Goal: Task Accomplishment & Management: Use online tool/utility

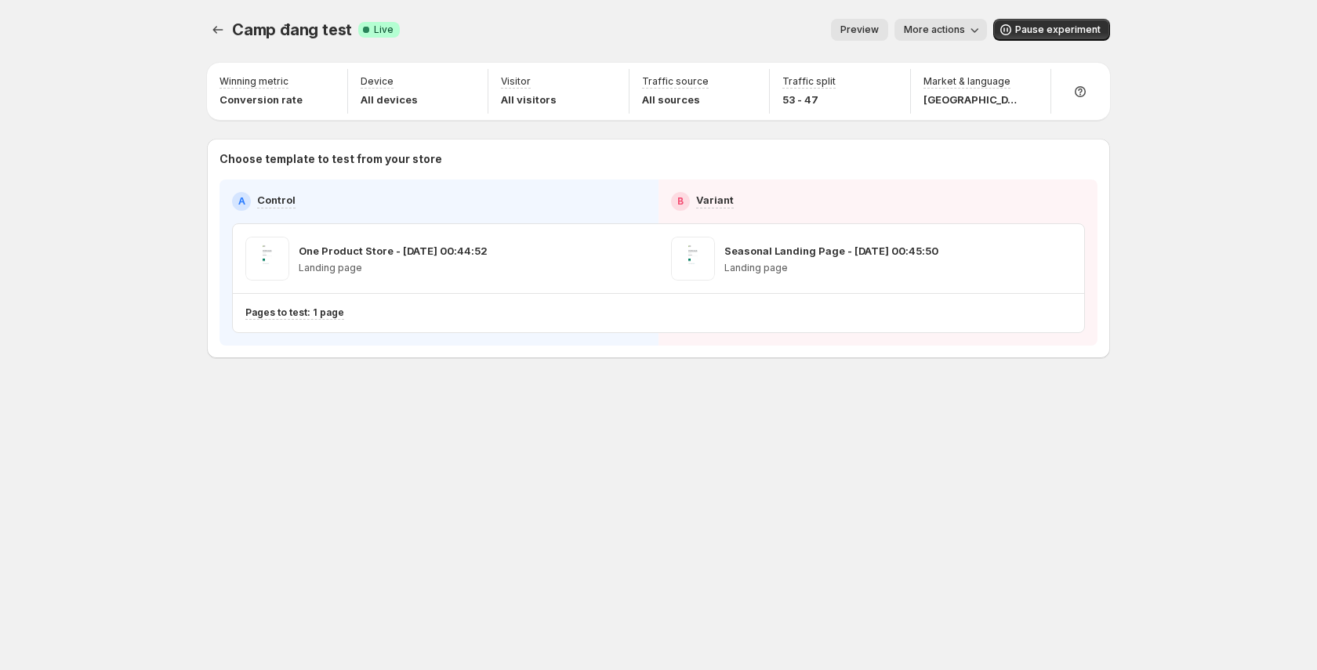
click at [879, 31] on span "Preview" at bounding box center [859, 30] width 38 height 13
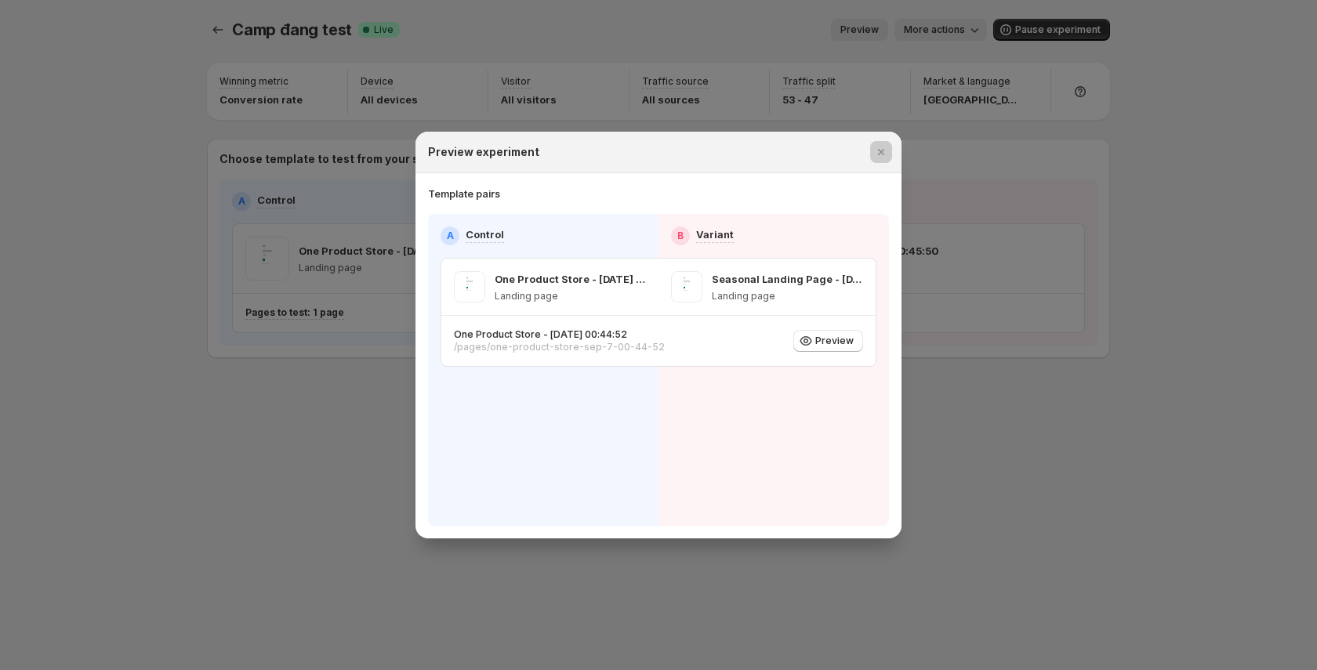
click at [883, 31] on div at bounding box center [658, 335] width 1317 height 670
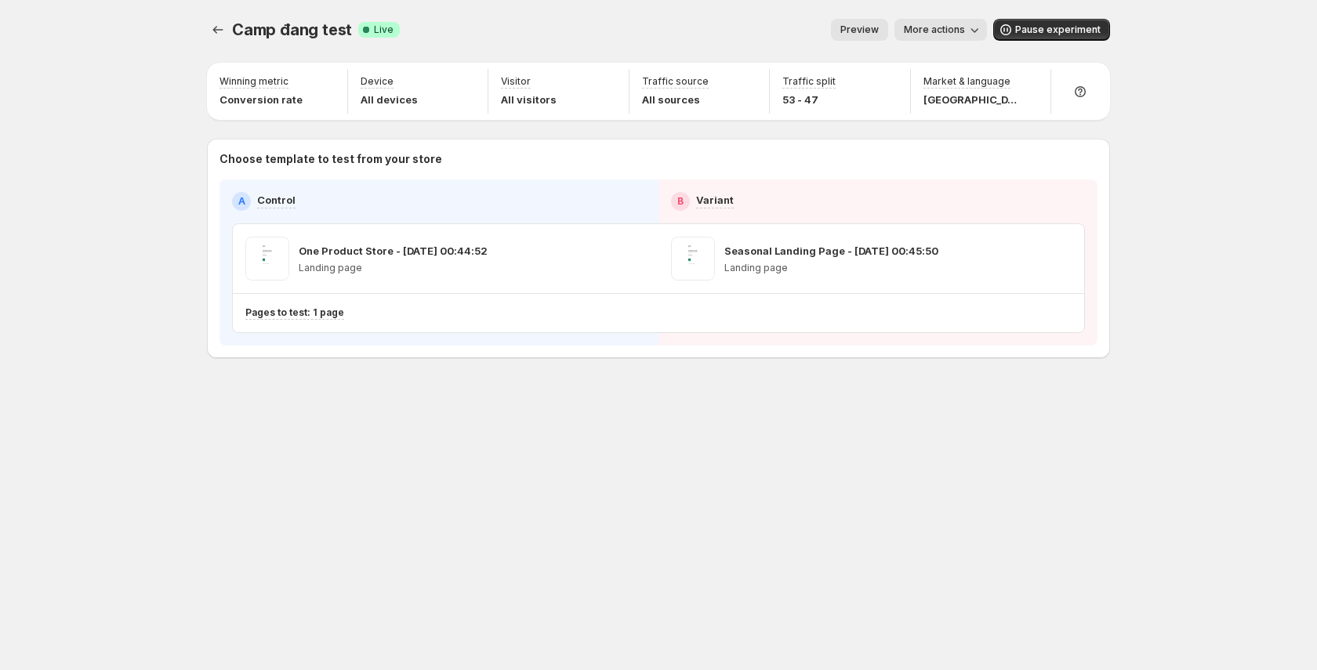
click at [879, 31] on span "Preview" at bounding box center [859, 30] width 38 height 13
click at [879, 30] on span "Preview" at bounding box center [859, 30] width 38 height 13
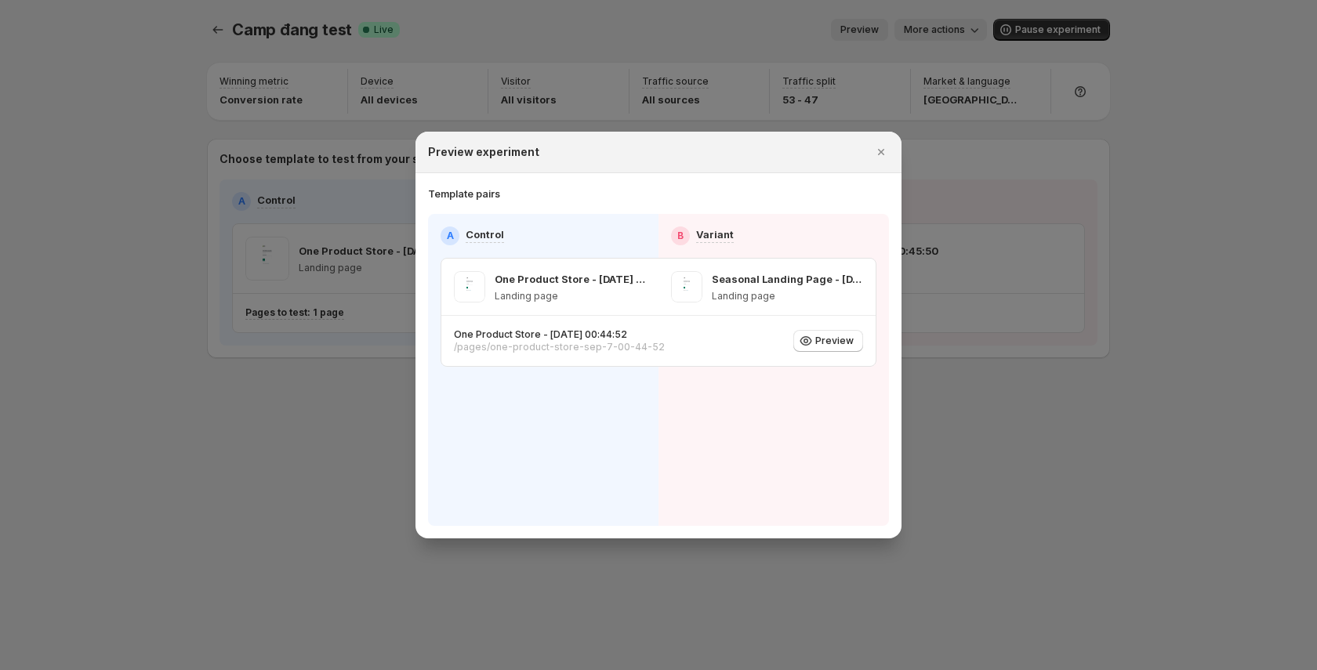
click at [883, 30] on div at bounding box center [658, 335] width 1317 height 670
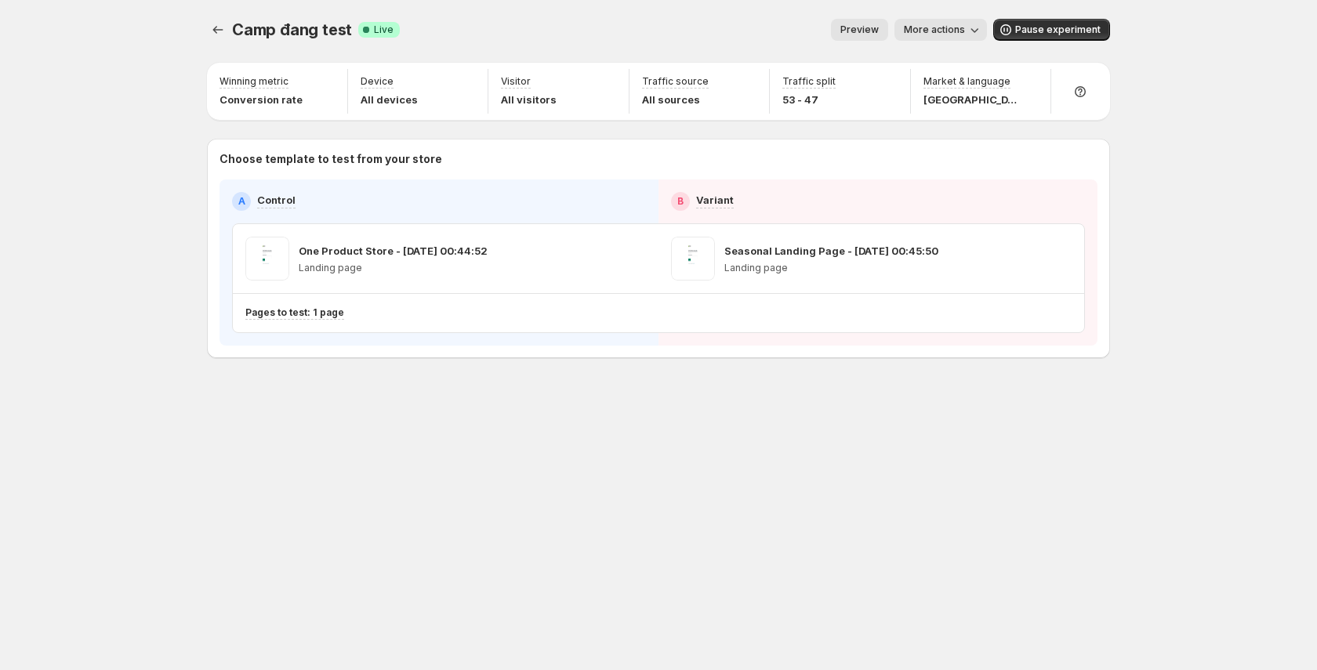
click at [879, 30] on span "Preview" at bounding box center [859, 30] width 38 height 13
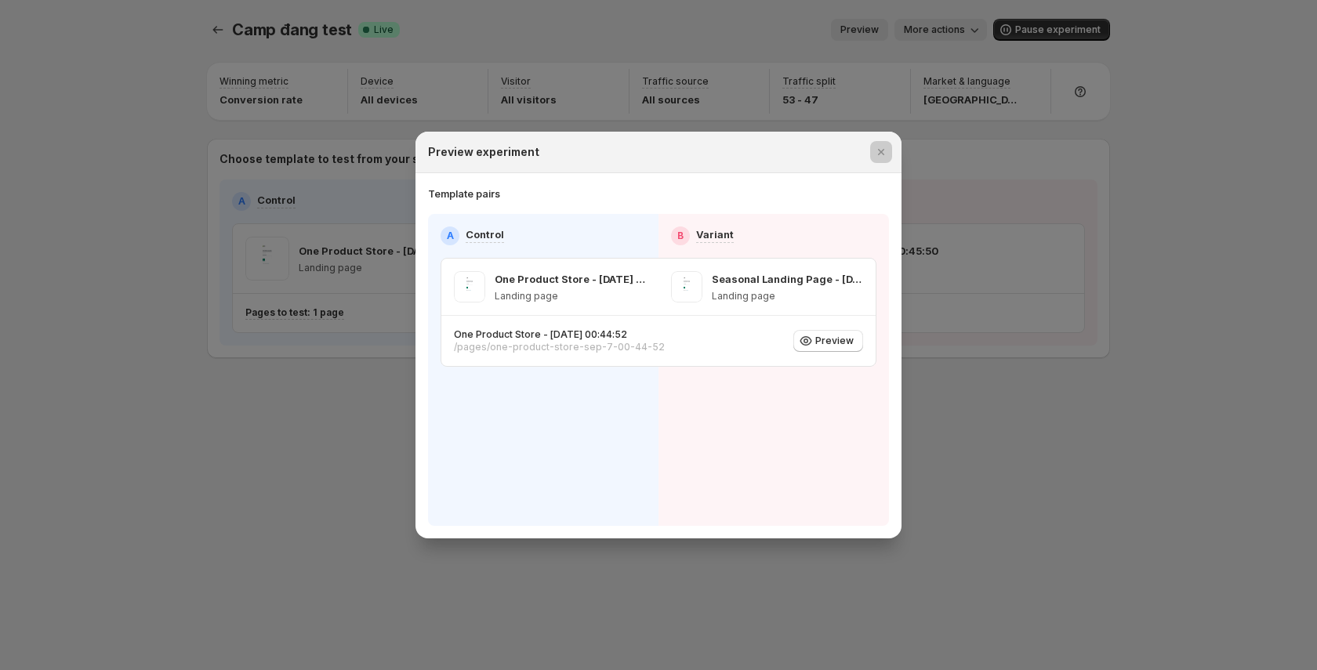
click at [883, 30] on div at bounding box center [658, 335] width 1317 height 670
click at [879, 29] on span "Preview" at bounding box center [859, 30] width 38 height 13
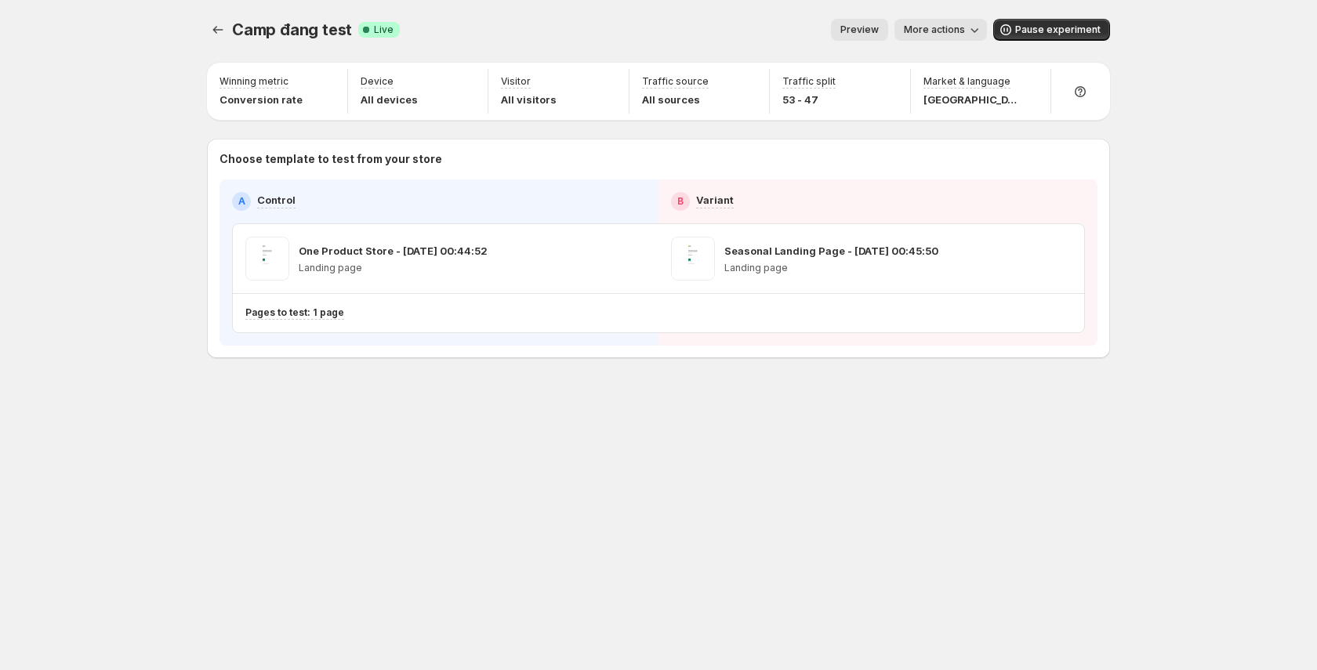
click at [885, 29] on button "Preview" at bounding box center [859, 30] width 57 height 22
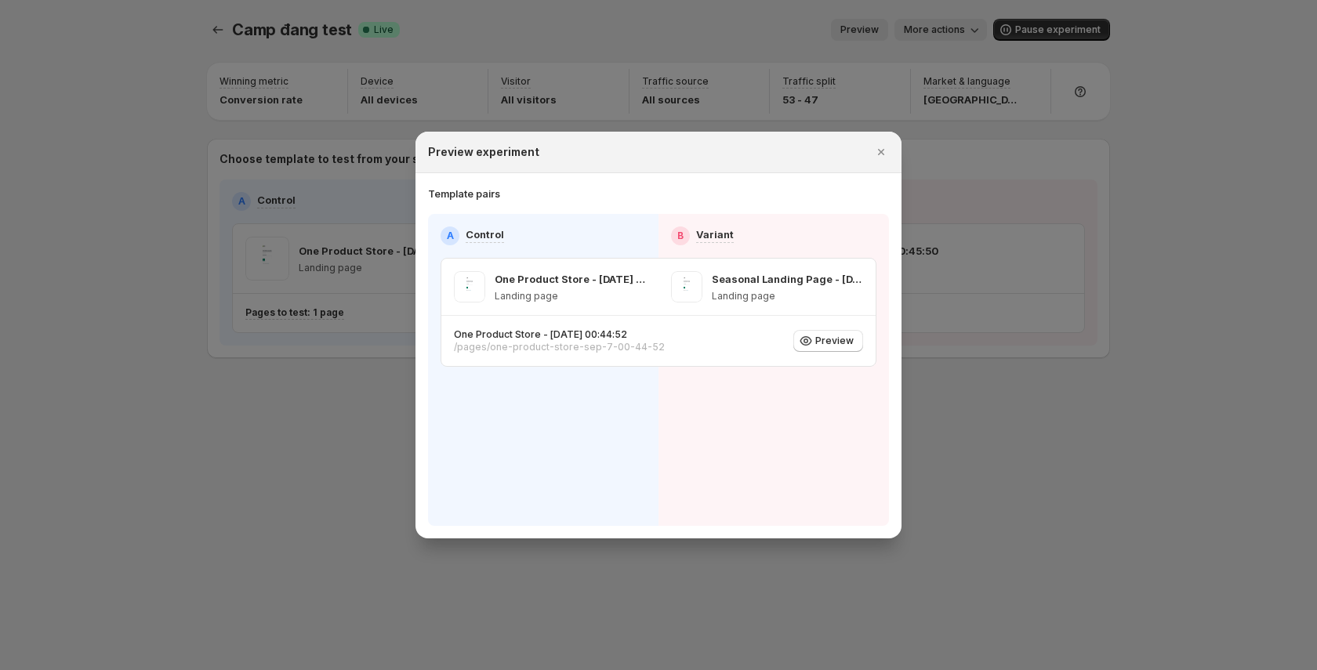
click at [885, 29] on div at bounding box center [658, 335] width 1317 height 670
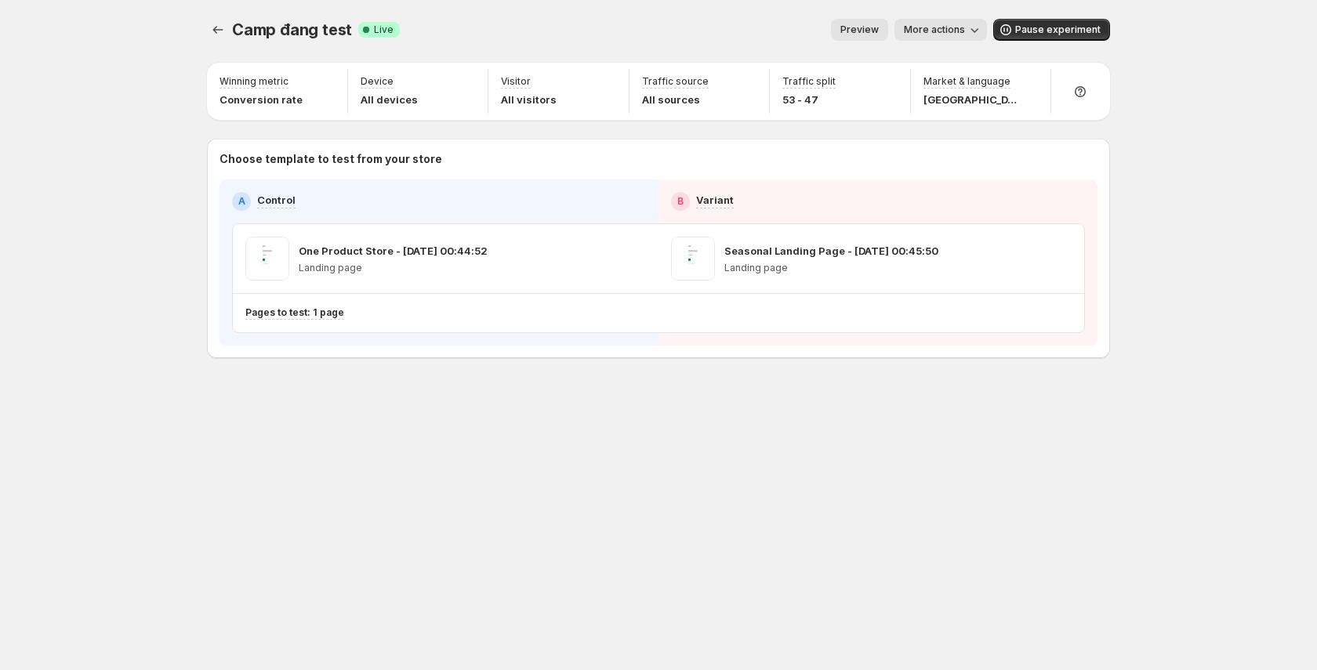
click at [885, 29] on button "Preview" at bounding box center [859, 30] width 57 height 22
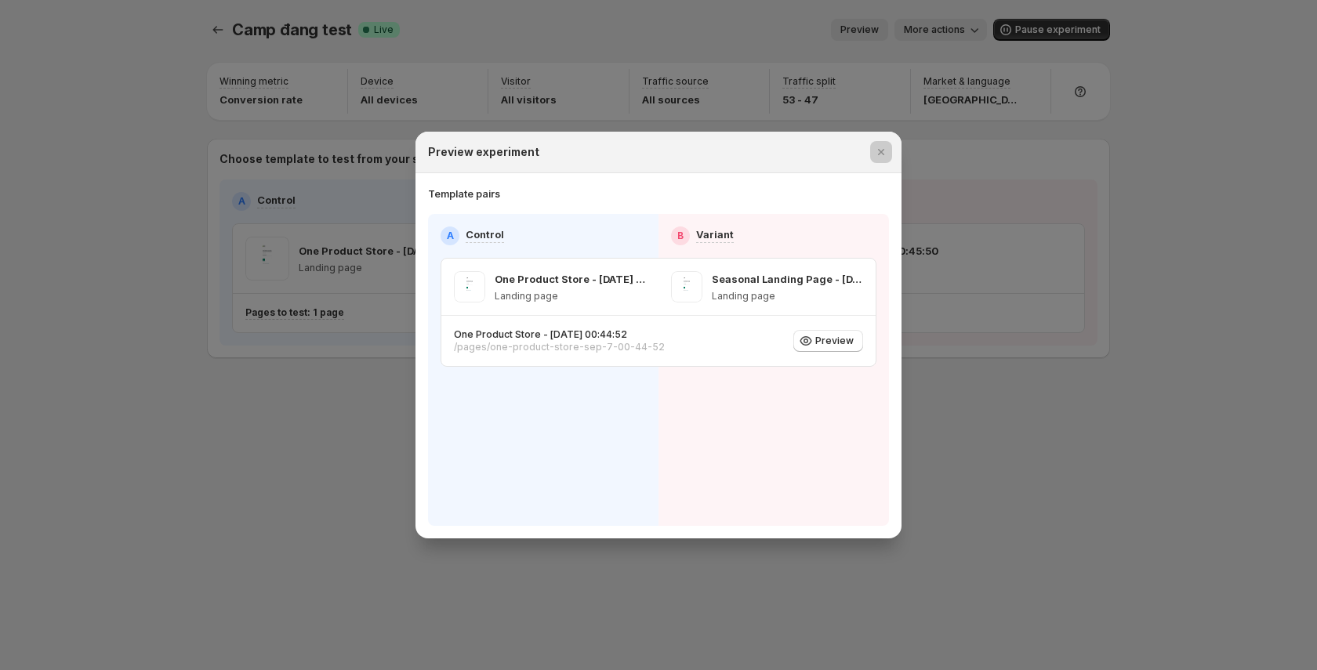
click at [886, 30] on div at bounding box center [658, 335] width 1317 height 670
click at [886, 30] on button "Preview" at bounding box center [859, 30] width 57 height 22
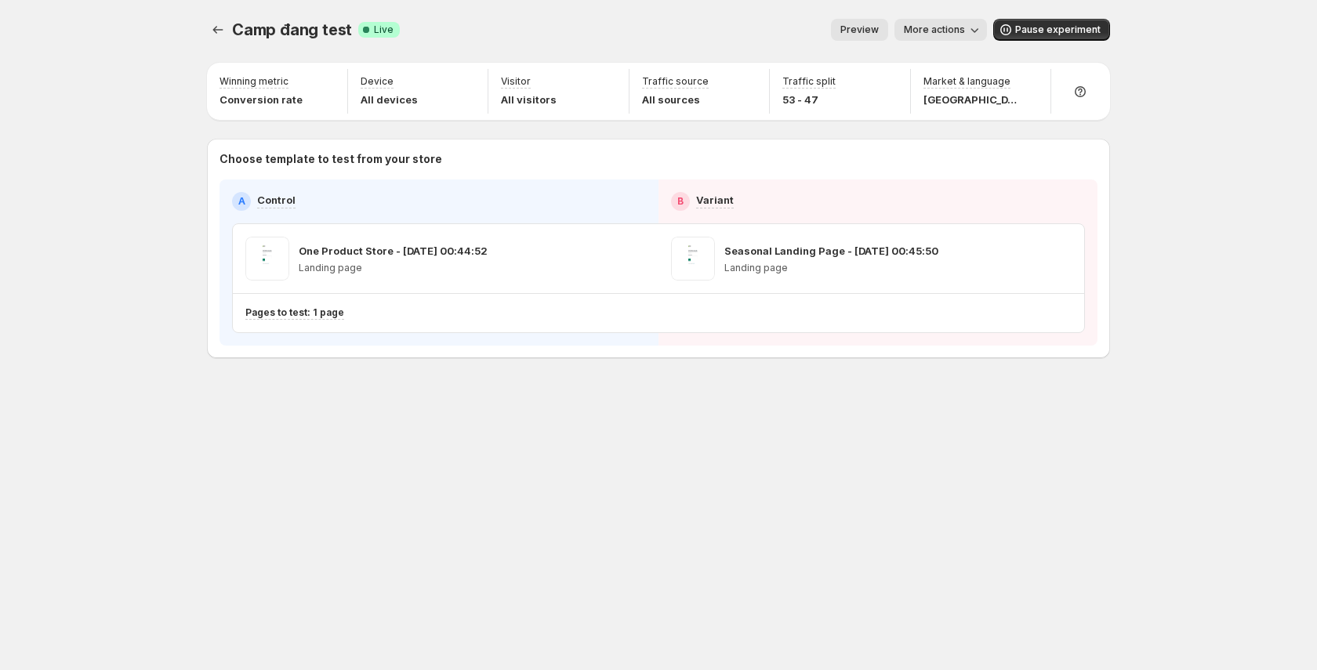
click at [886, 30] on button "Preview" at bounding box center [859, 30] width 57 height 22
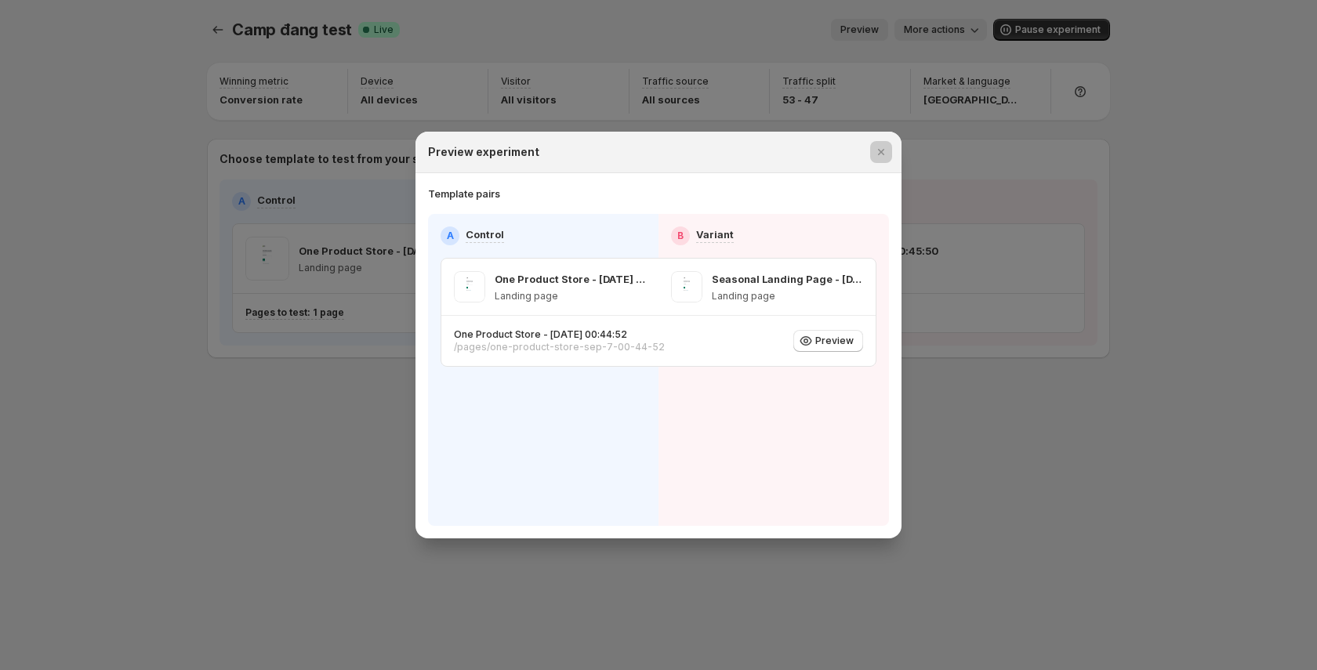
click at [973, 38] on div at bounding box center [658, 335] width 1317 height 670
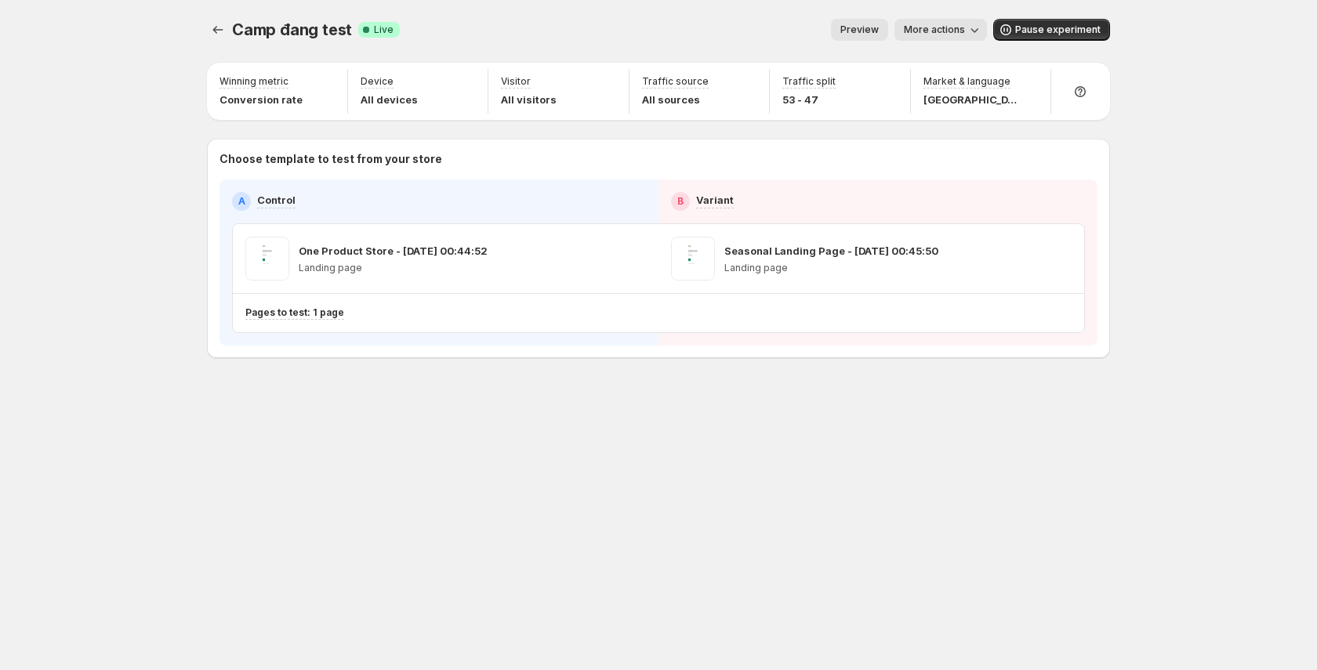
click at [967, 37] on button "More actions" at bounding box center [941, 30] width 93 height 22
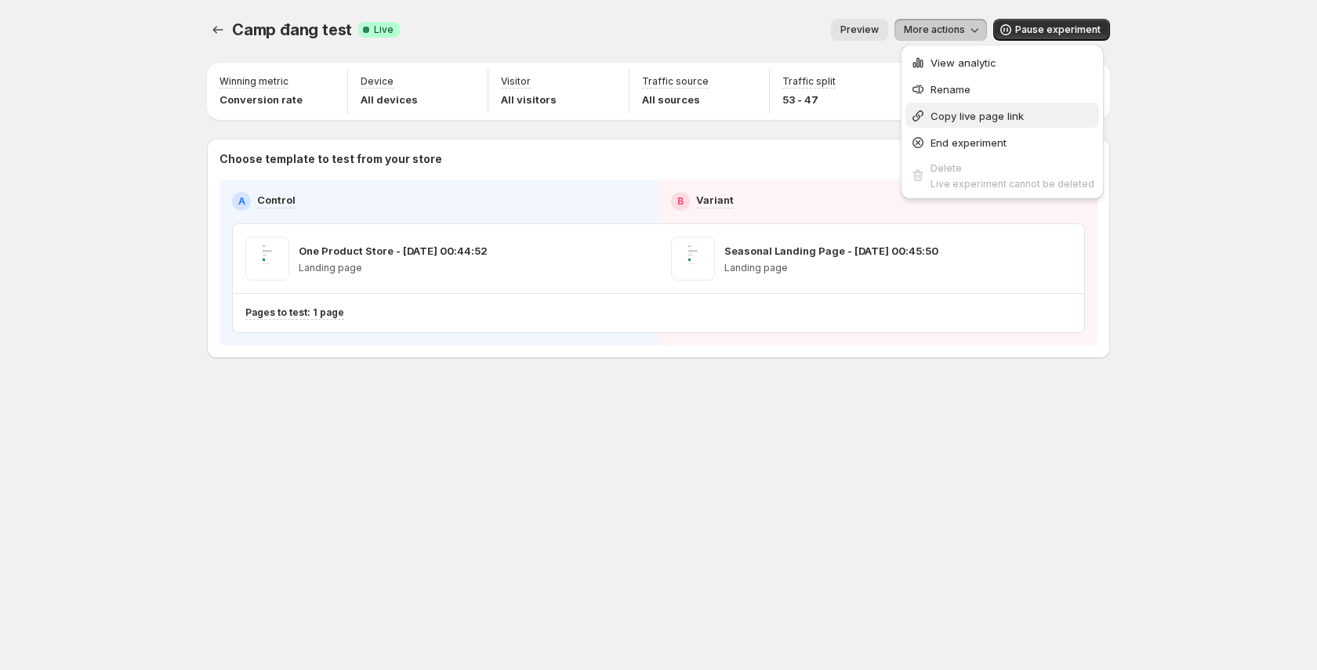
click at [966, 113] on span "Copy live page link" at bounding box center [977, 116] width 93 height 13
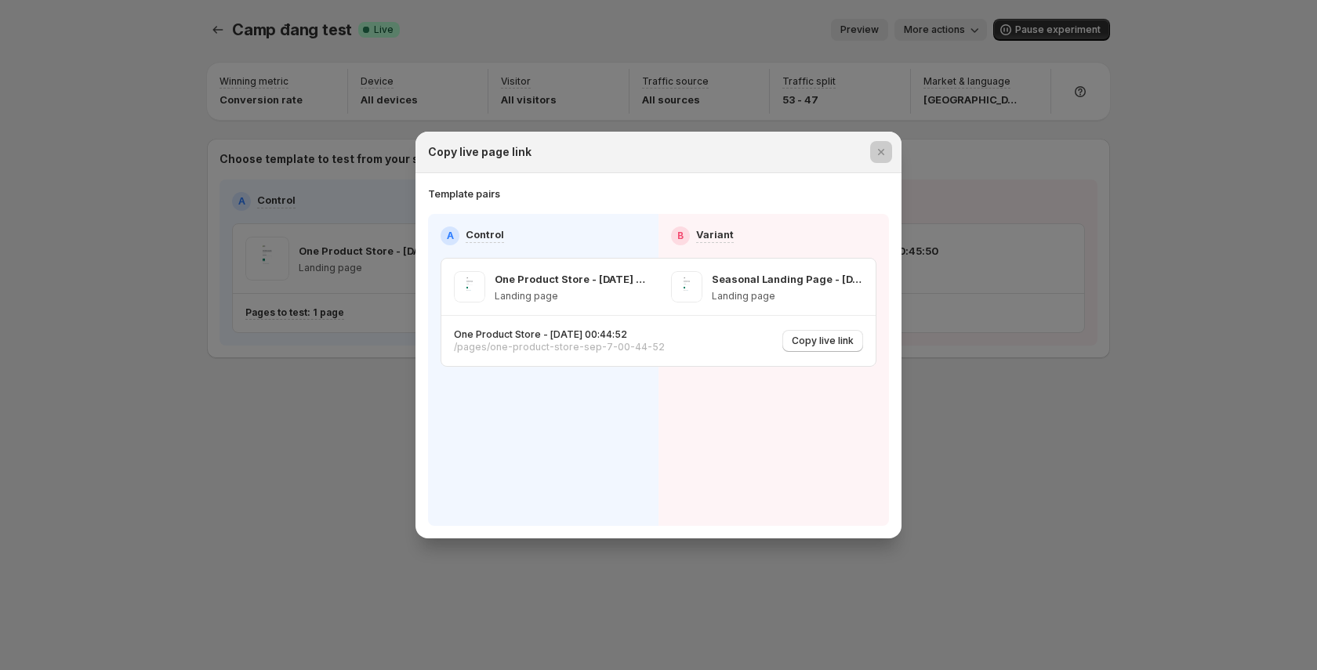
click at [966, 113] on div at bounding box center [658, 335] width 1317 height 670
click at [966, 113] on div "Market & language [GEOGRAPHIC_DATA]" at bounding box center [981, 91] width 128 height 45
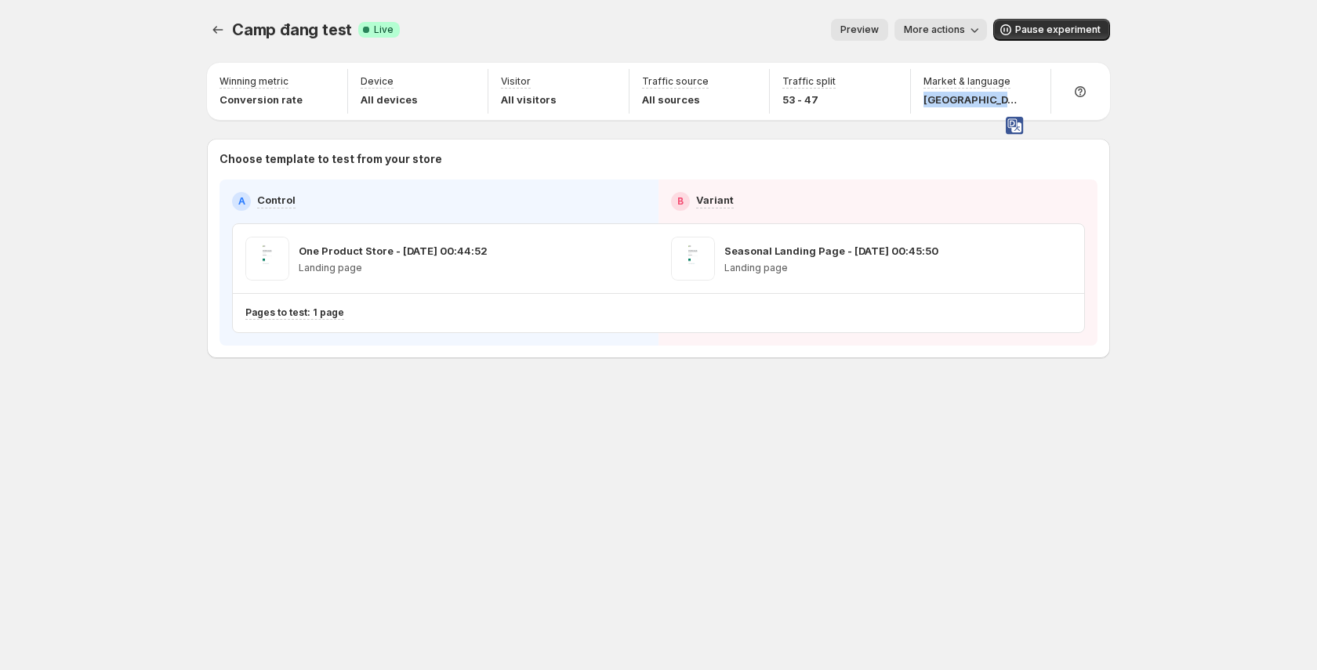
click at [954, 30] on span "More actions" at bounding box center [934, 30] width 61 height 13
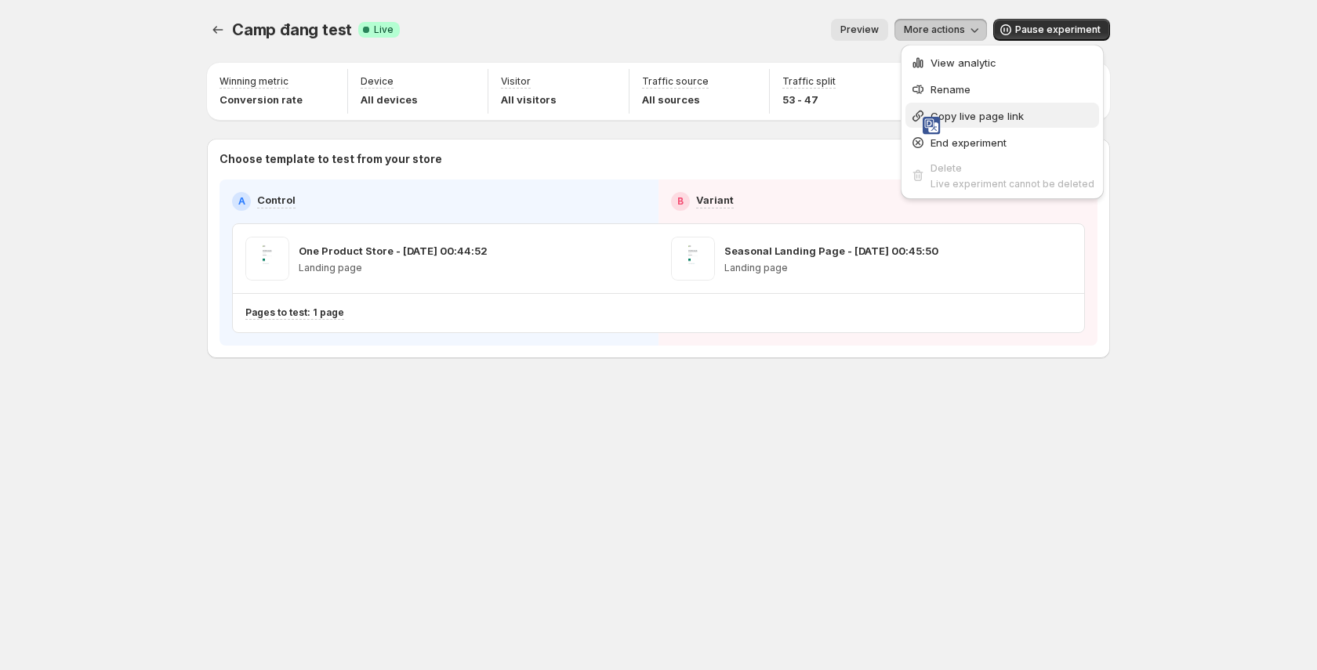
click at [961, 122] on span "Copy live page link" at bounding box center [1013, 116] width 164 height 16
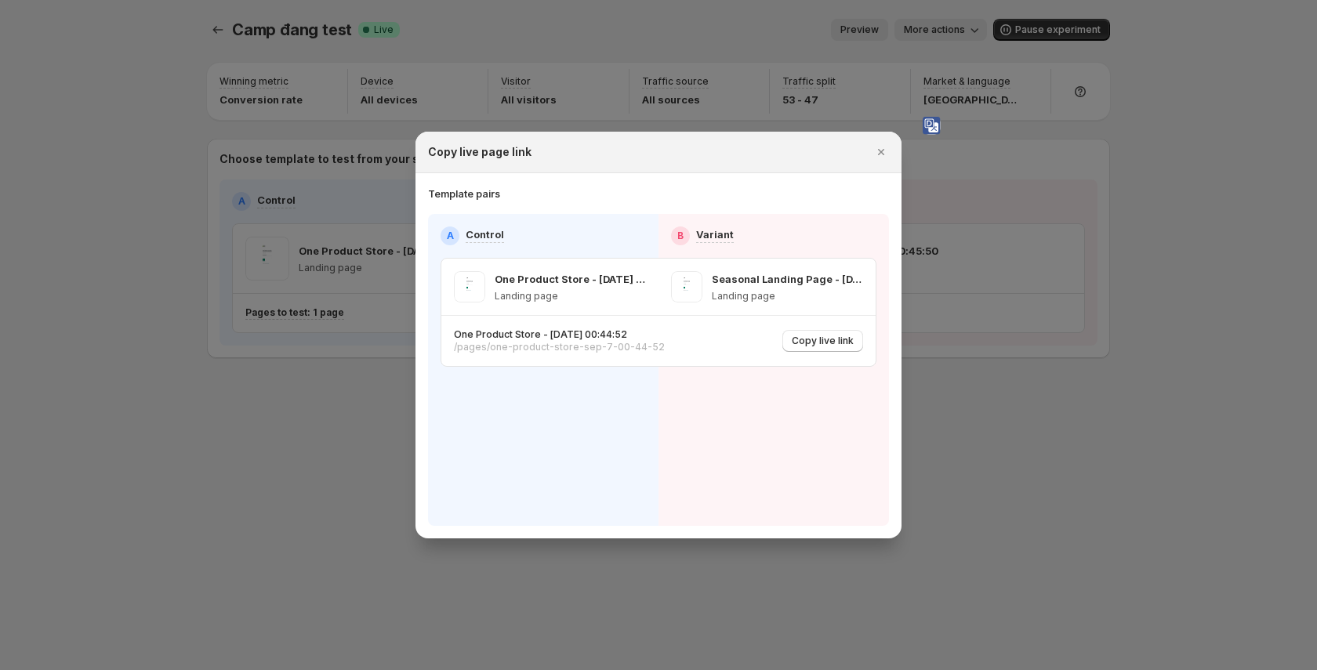
click at [952, 32] on div at bounding box center [658, 335] width 1317 height 670
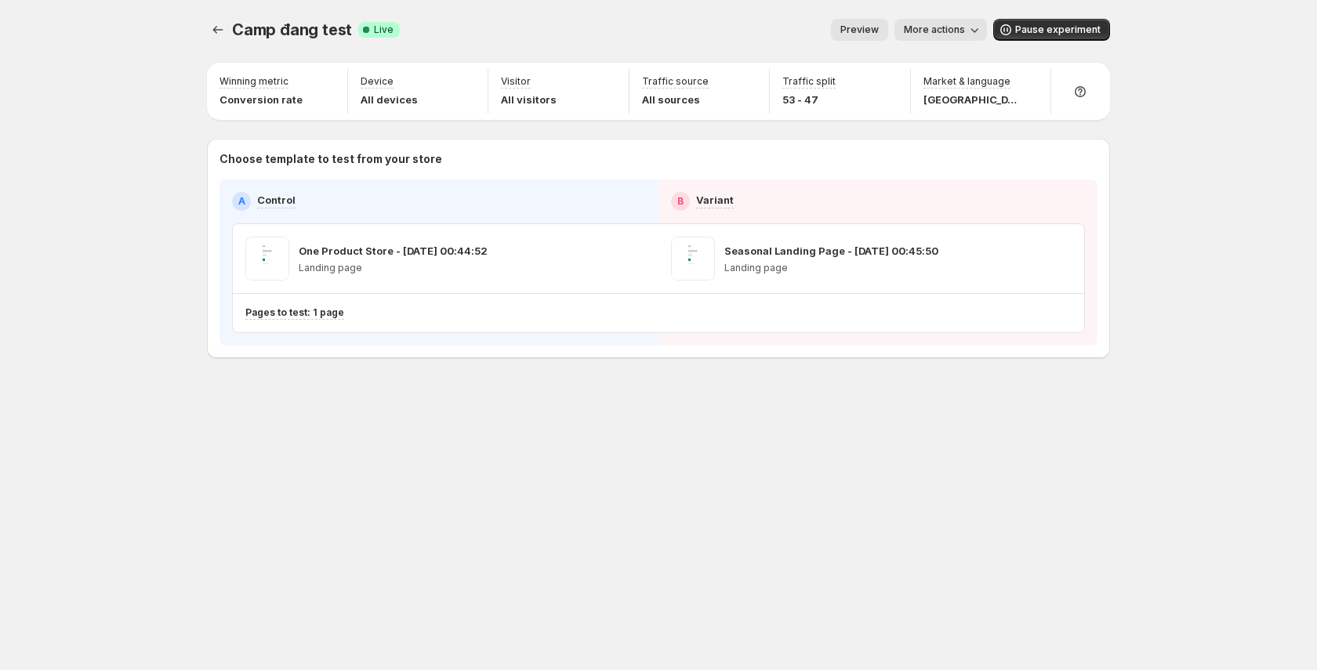
click at [950, 37] on button "More actions" at bounding box center [941, 30] width 93 height 22
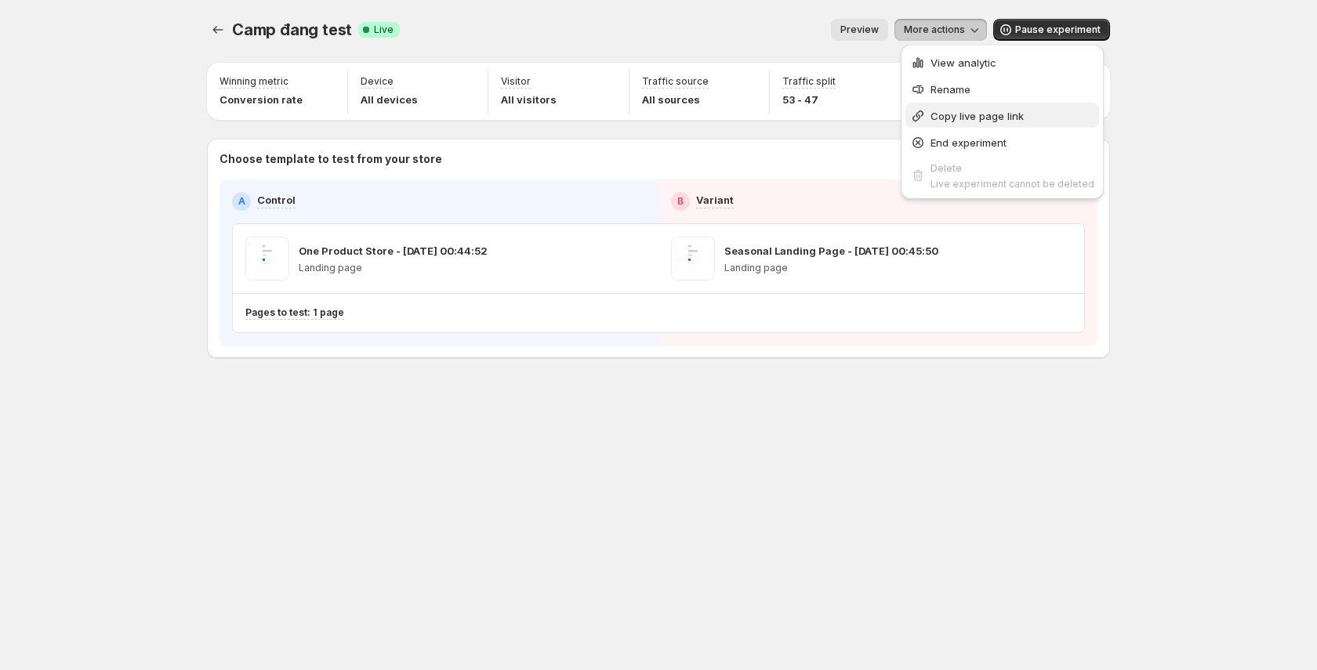
click at [960, 112] on span "Copy live page link" at bounding box center [977, 116] width 93 height 13
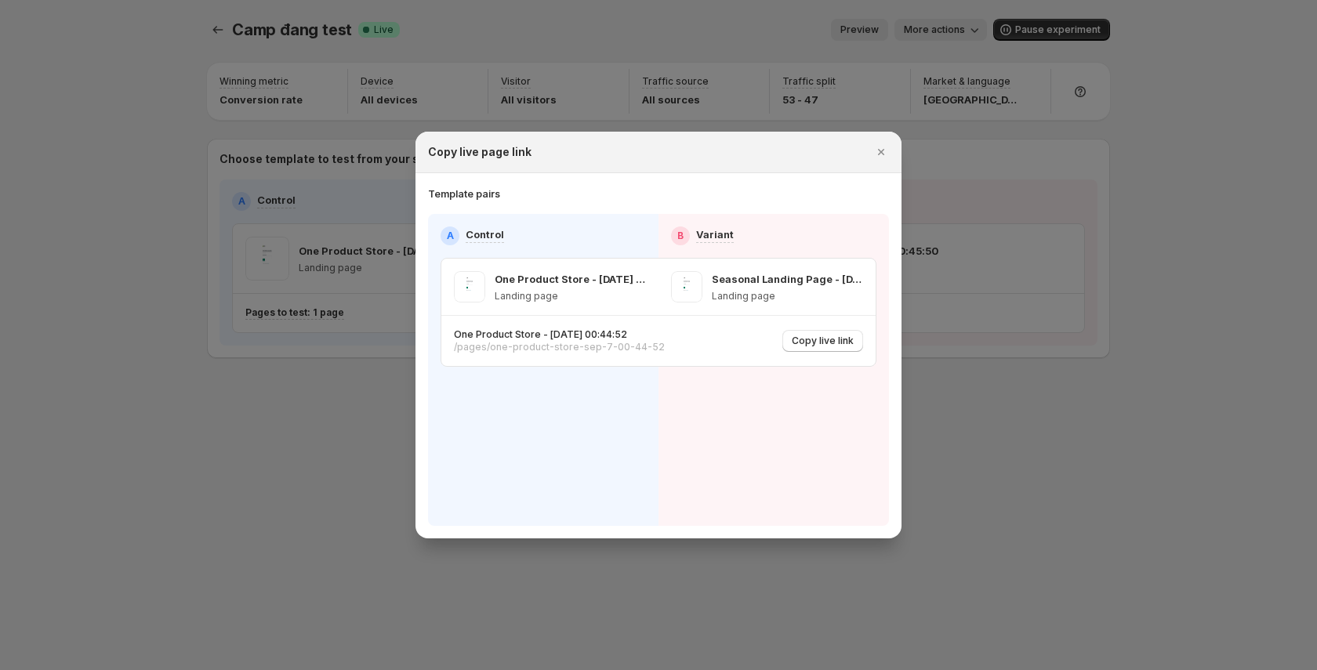
click at [956, 25] on div at bounding box center [658, 335] width 1317 height 670
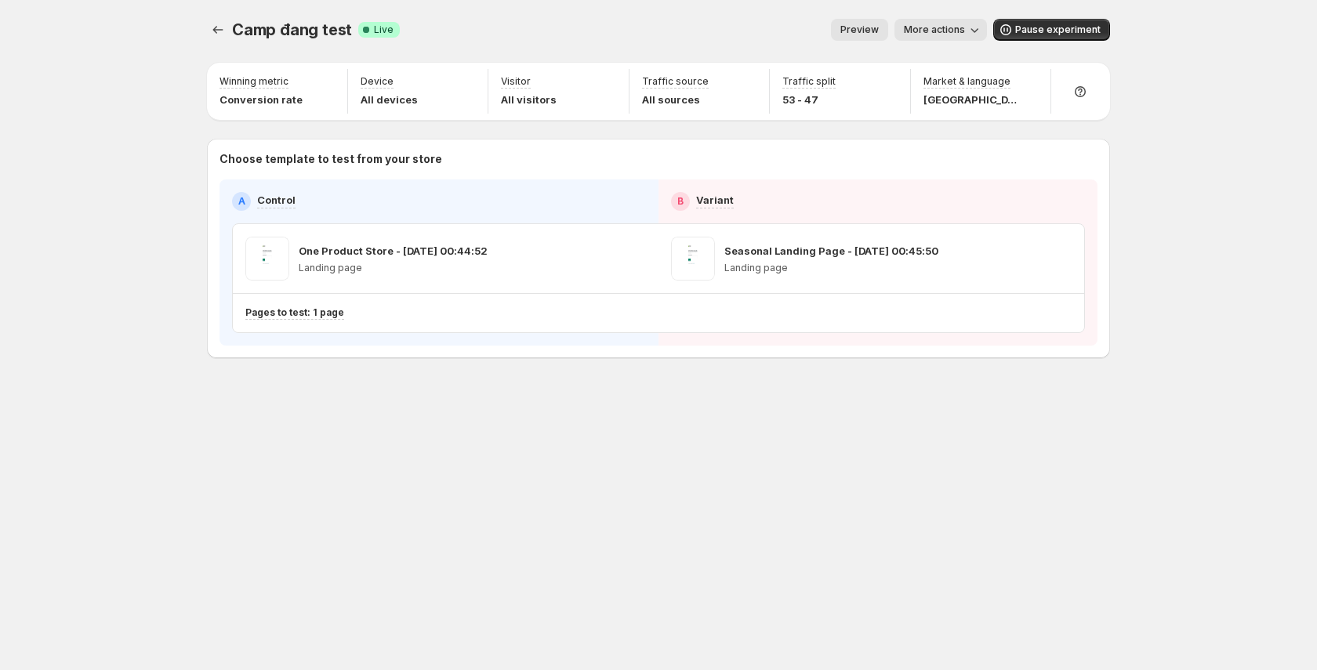
click at [955, 31] on span "More actions" at bounding box center [934, 30] width 61 height 13
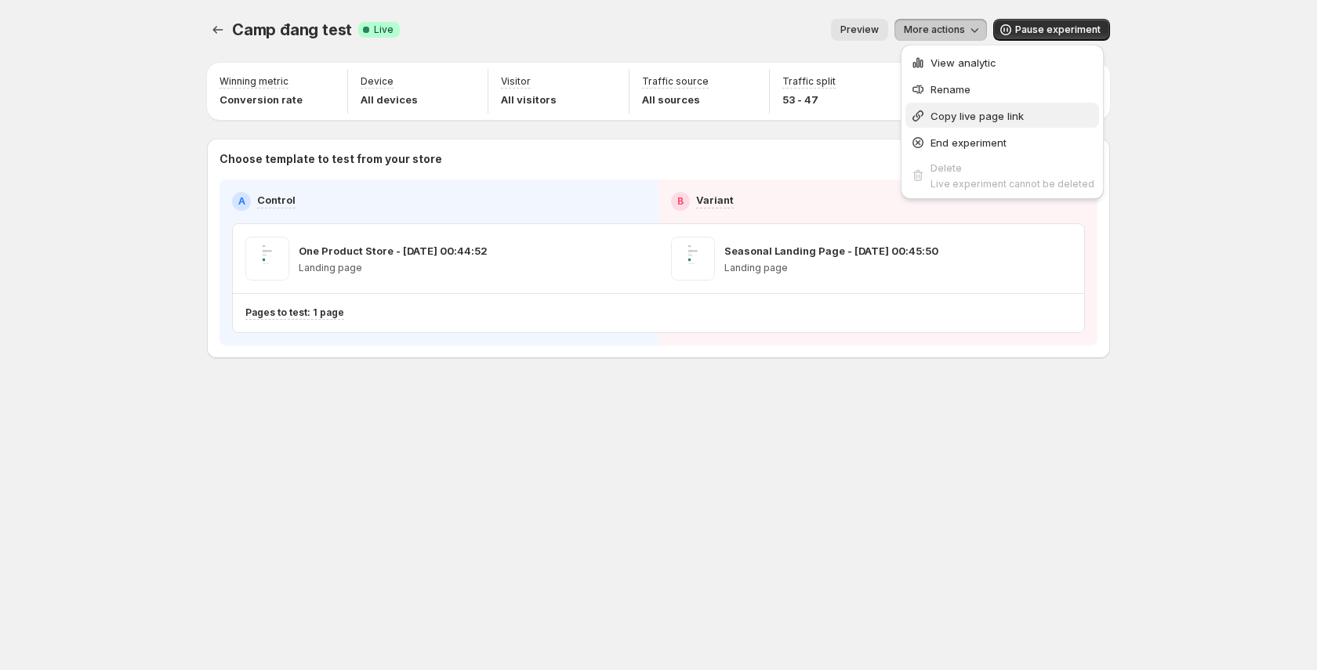
click at [956, 116] on span "Copy live page link" at bounding box center [977, 116] width 93 height 13
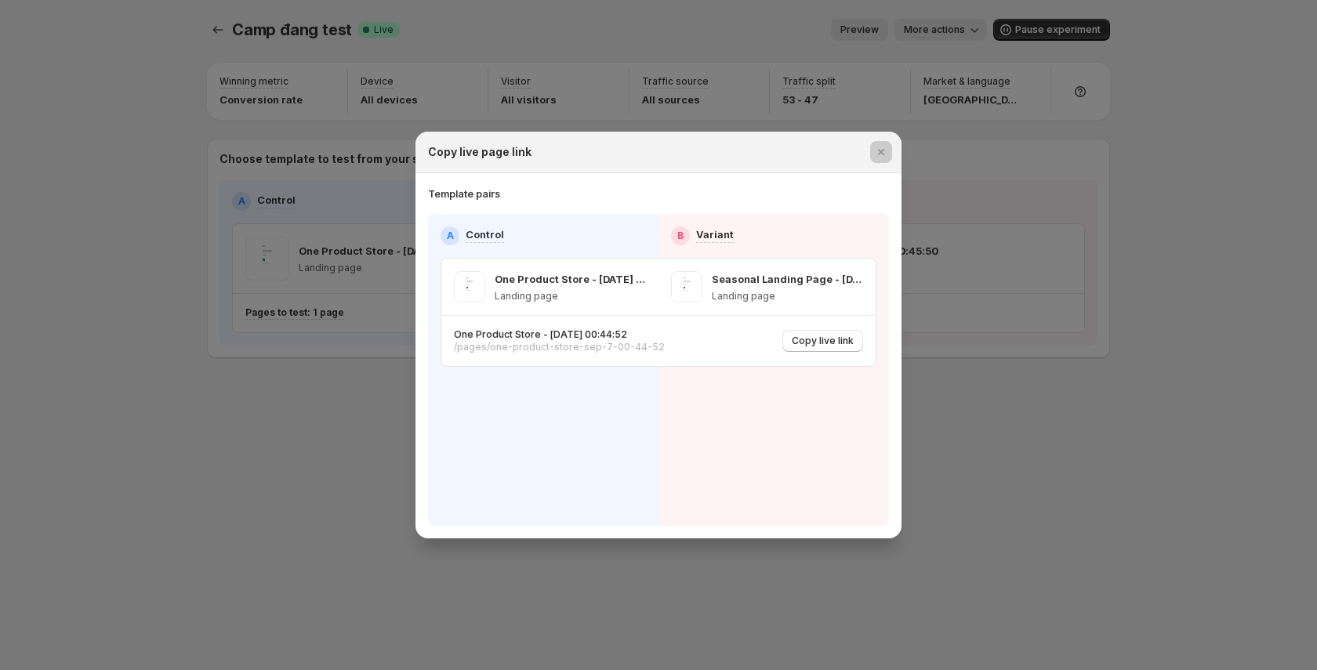
click at [942, 20] on div at bounding box center [658, 335] width 1317 height 670
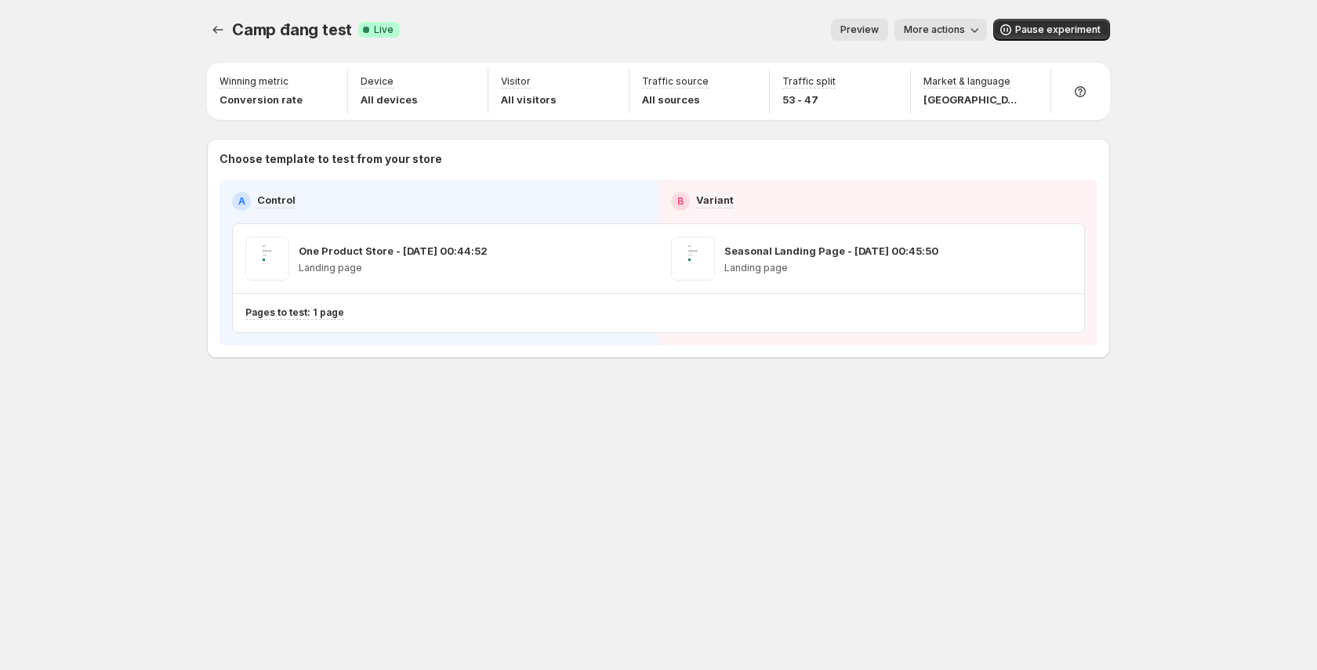
click at [879, 31] on span "Preview" at bounding box center [859, 30] width 38 height 13
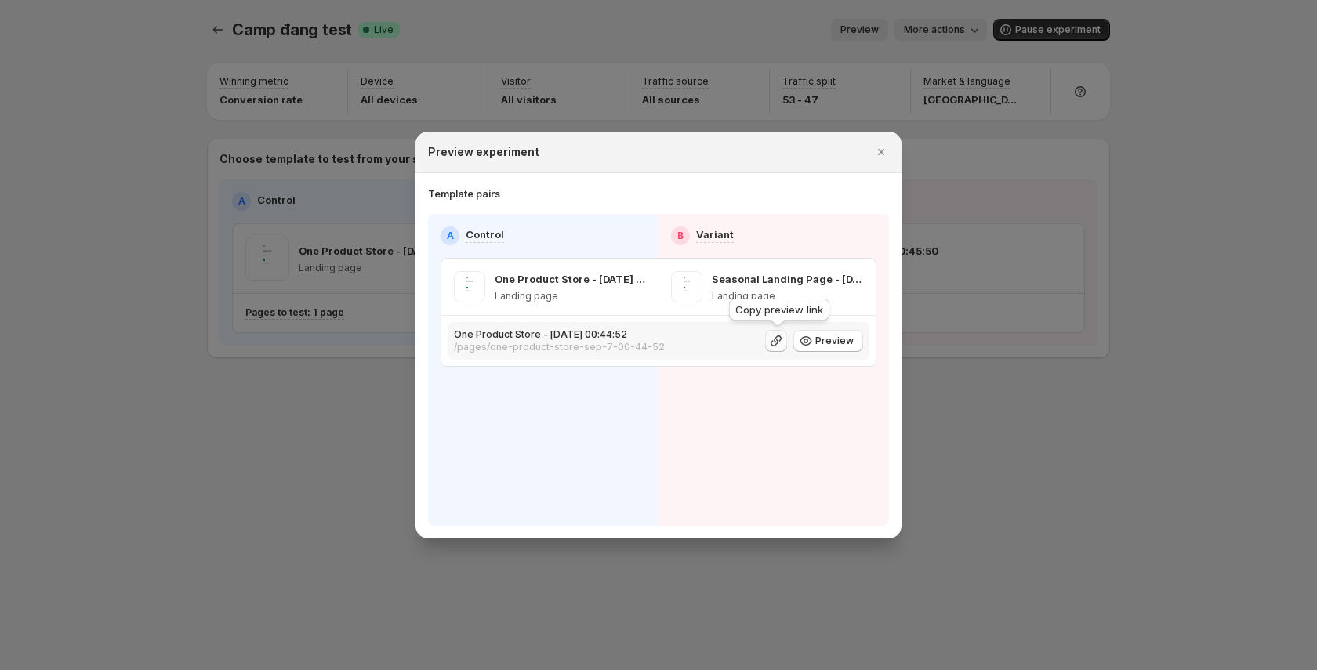
click at [783, 342] on icon ":rfs:" at bounding box center [776, 341] width 16 height 16
click at [783, 343] on icon ":rfs:" at bounding box center [776, 341] width 16 height 16
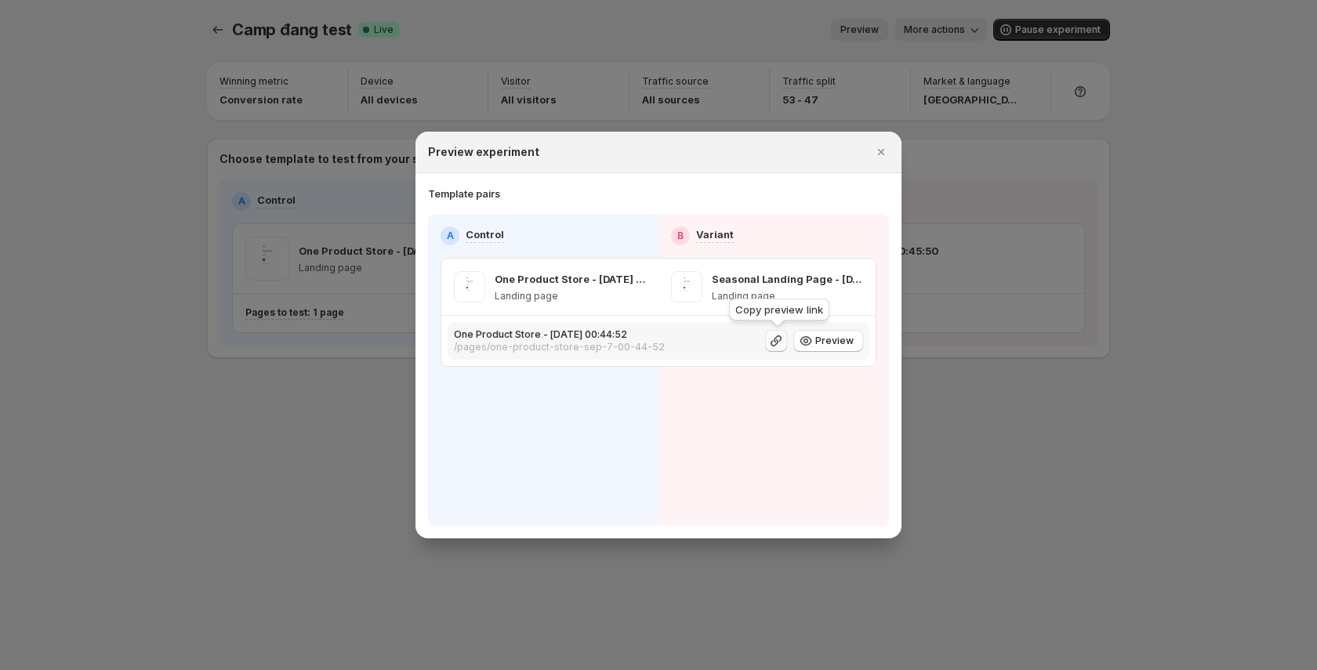
click at [783, 343] on icon ":rfs:" at bounding box center [776, 341] width 16 height 16
click at [783, 344] on icon ":rfs:" at bounding box center [776, 341] width 16 height 16
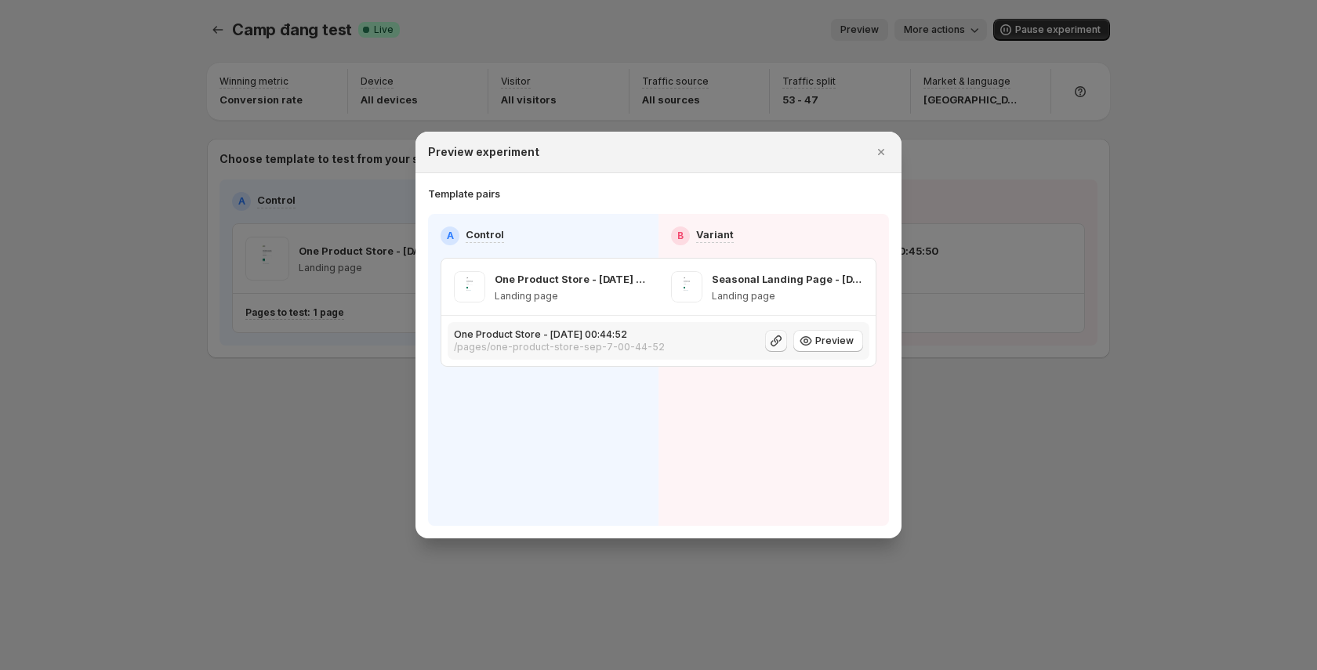
click at [783, 344] on icon ":rfs:" at bounding box center [776, 341] width 16 height 16
click at [782, 342] on icon ":rfs:" at bounding box center [776, 341] width 16 height 16
click at [781, 341] on icon ":rfs:" at bounding box center [776, 341] width 16 height 16
click at [780, 340] on icon ":rfs:" at bounding box center [776, 341] width 16 height 16
click at [779, 340] on icon ":rfs:" at bounding box center [776, 341] width 16 height 16
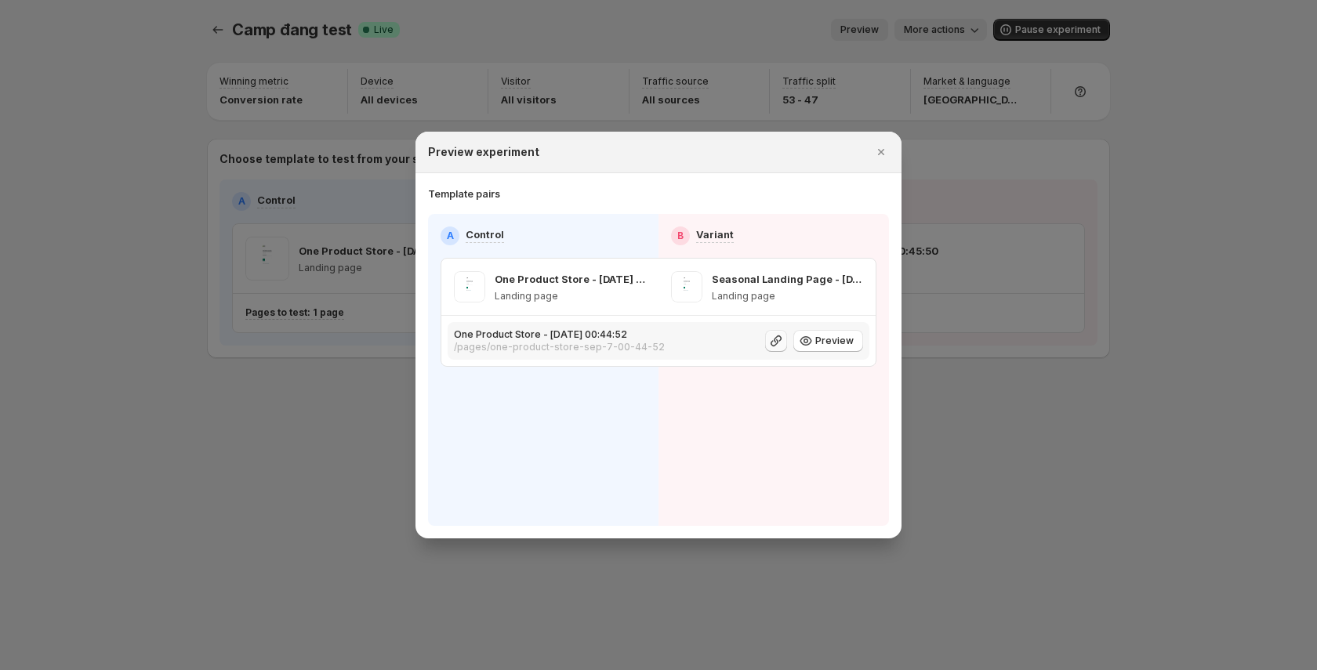
click at [779, 340] on icon ":rfs:" at bounding box center [776, 341] width 16 height 16
click at [779, 341] on icon ":rfs:" at bounding box center [776, 341] width 11 height 11
click at [782, 347] on icon ":rfs:" at bounding box center [776, 341] width 16 height 16
click at [783, 345] on icon ":rfs:" at bounding box center [776, 341] width 16 height 16
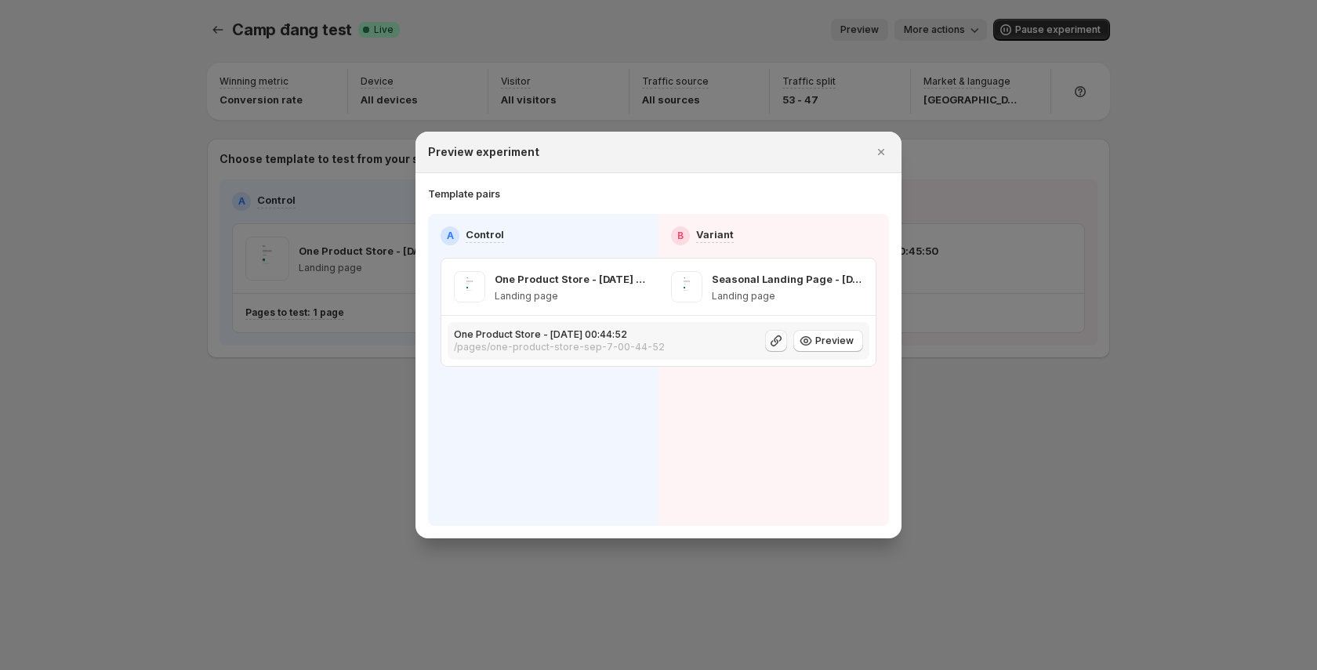
click at [783, 345] on icon ":rfs:" at bounding box center [776, 341] width 16 height 16
click at [814, 342] on icon ":rfs:" at bounding box center [806, 341] width 16 height 16
click at [861, 343] on button "Preview" at bounding box center [828, 341] width 70 height 22
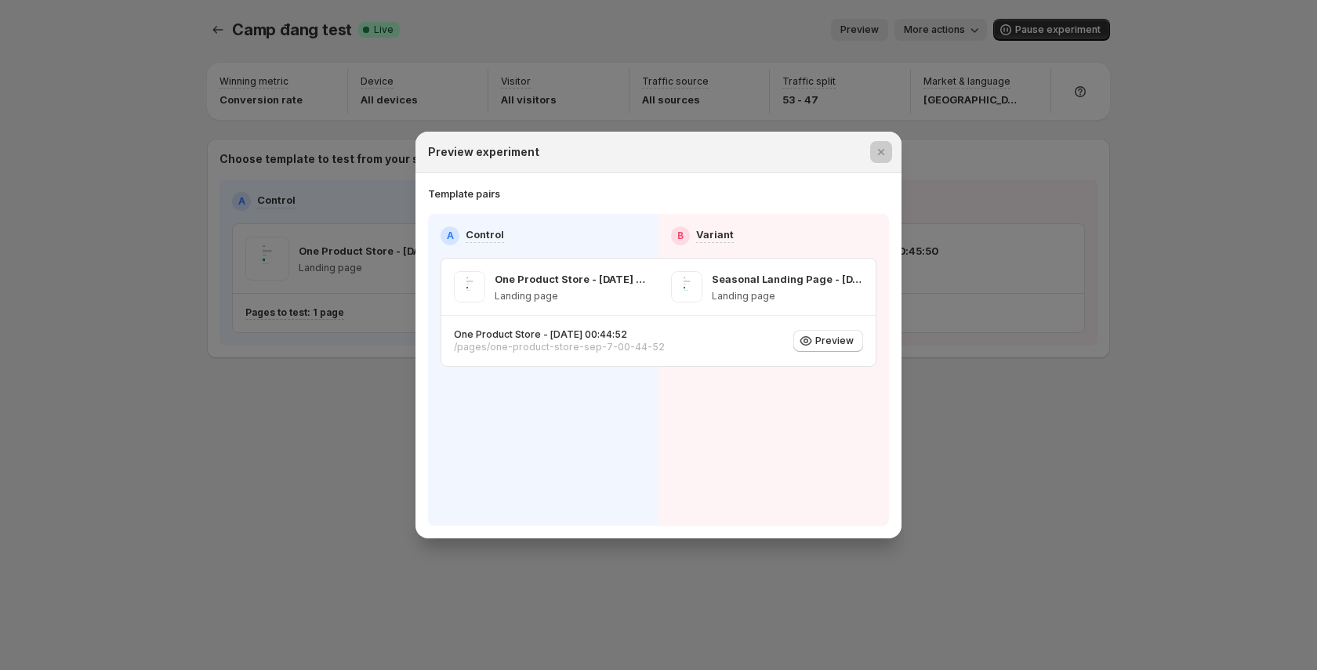
drag, startPoint x: 906, startPoint y: 65, endPoint x: 926, endPoint y: 48, distance: 26.7
click at [907, 65] on div at bounding box center [658, 335] width 1317 height 670
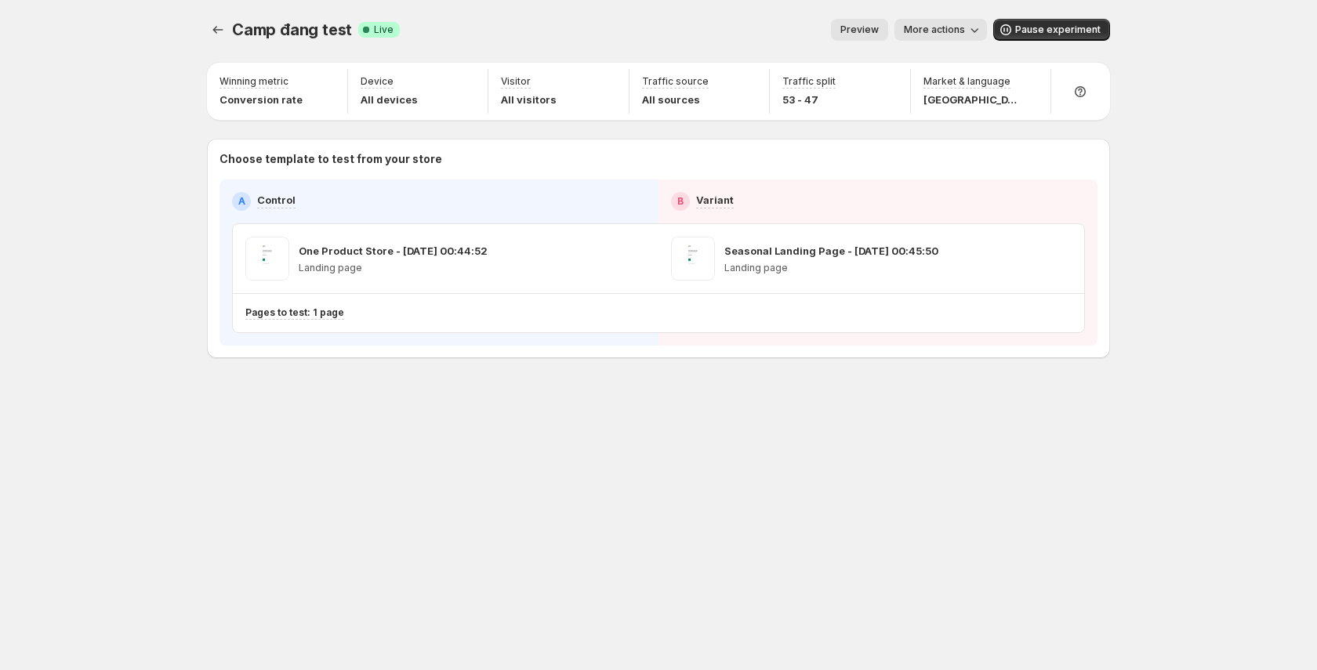
click at [956, 27] on span "More actions" at bounding box center [934, 30] width 61 height 13
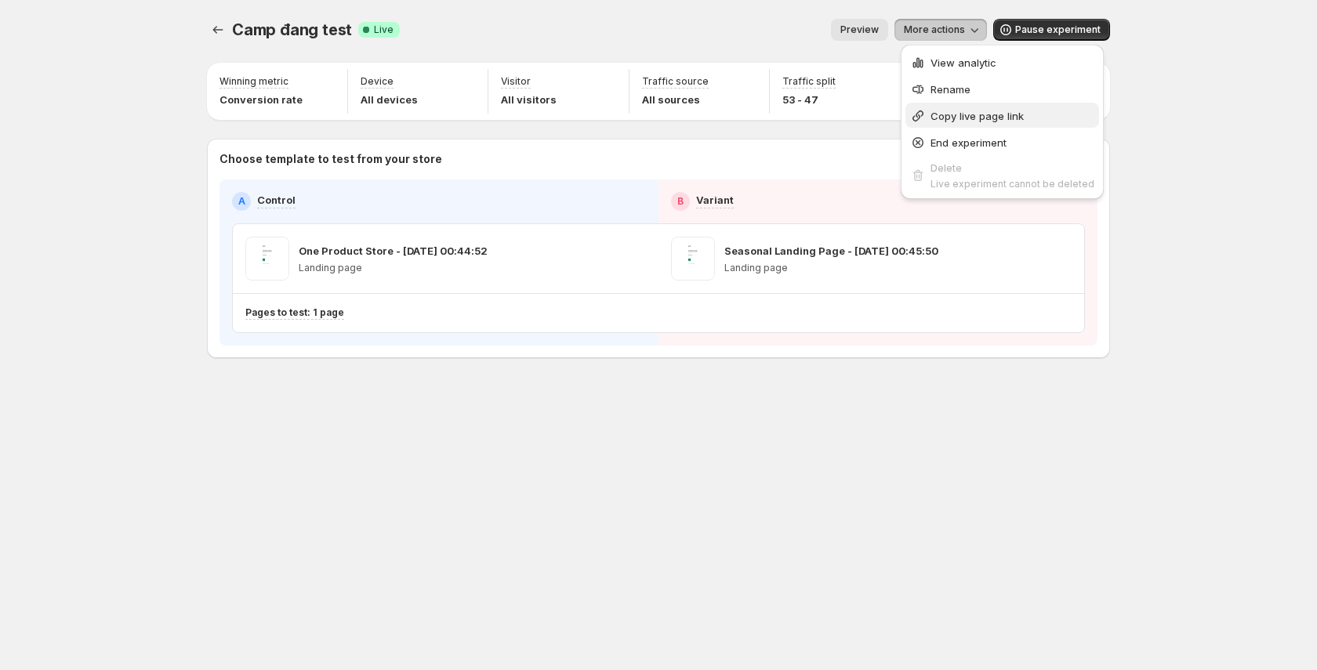
click at [1000, 124] on button "Copy live page link" at bounding box center [1003, 115] width 194 height 25
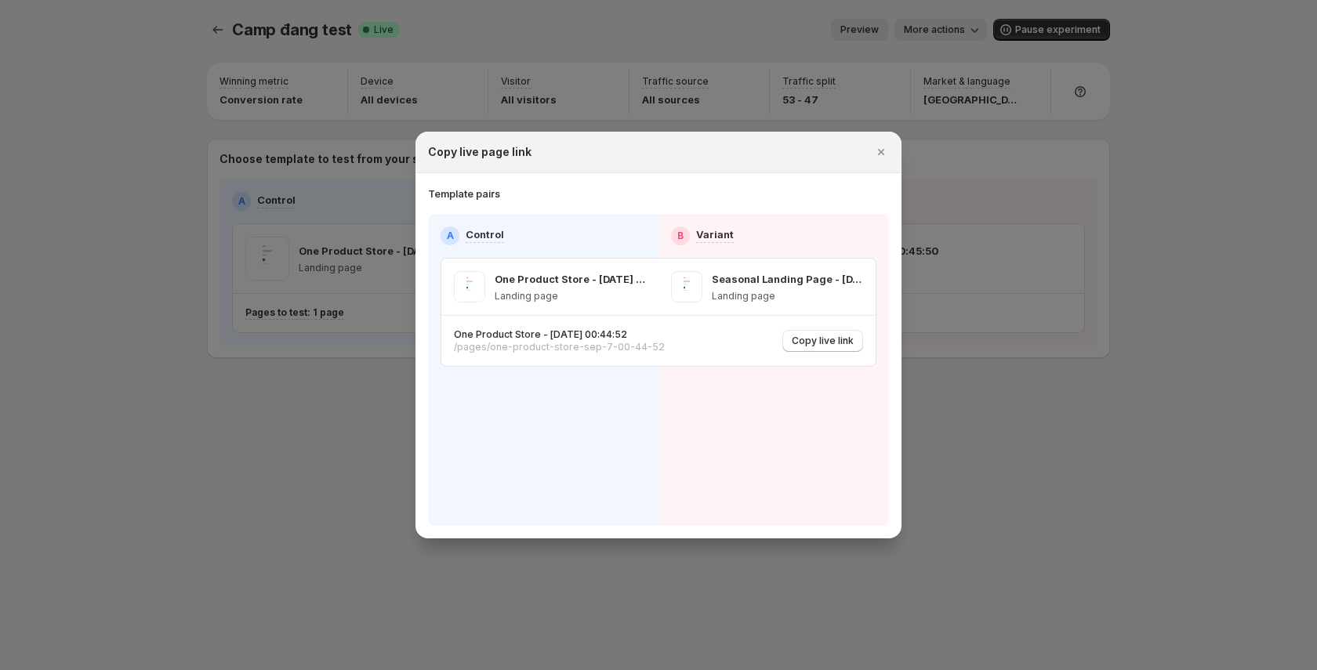
drag, startPoint x: 767, startPoint y: 342, endPoint x: 843, endPoint y: 376, distance: 83.2
click at [848, 349] on button "Copy live link" at bounding box center [822, 341] width 81 height 22
click at [848, 352] on div "One Product Store - [DATE] 00:44:52 /pages/one-product-store-sep-7-00-44-52 Cop…" at bounding box center [658, 341] width 409 height 25
click at [848, 342] on span "Copy live link" at bounding box center [823, 341] width 62 height 13
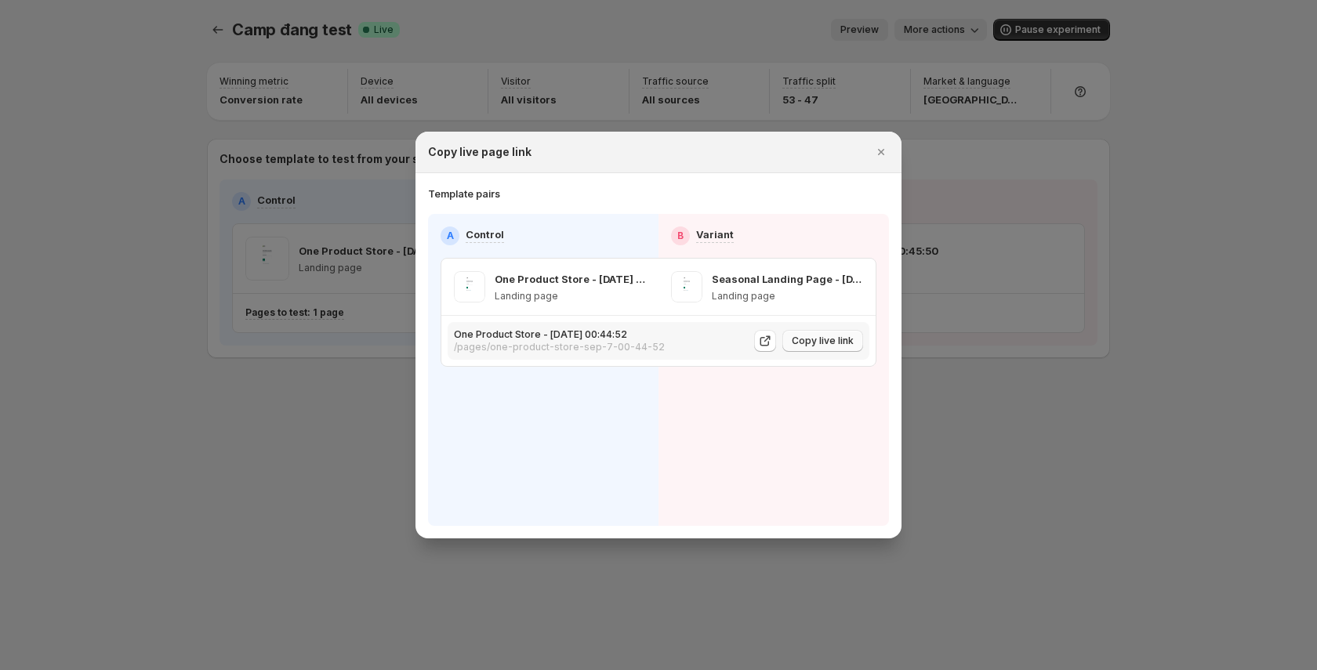
click at [848, 342] on span "Copy live link" at bounding box center [823, 341] width 62 height 13
click at [848, 341] on span "Copy live link" at bounding box center [823, 341] width 62 height 13
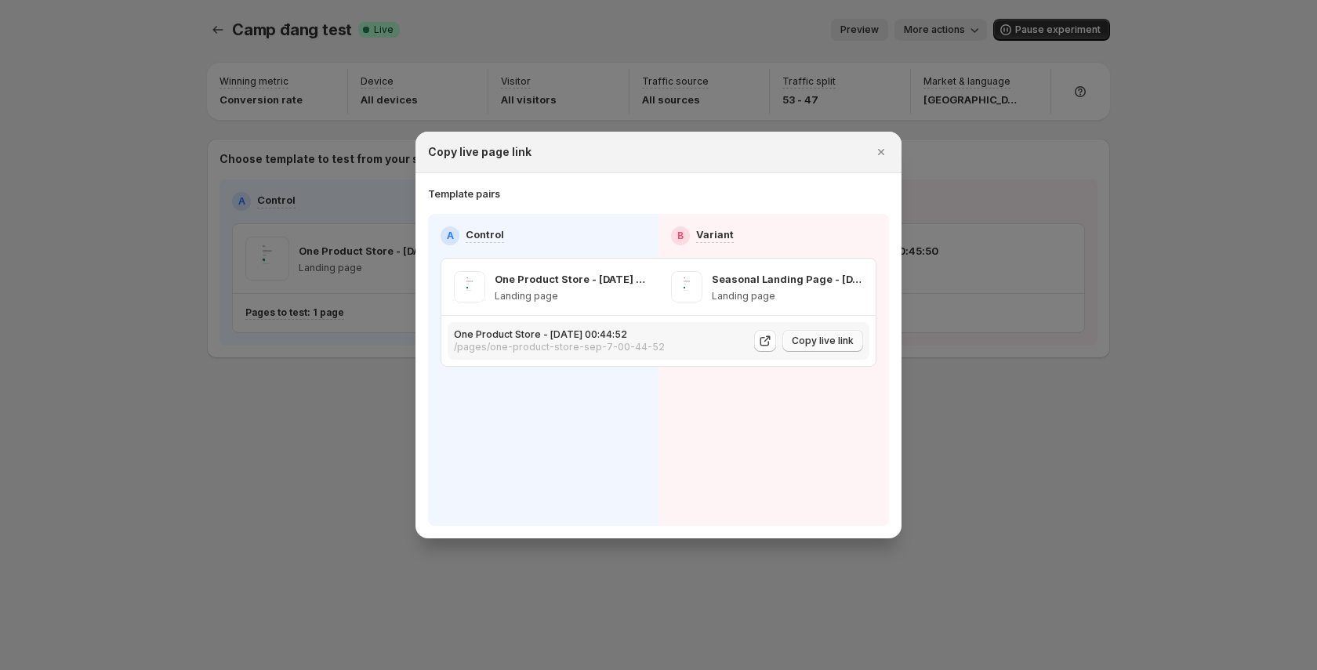
click at [848, 341] on span "Copy live link" at bounding box center [823, 341] width 62 height 13
click at [848, 337] on span "Copy live link" at bounding box center [823, 341] width 62 height 13
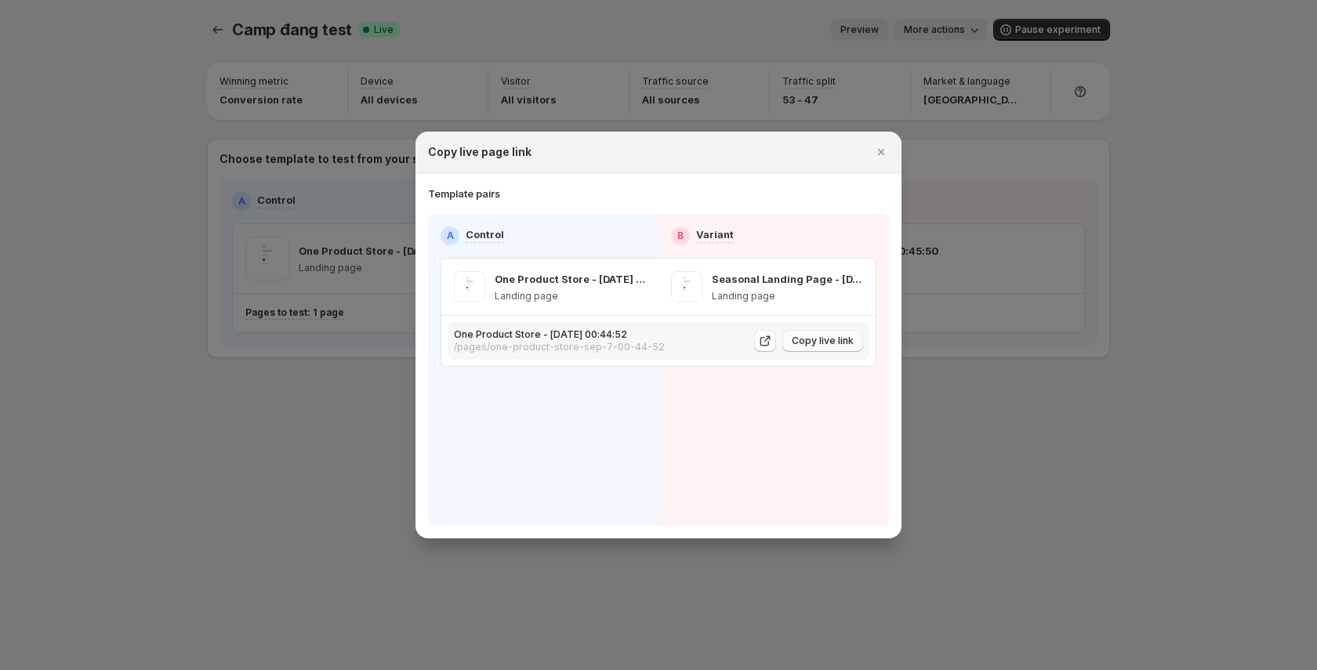
click at [848, 338] on span "Copy live link" at bounding box center [823, 341] width 62 height 13
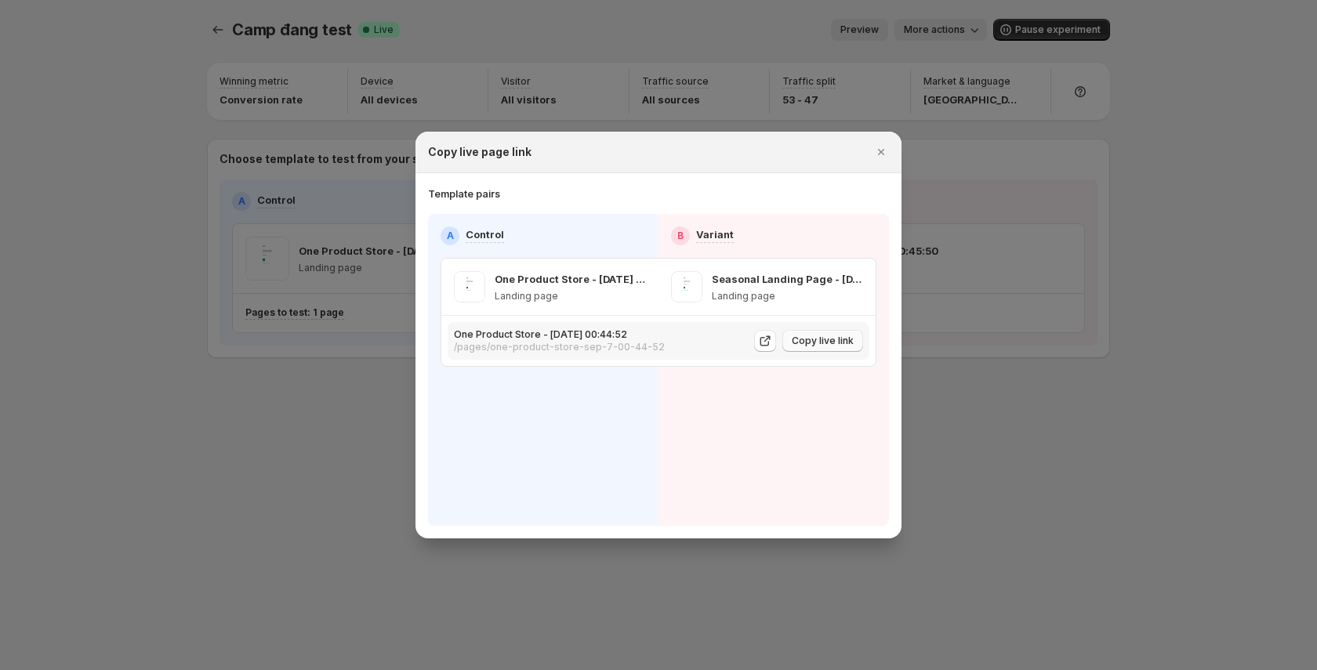
click at [848, 338] on span "Copy live link" at bounding box center [823, 341] width 62 height 13
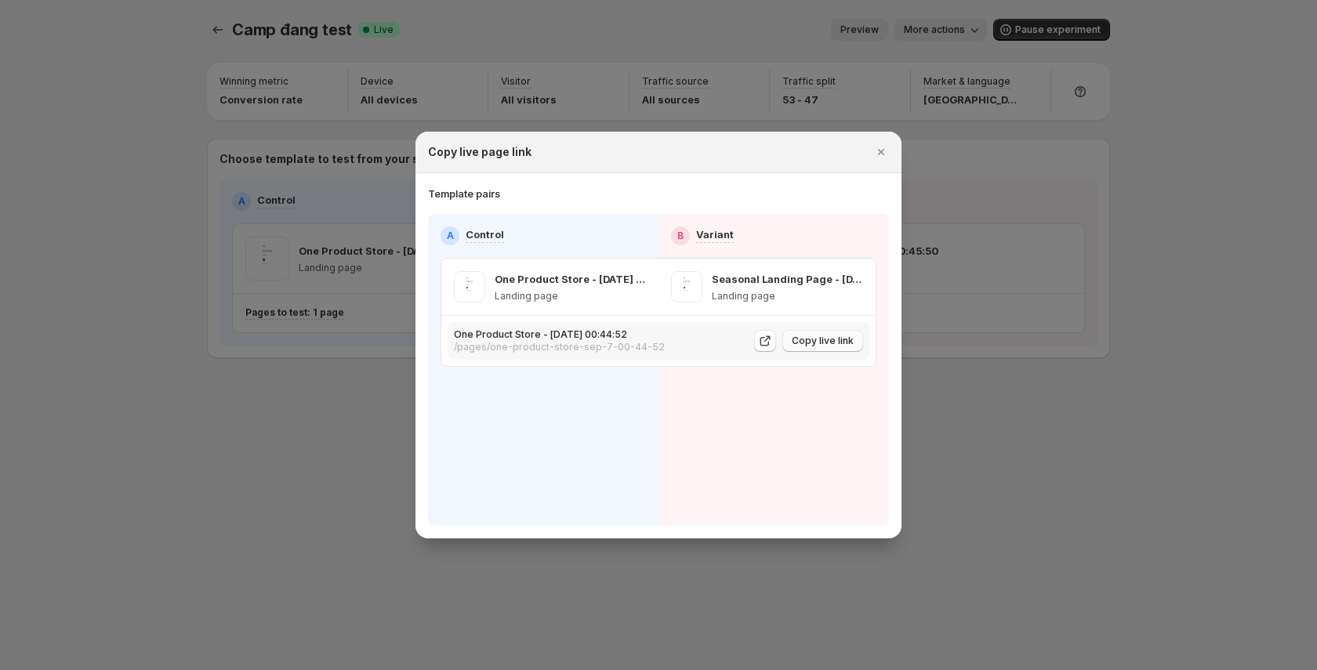
click at [848, 338] on span "Copy live link" at bounding box center [823, 341] width 62 height 13
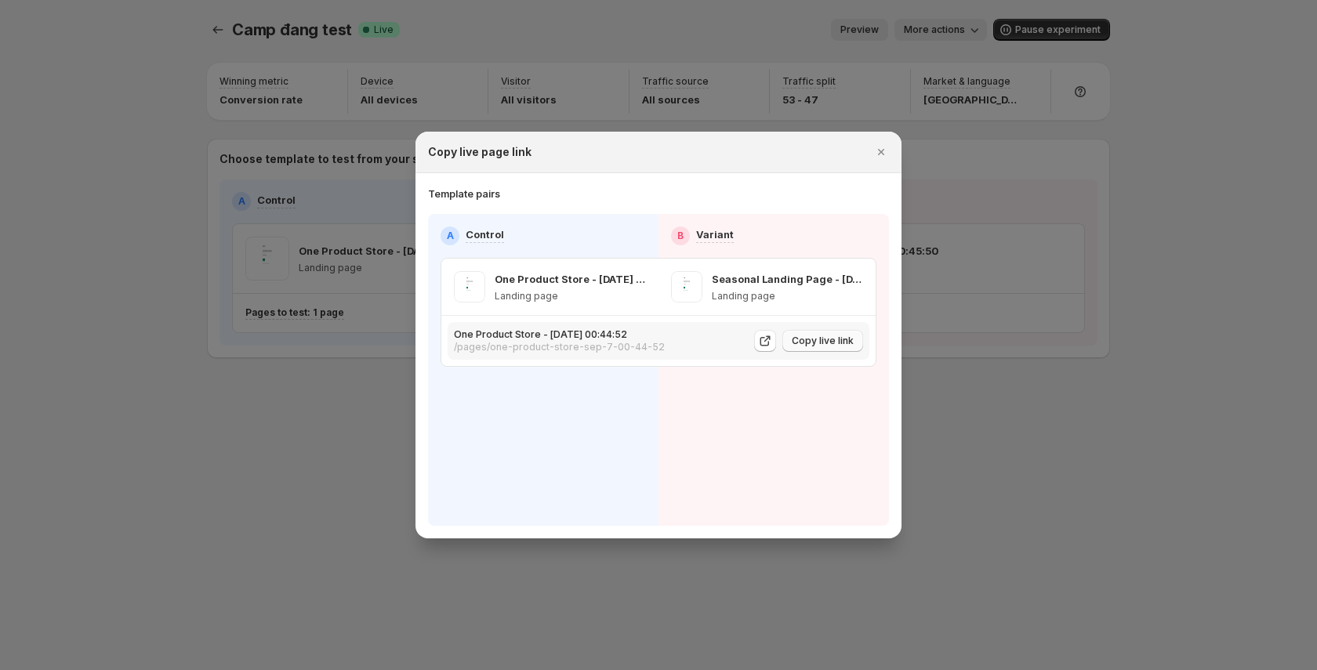
click at [848, 338] on span "Copy live link" at bounding box center [823, 341] width 62 height 13
click at [763, 343] on icon ":rg7:" at bounding box center [765, 341] width 16 height 16
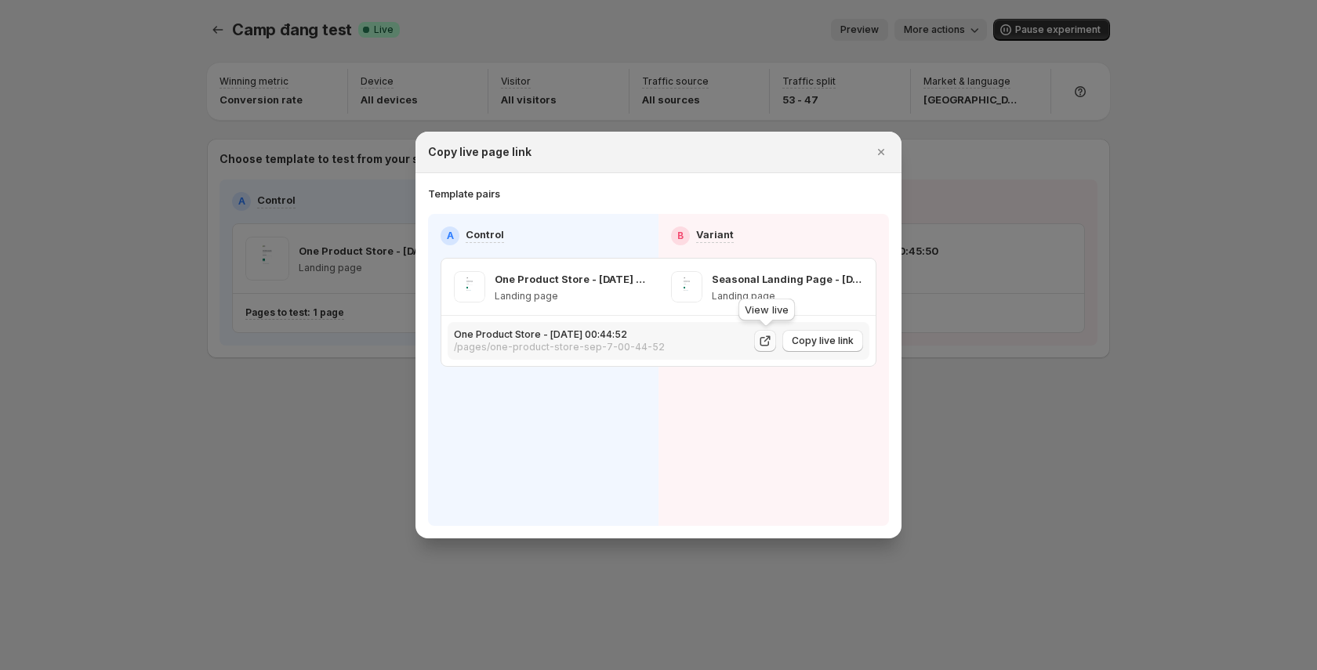
click at [760, 341] on icon ":rg7:" at bounding box center [765, 341] width 16 height 16
click at [771, 336] on icon ":rg7:" at bounding box center [767, 339] width 6 height 6
click at [852, 340] on button "Copy live link" at bounding box center [822, 341] width 81 height 22
click at [852, 340] on span "Copy live link" at bounding box center [823, 341] width 62 height 13
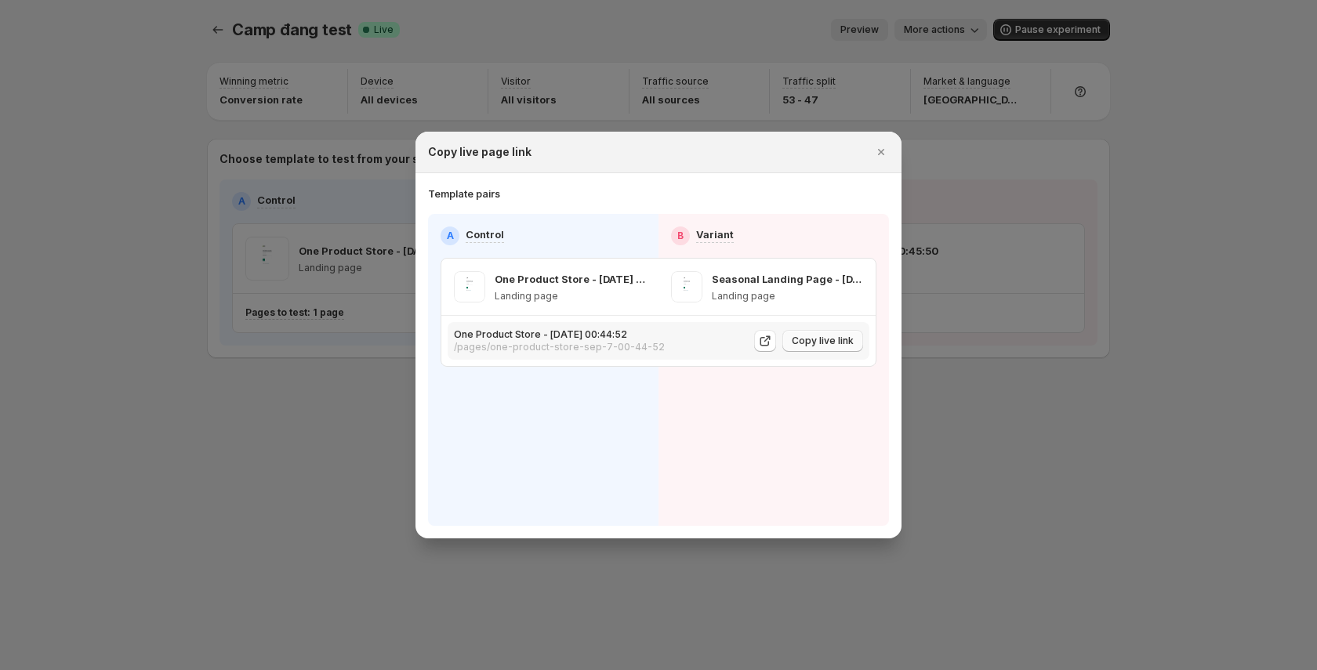
click at [852, 340] on span "Copy live link" at bounding box center [823, 341] width 62 height 13
click at [877, 147] on icon "Close" at bounding box center [881, 152] width 16 height 16
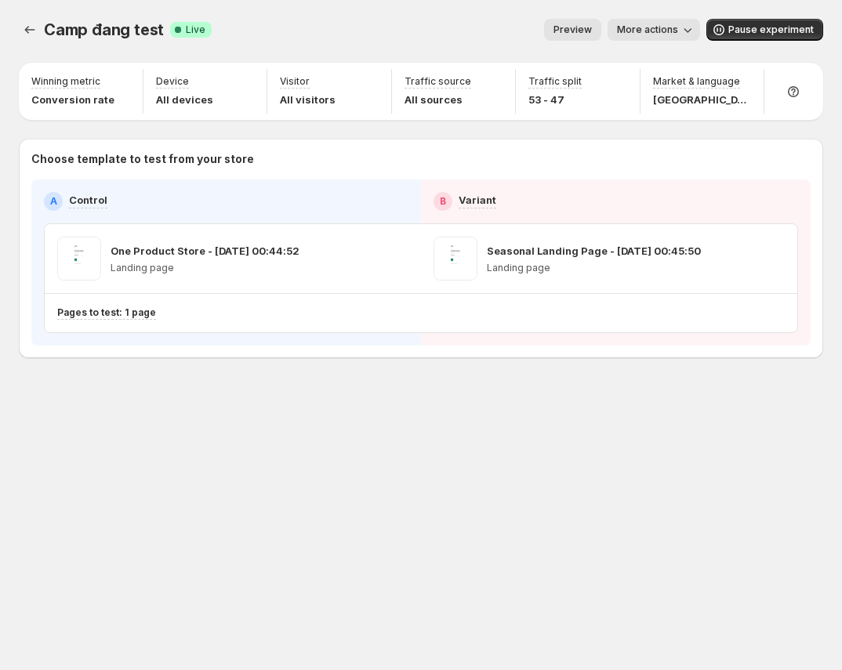
click at [796, 479] on div "Camp đang test. This page is ready Camp đang test Success Complete Live Preview…" at bounding box center [421, 335] width 842 height 670
click at [561, 31] on span "Preview" at bounding box center [573, 30] width 38 height 13
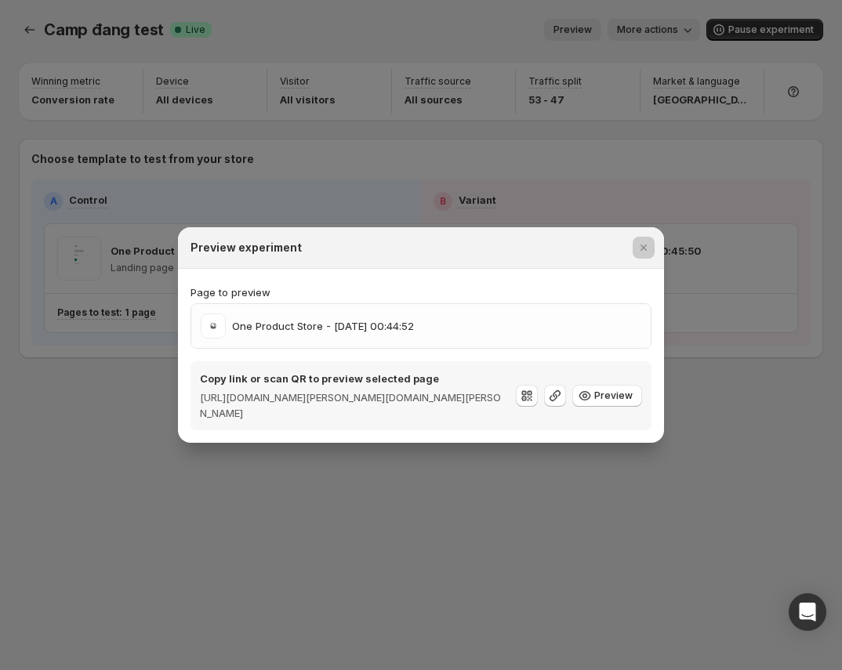
click at [567, 33] on div at bounding box center [421, 335] width 842 height 670
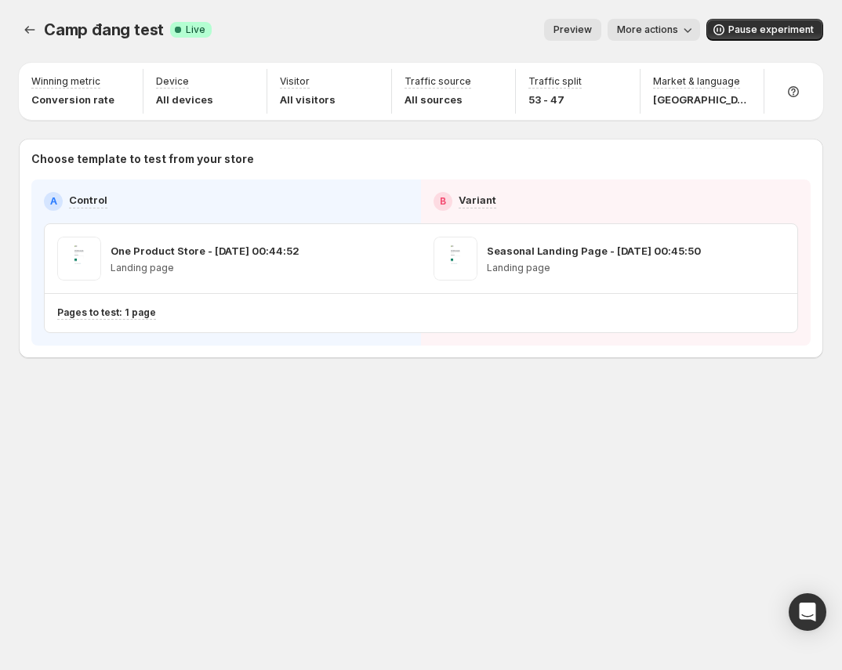
click at [567, 33] on span "Preview" at bounding box center [573, 30] width 38 height 13
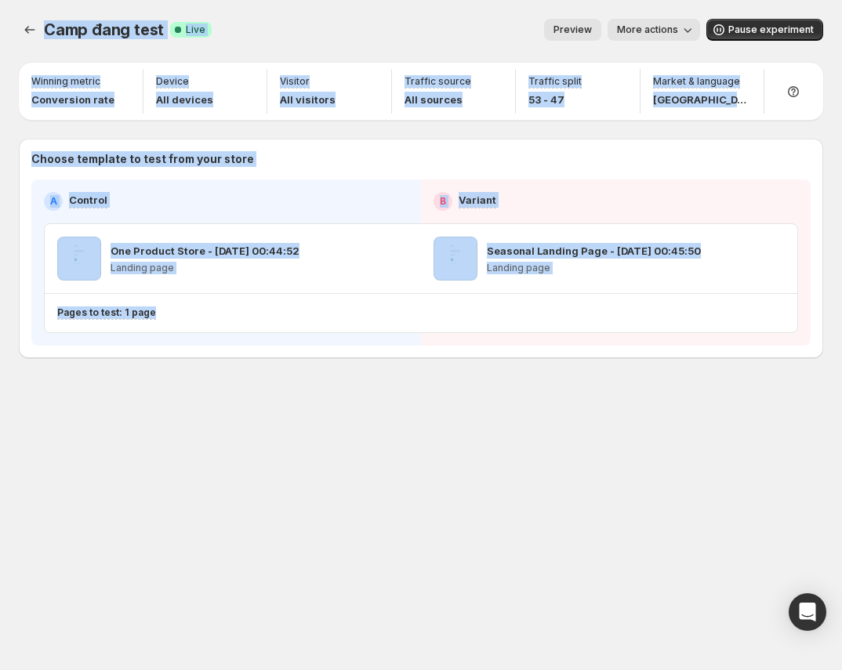
click at [568, 34] on span "Preview" at bounding box center [573, 30] width 38 height 13
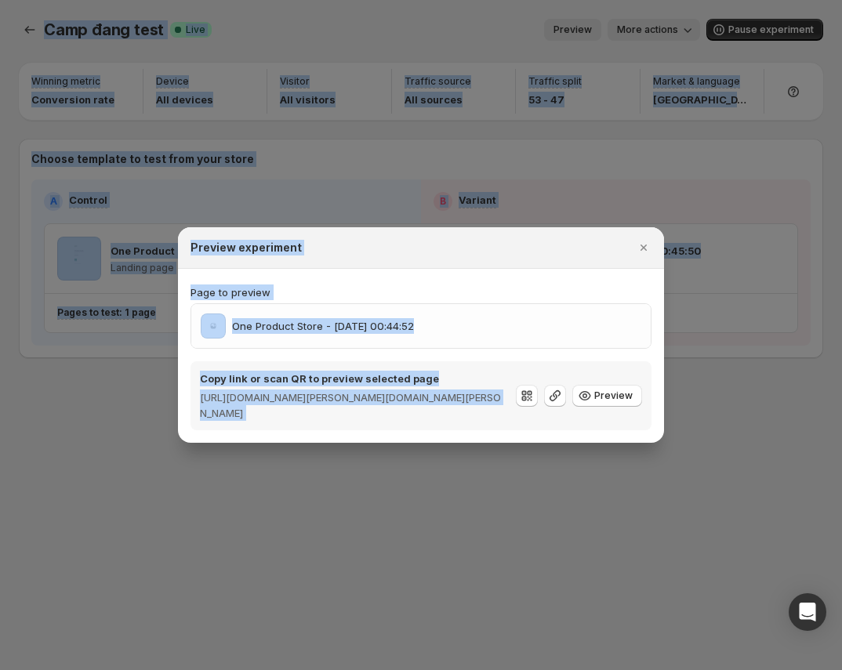
click at [568, 34] on div at bounding box center [421, 335] width 842 height 670
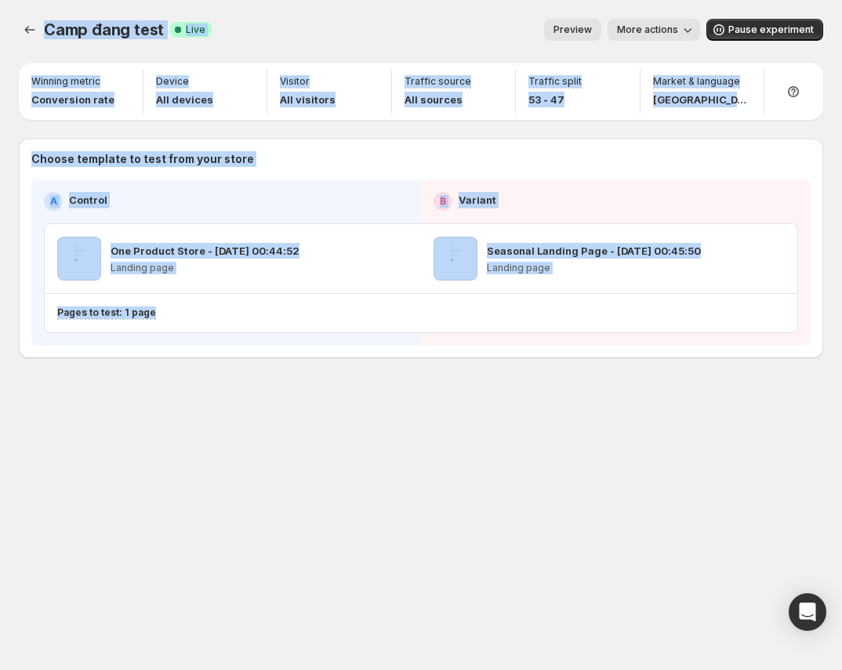
click at [568, 34] on span "Preview" at bounding box center [573, 30] width 38 height 13
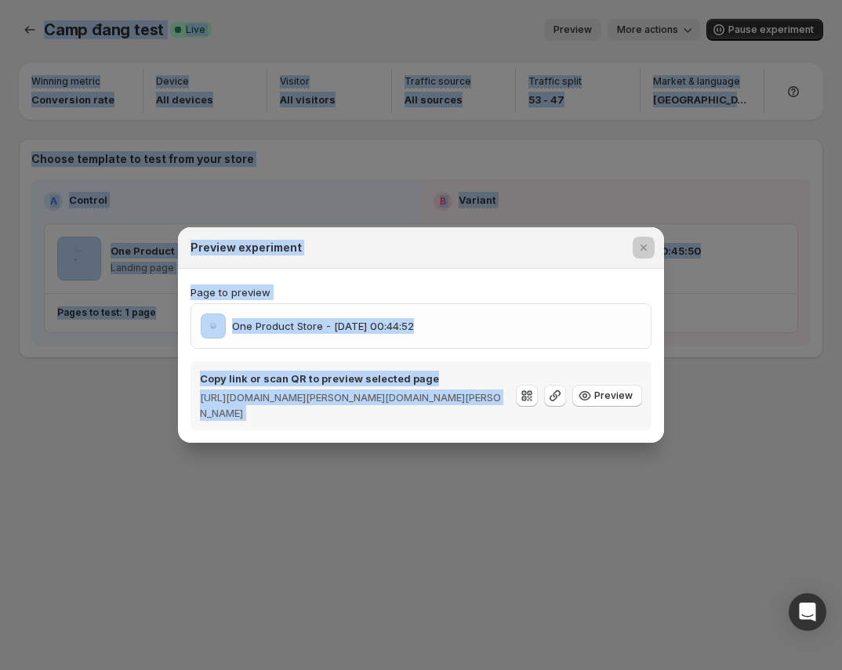
click at [568, 34] on div at bounding box center [421, 335] width 842 height 670
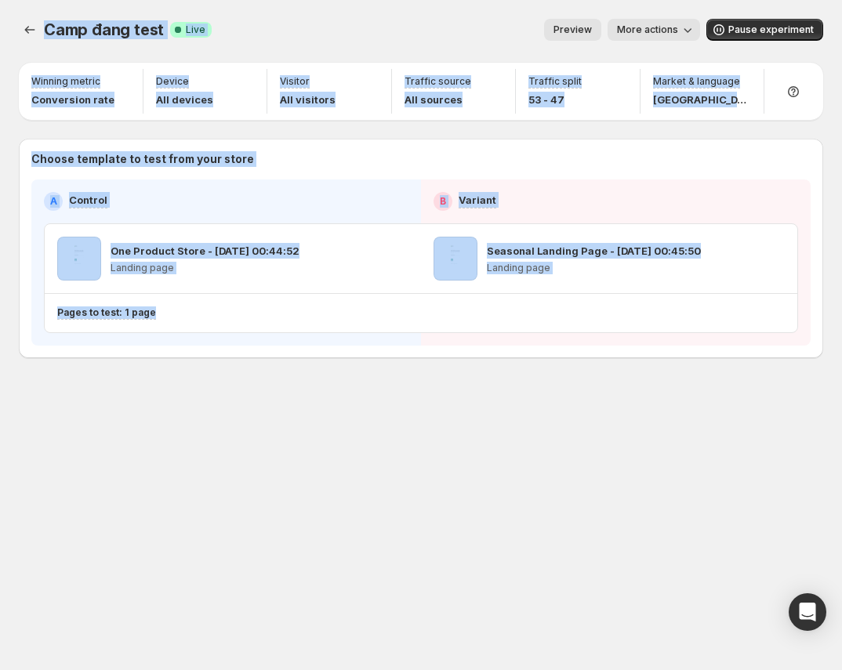
click at [568, 34] on span "Preview" at bounding box center [573, 30] width 38 height 13
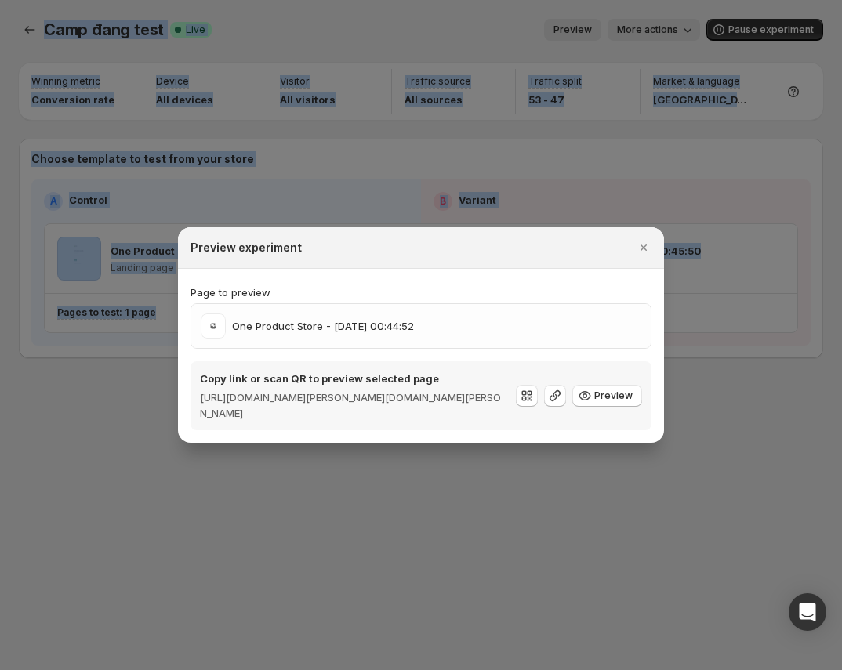
click at [568, 34] on div at bounding box center [421, 335] width 842 height 670
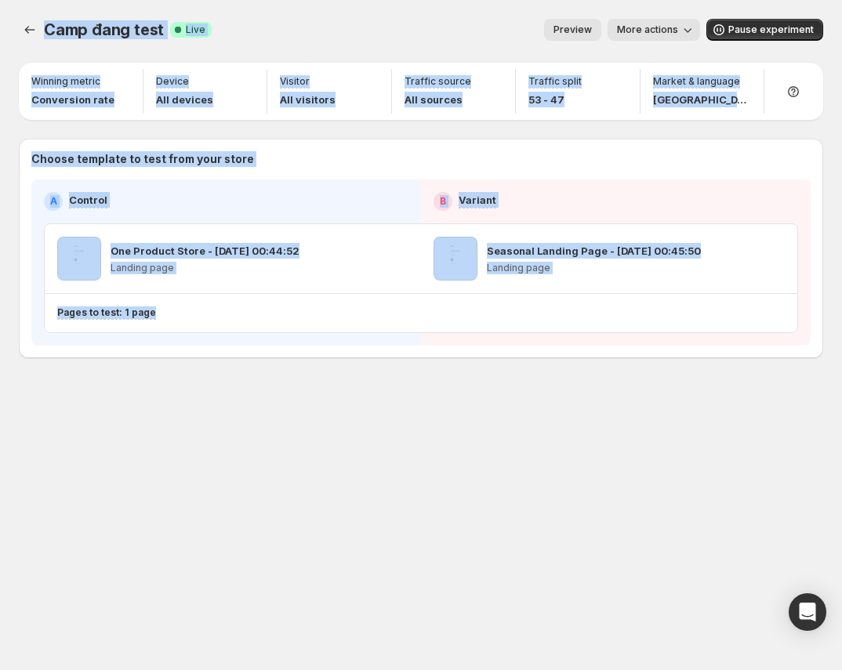
click at [568, 38] on button "Preview" at bounding box center [572, 30] width 57 height 22
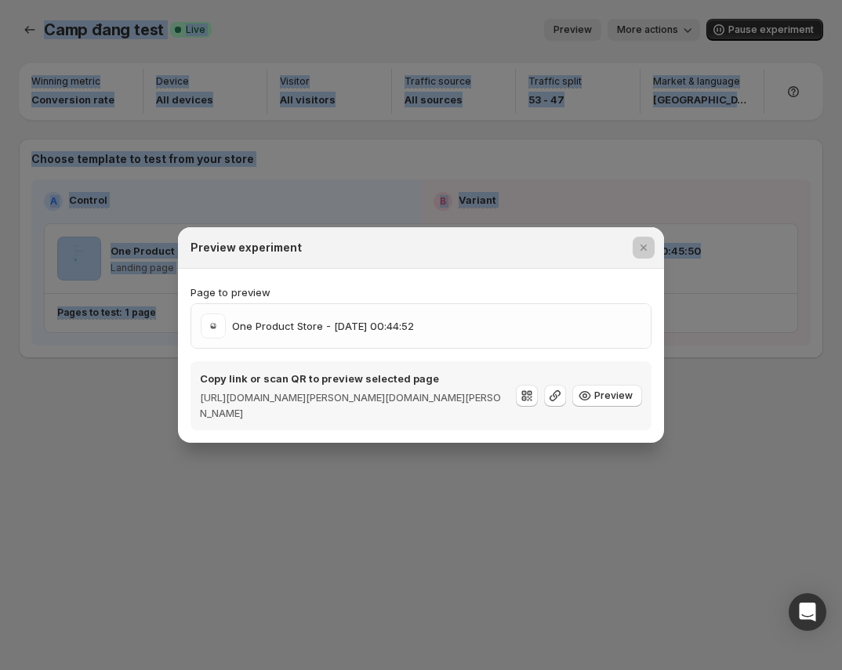
click at [568, 38] on div at bounding box center [421, 335] width 842 height 670
click at [568, 38] on button "Preview" at bounding box center [572, 30] width 57 height 22
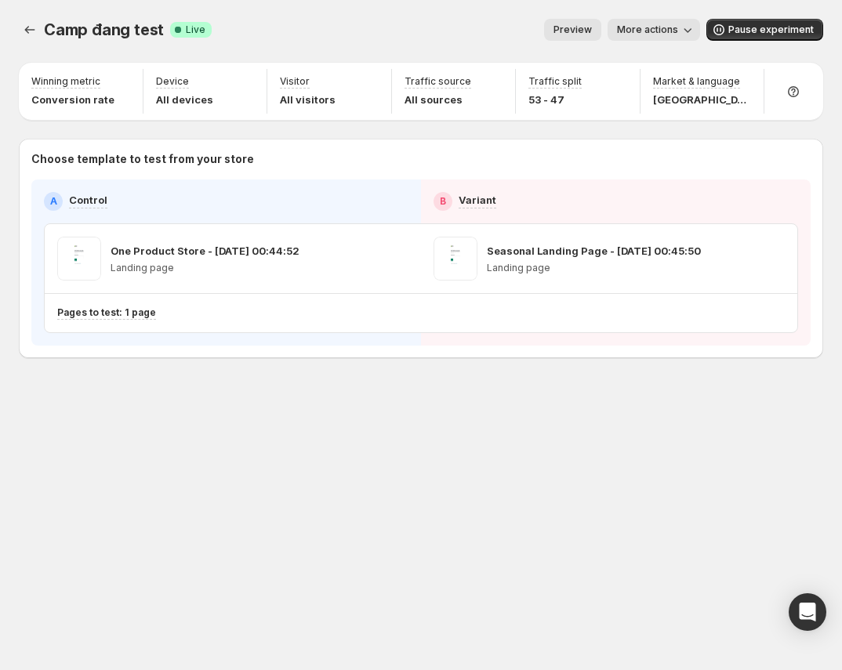
drag, startPoint x: 575, startPoint y: 25, endPoint x: 572, endPoint y: 36, distance: 11.4
click at [572, 36] on div "Camp đang test. This page is ready Camp đang test Success Complete Live Preview…" at bounding box center [421, 30] width 804 height 60
click at [572, 34] on span "Preview" at bounding box center [573, 30] width 38 height 13
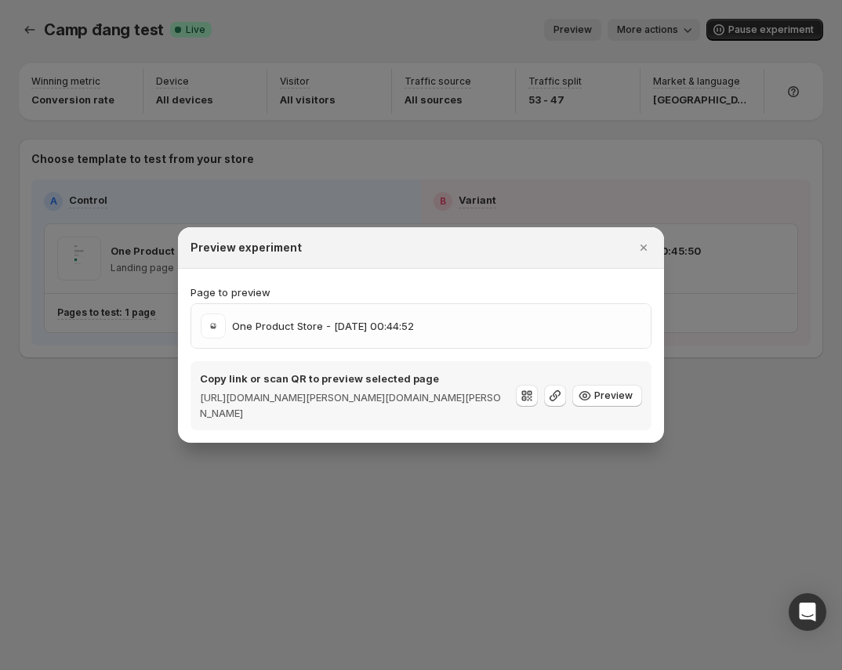
drag, startPoint x: 570, startPoint y: 27, endPoint x: 583, endPoint y: 41, distance: 18.9
click at [583, 40] on div at bounding box center [421, 335] width 842 height 670
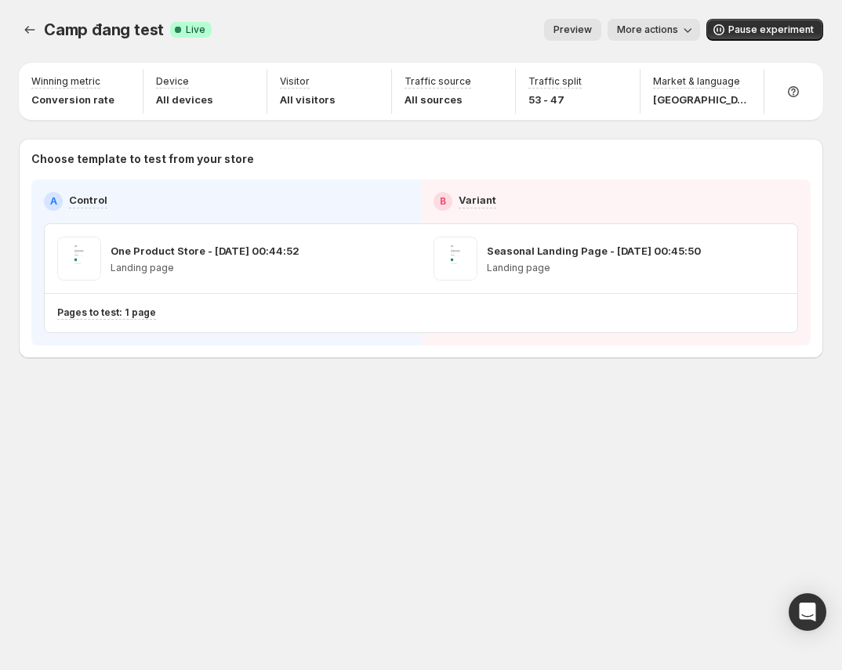
click at [583, 41] on div "Camp đang test. This page is ready Camp đang test Success Complete Live Preview…" at bounding box center [421, 30] width 804 height 60
click at [583, 40] on button "Preview" at bounding box center [572, 30] width 57 height 22
click at [586, 37] on button "Preview" at bounding box center [572, 30] width 57 height 22
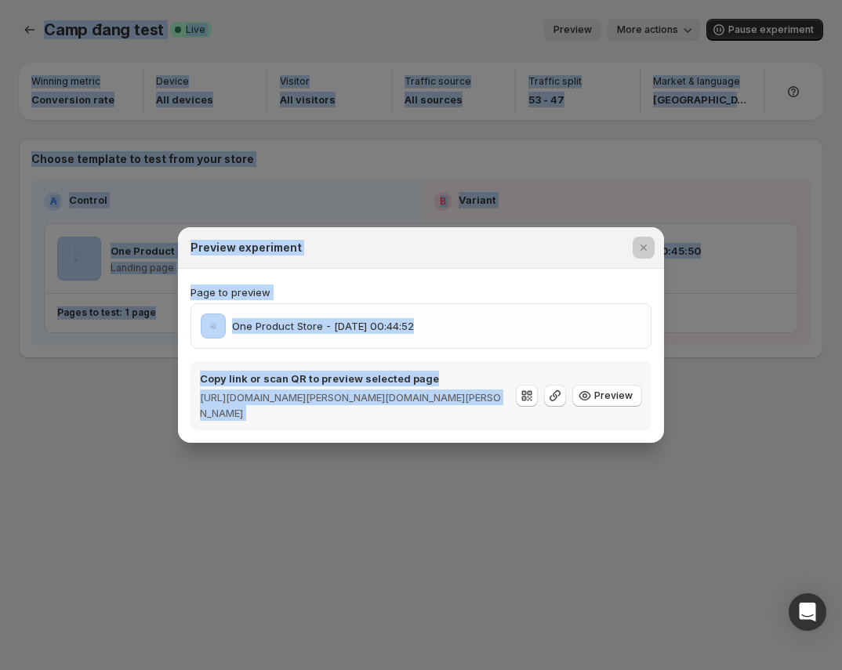
click at [586, 37] on div at bounding box center [421, 335] width 842 height 670
click at [586, 37] on button "Preview" at bounding box center [572, 30] width 57 height 22
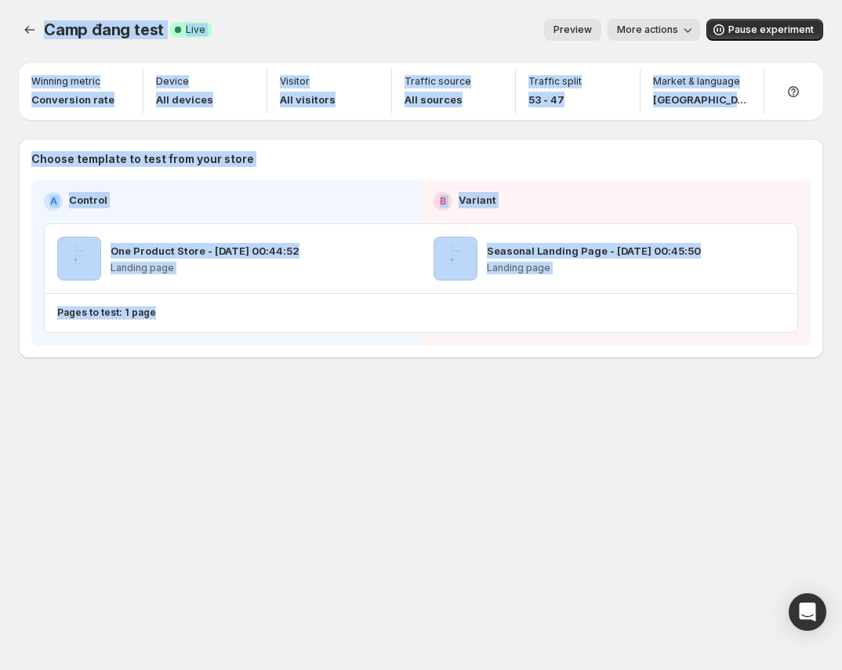
click at [586, 37] on button "Preview" at bounding box center [572, 30] width 57 height 22
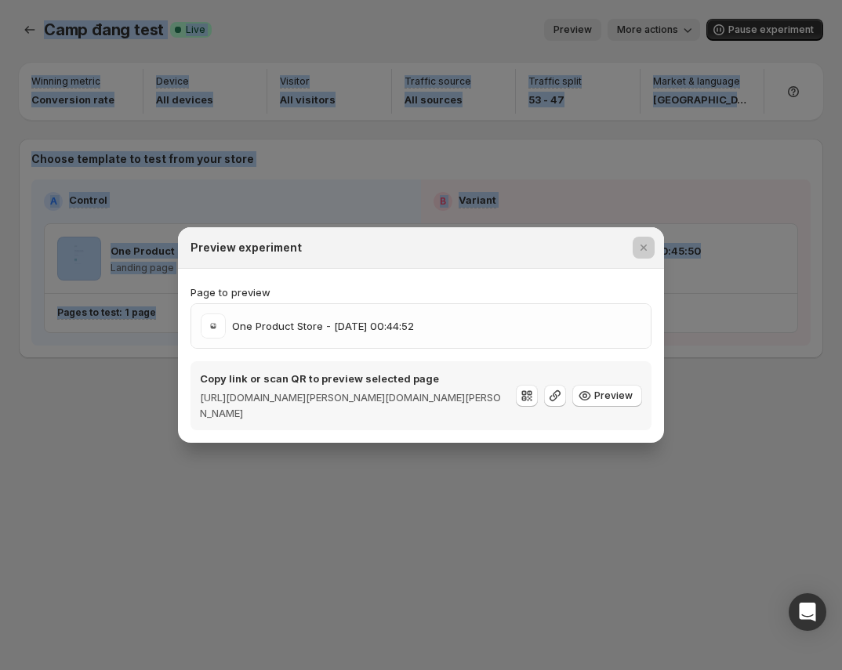
click at [586, 37] on div at bounding box center [421, 335] width 842 height 670
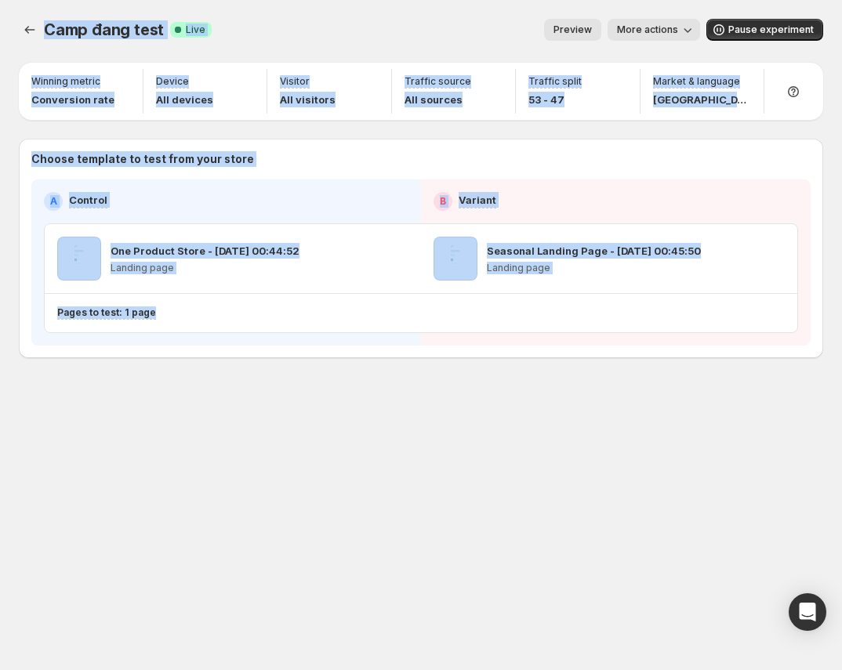
click at [662, 32] on span "More actions" at bounding box center [647, 30] width 61 height 13
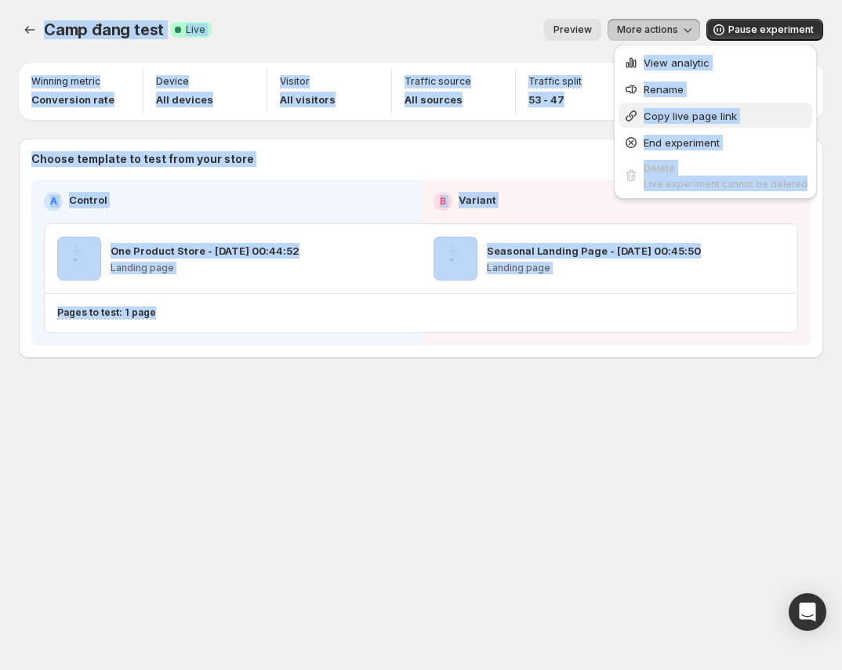
click at [699, 122] on span "Copy live page link" at bounding box center [726, 116] width 164 height 16
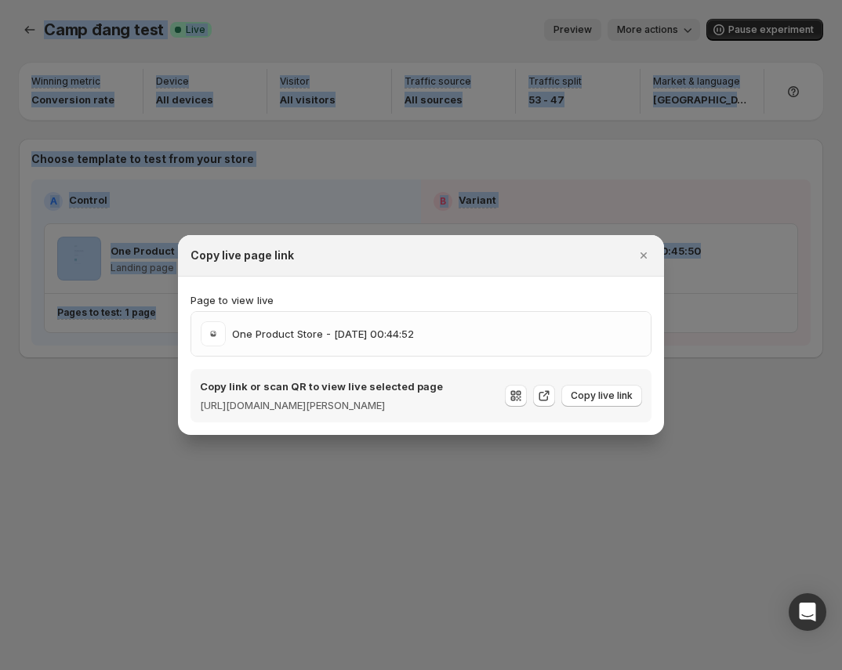
click at [666, 28] on div at bounding box center [421, 335] width 842 height 670
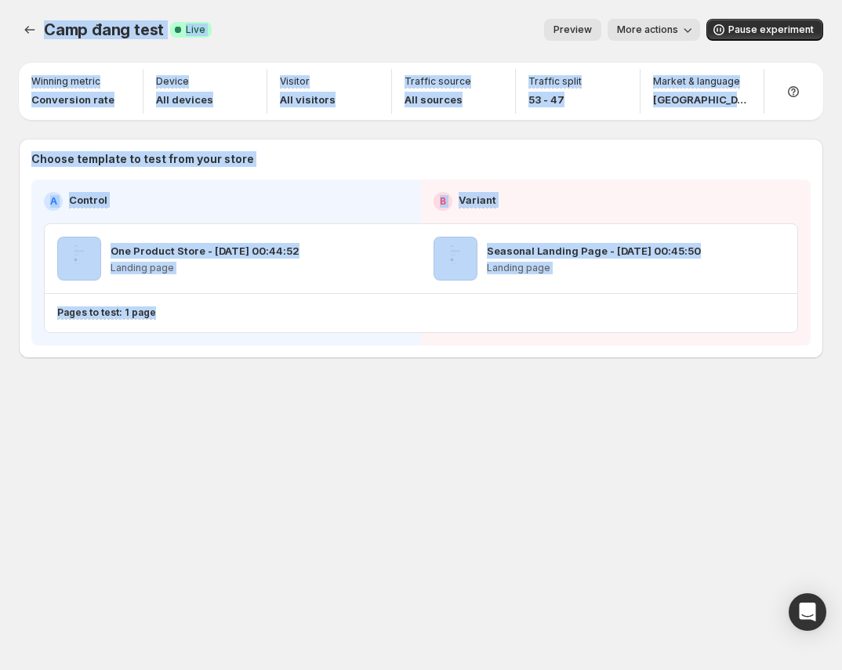
click at [666, 28] on span "More actions" at bounding box center [647, 30] width 61 height 13
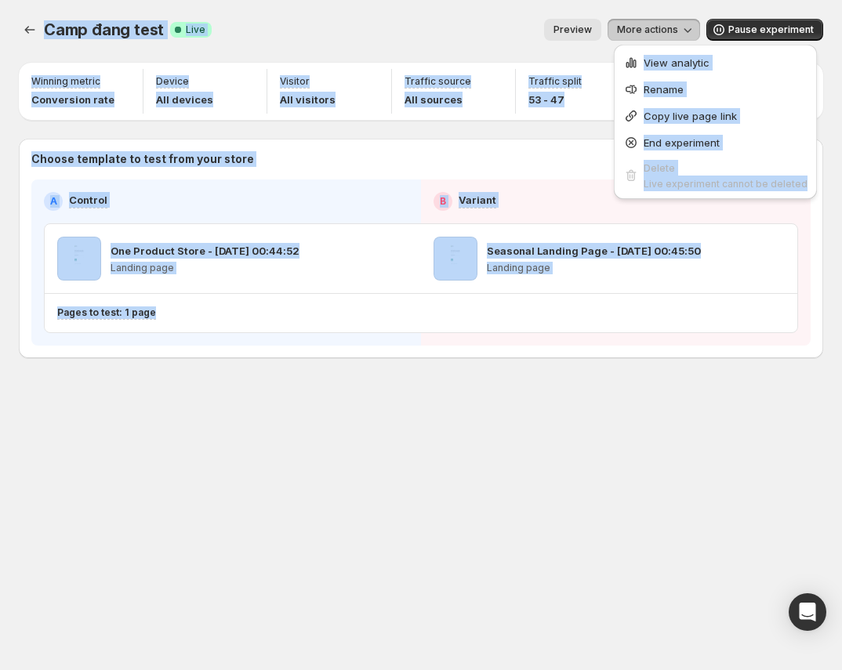
click at [666, 28] on span "More actions" at bounding box center [647, 30] width 61 height 13
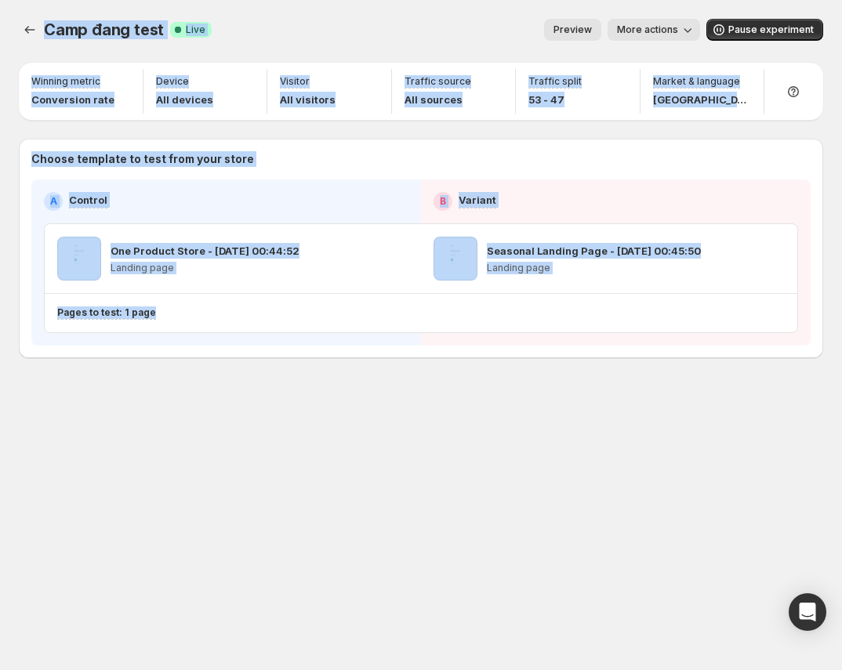
click at [666, 28] on span "More actions" at bounding box center [647, 30] width 61 height 13
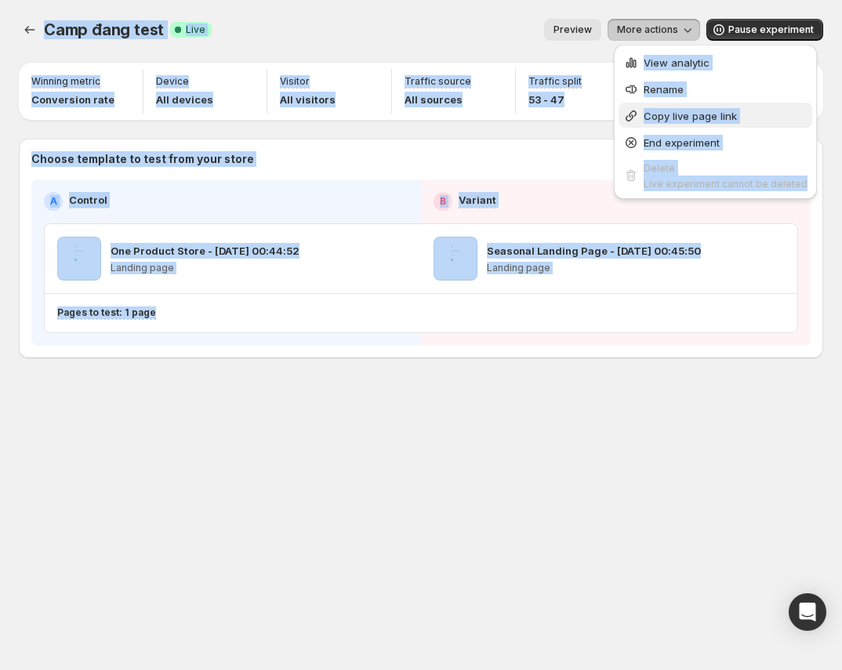
click at [716, 114] on span "Copy live page link" at bounding box center [690, 116] width 93 height 13
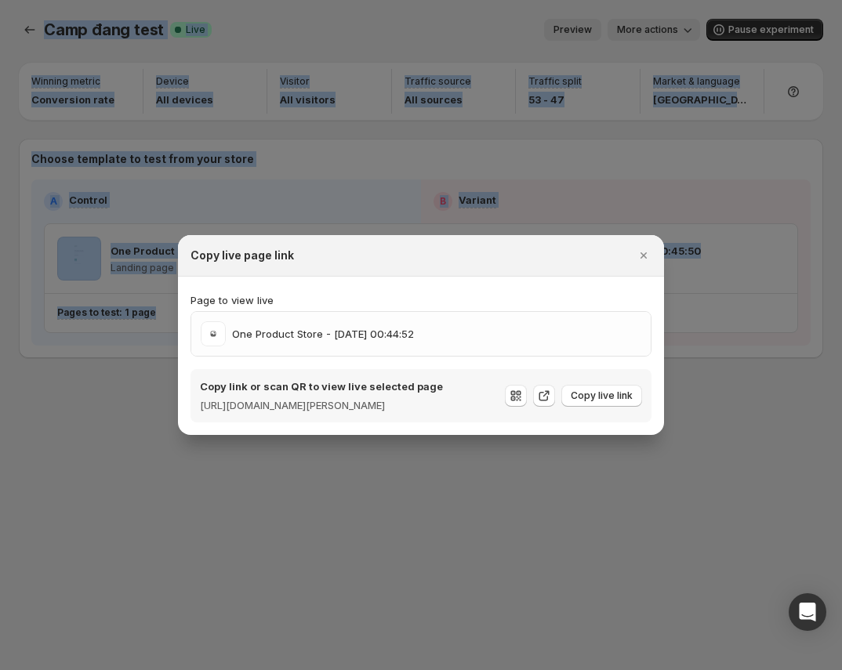
click at [710, 108] on div at bounding box center [421, 335] width 842 height 670
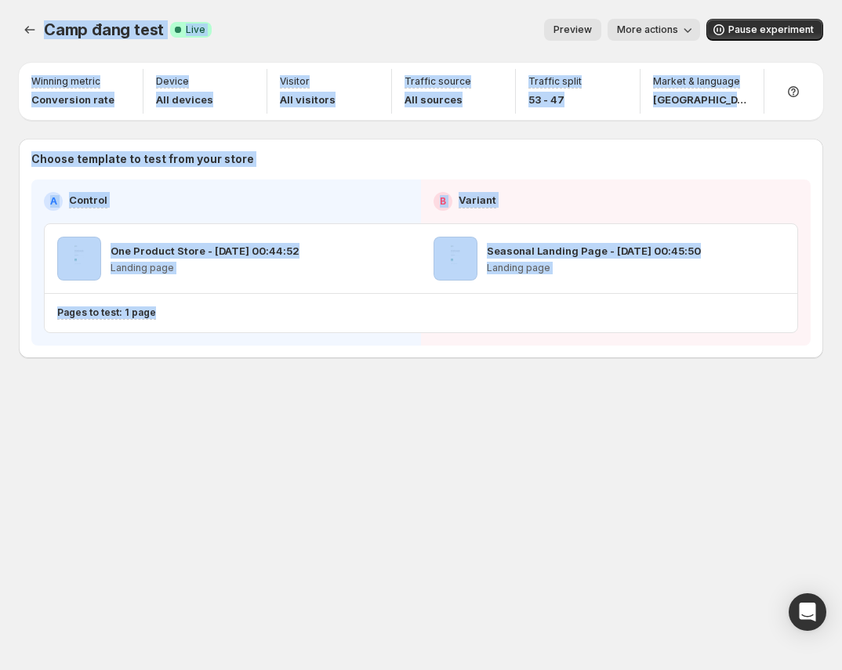
click at [677, 34] on span "More actions" at bounding box center [647, 30] width 61 height 13
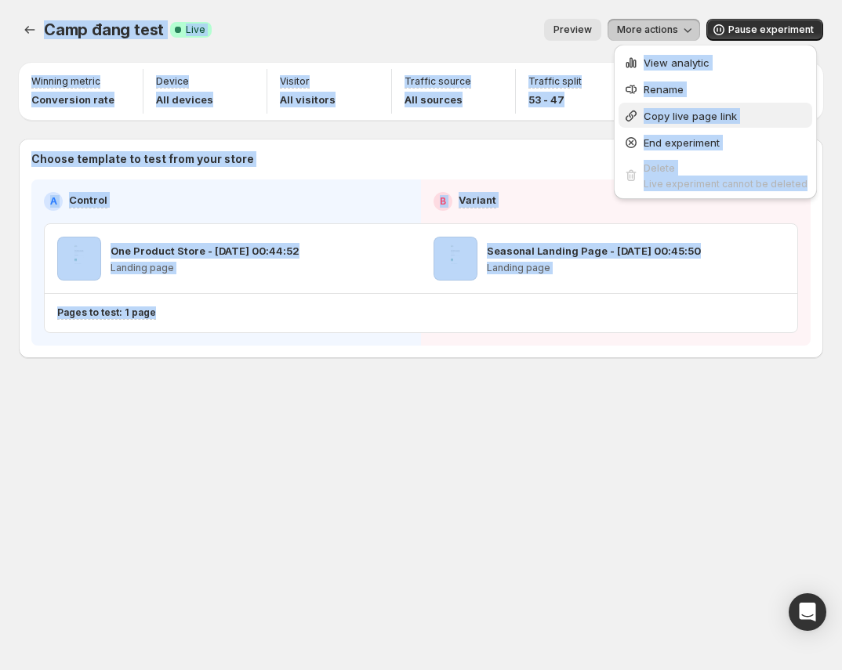
click at [723, 114] on span "Copy live page link" at bounding box center [690, 116] width 93 height 13
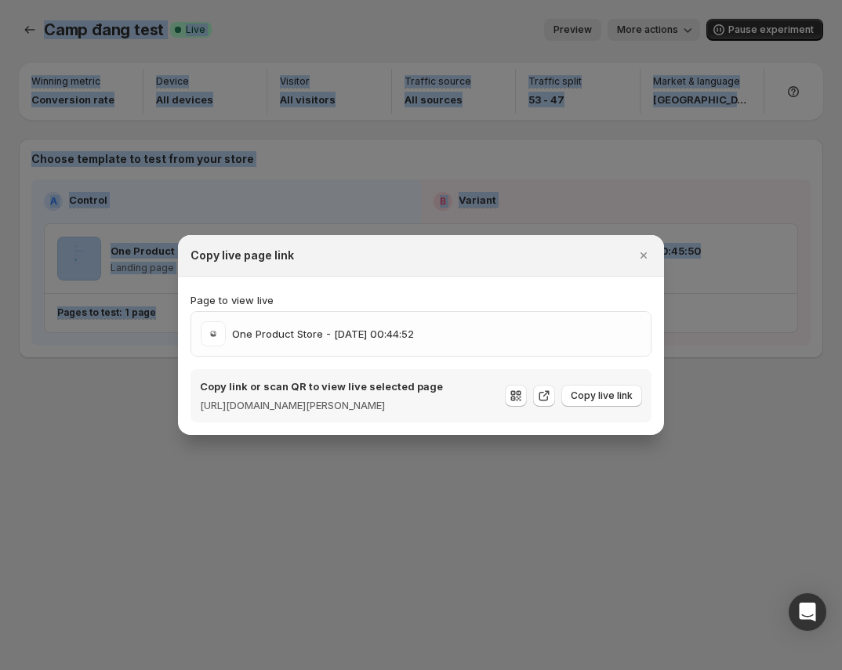
click at [722, 109] on div at bounding box center [421, 335] width 842 height 670
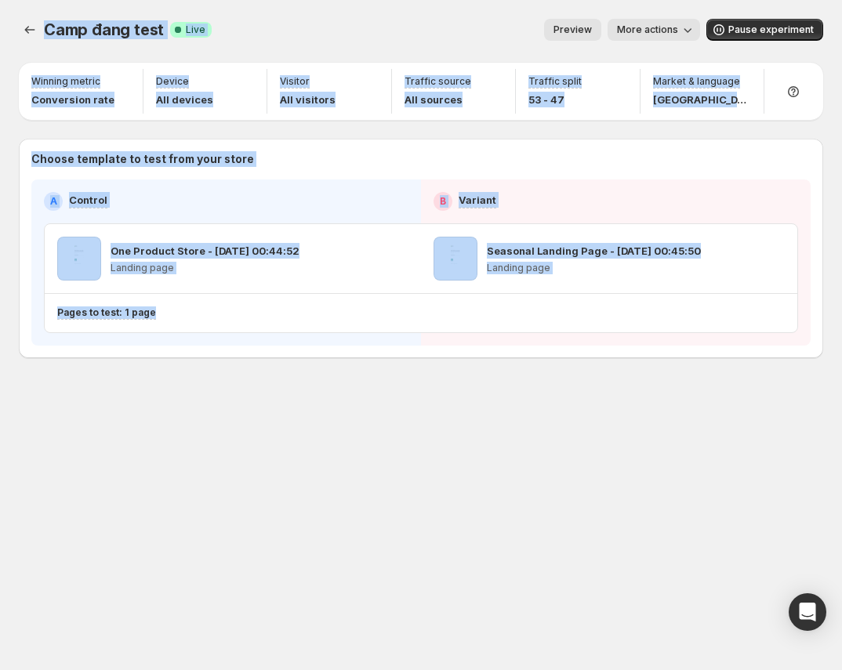
click at [686, 33] on icon "button" at bounding box center [688, 30] width 16 height 16
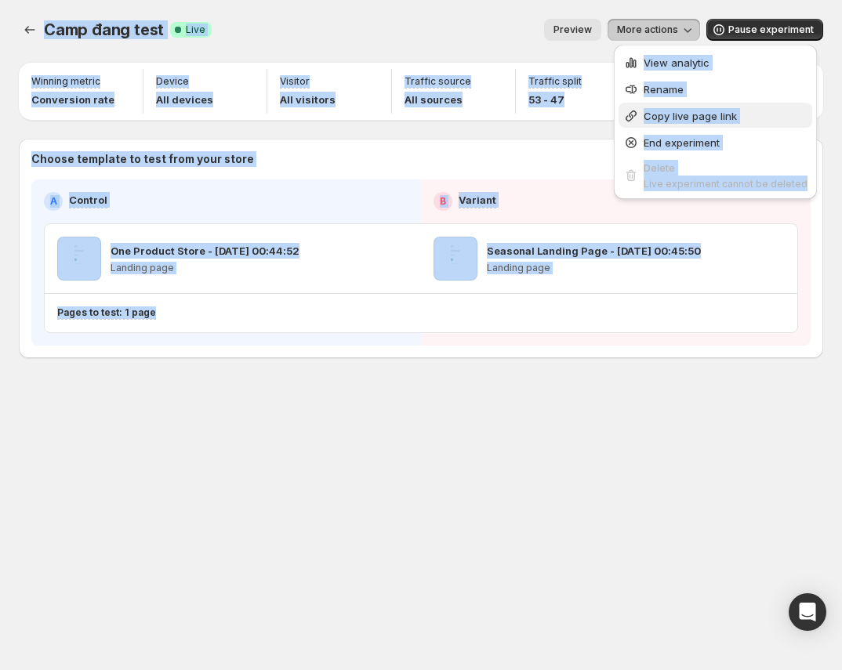
click at [719, 125] on button "Copy live page link" at bounding box center [716, 115] width 194 height 25
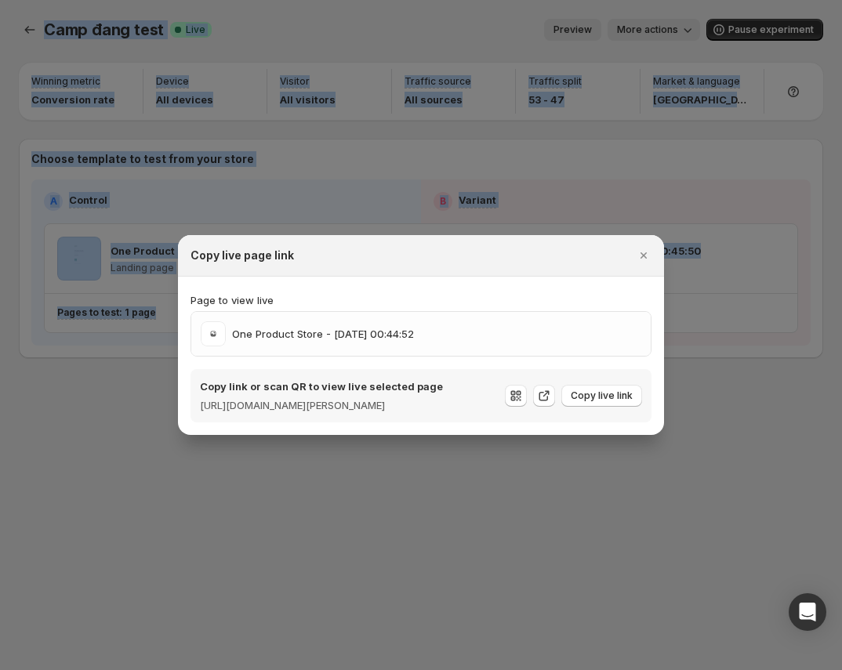
click at [731, 125] on div at bounding box center [421, 335] width 842 height 670
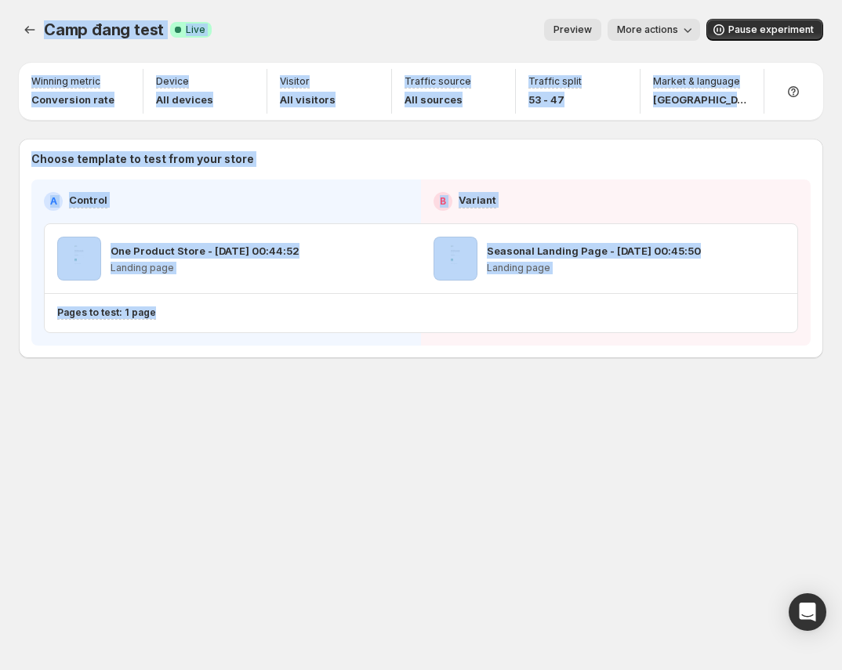
click at [688, 28] on icon "button" at bounding box center [688, 30] width 16 height 16
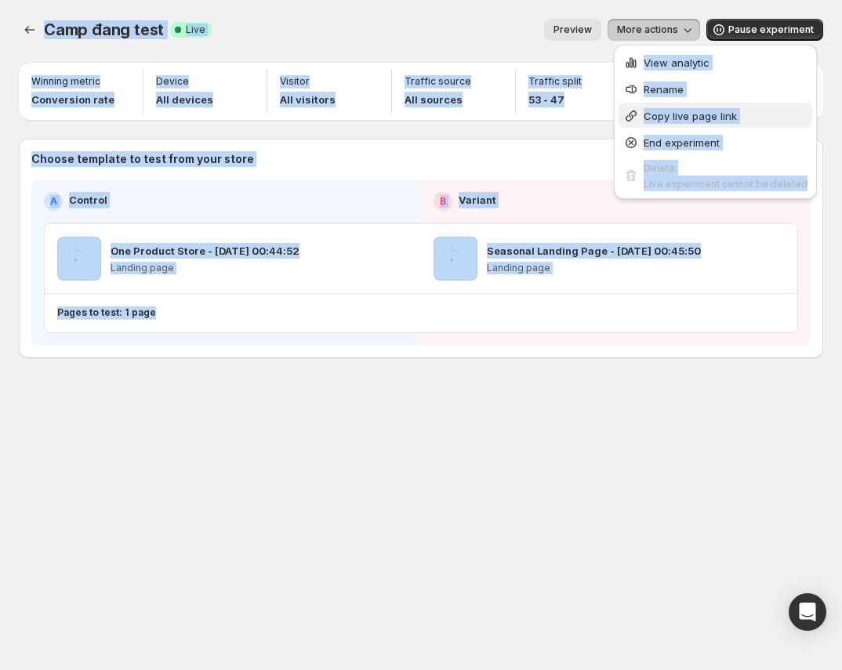
click at [719, 117] on span "Copy live page link" at bounding box center [690, 116] width 93 height 13
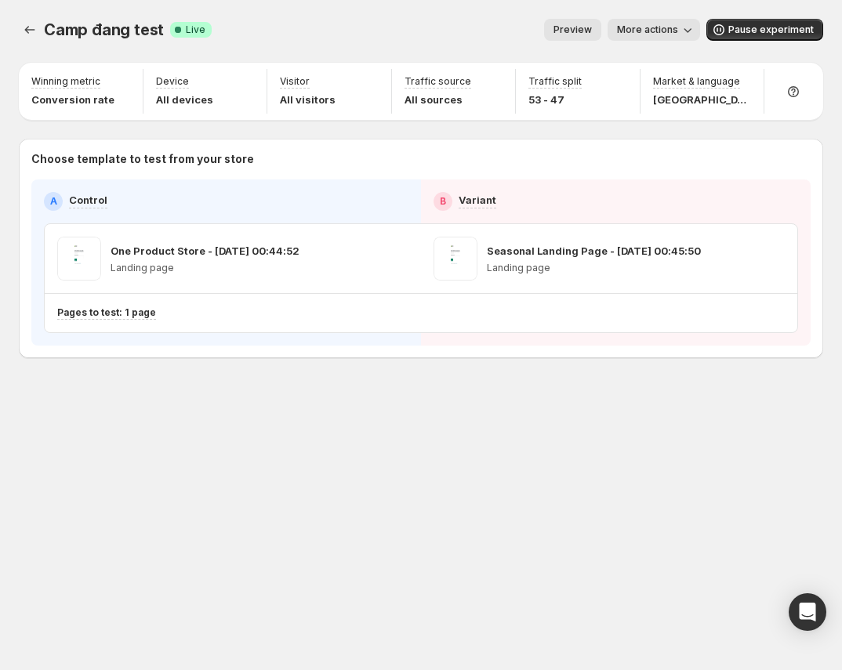
click at [669, 31] on span "More actions" at bounding box center [647, 30] width 61 height 13
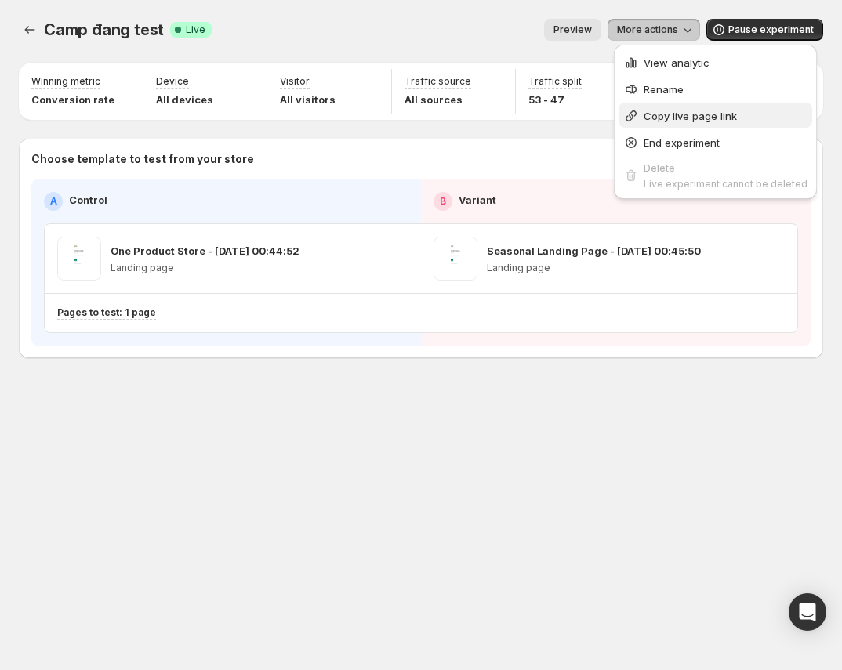
click at [703, 114] on span "Copy live page link" at bounding box center [690, 116] width 93 height 13
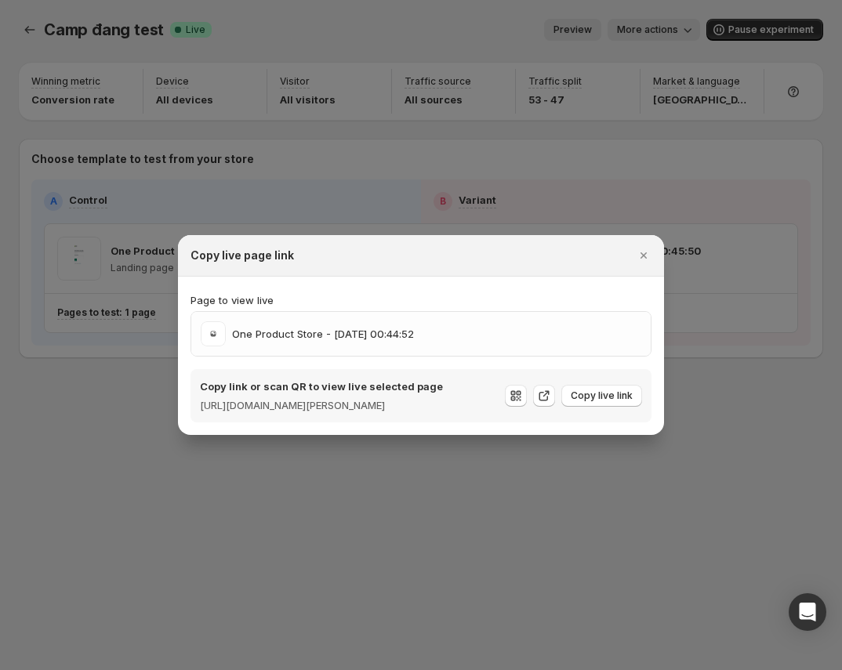
click at [782, 122] on div at bounding box center [421, 335] width 842 height 670
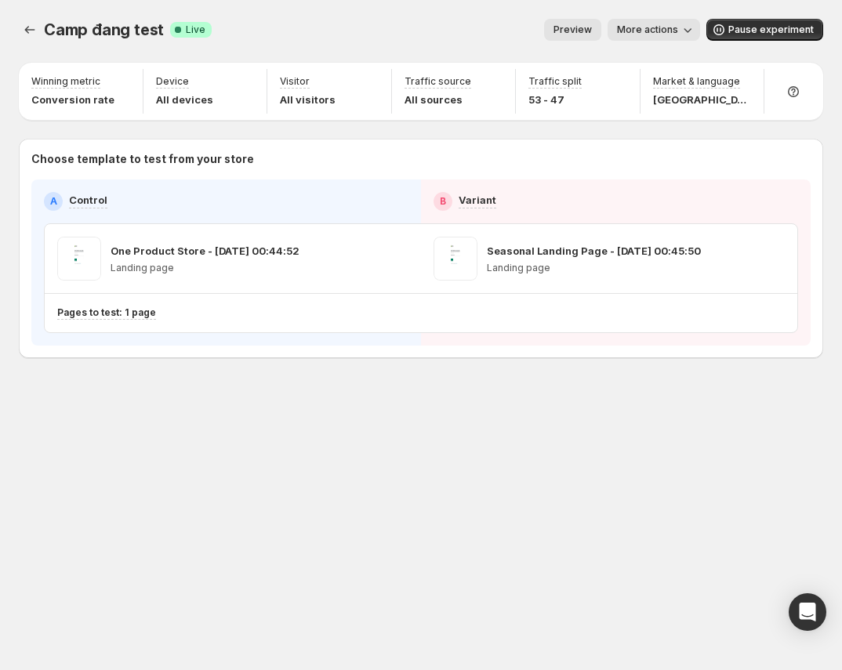
click at [677, 42] on div "Camp đang test. This page is ready Camp đang test Success Complete Live Preview…" at bounding box center [421, 30] width 804 height 60
click at [685, 31] on icon "button" at bounding box center [688, 30] width 16 height 16
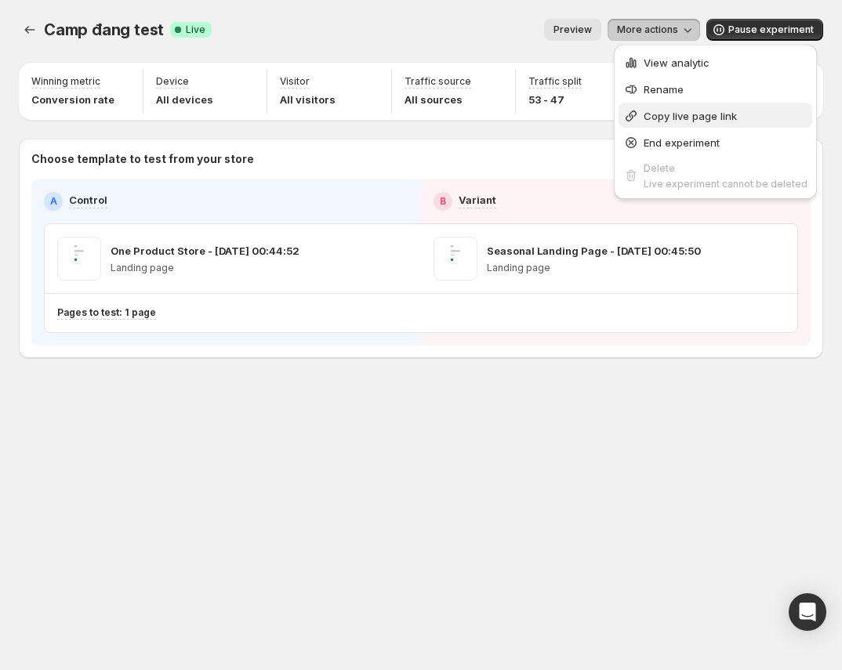
click at [684, 119] on span "Copy live page link" at bounding box center [690, 116] width 93 height 13
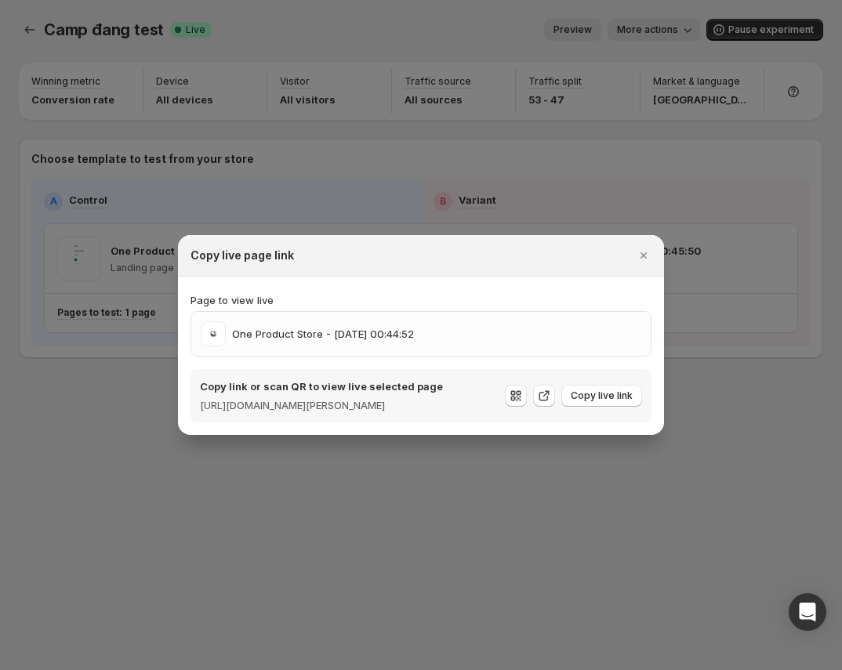
click at [620, 89] on div at bounding box center [421, 335] width 842 height 670
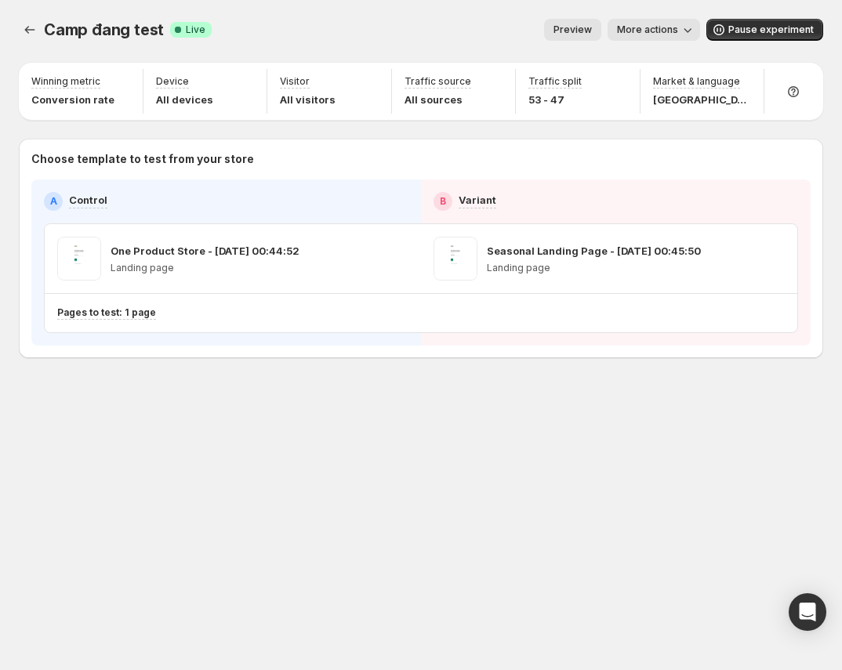
click at [585, 19] on button "Preview" at bounding box center [572, 30] width 57 height 22
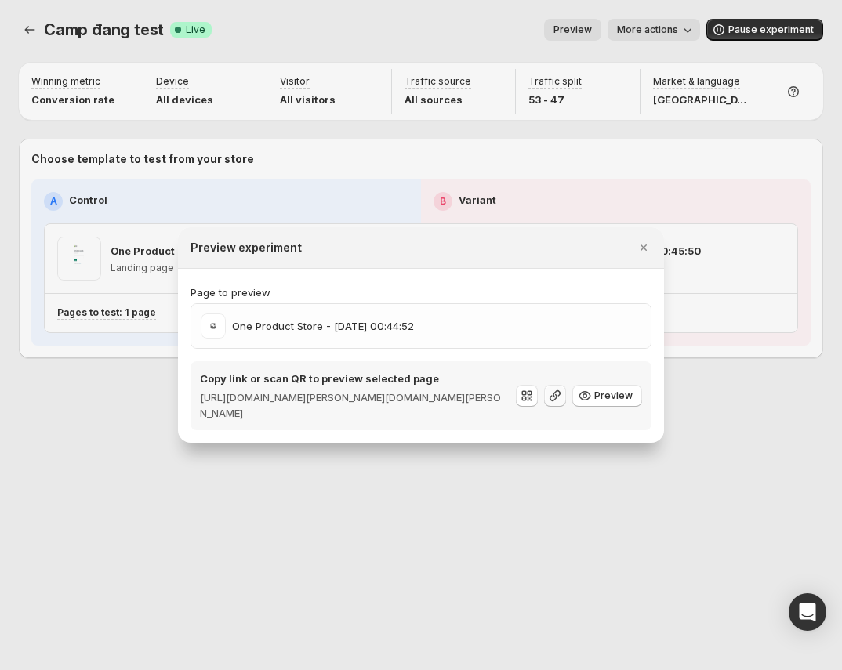
click at [563, 401] on icon ":r7u:" at bounding box center [555, 396] width 16 height 16
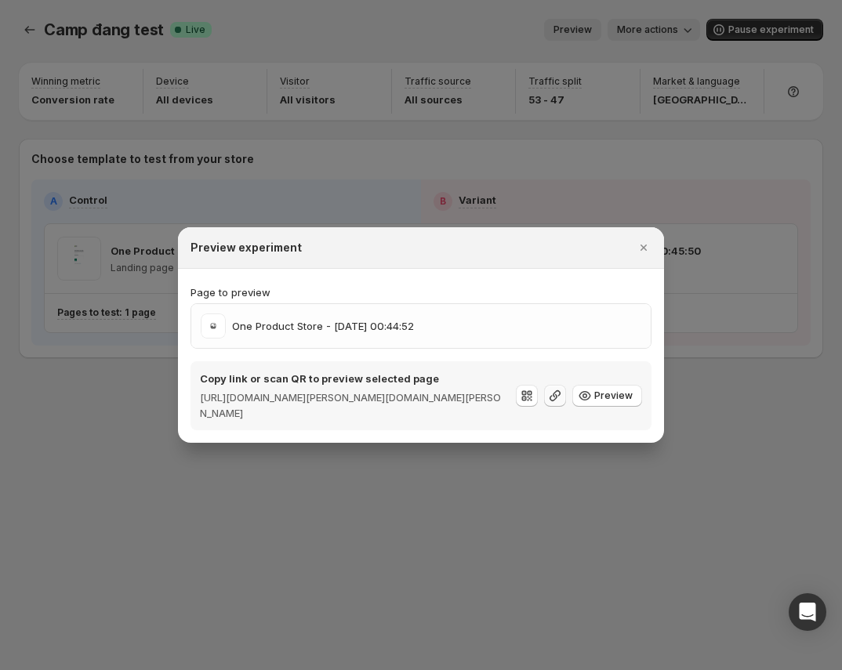
click at [563, 401] on icon ":r7u:" at bounding box center [555, 396] width 16 height 16
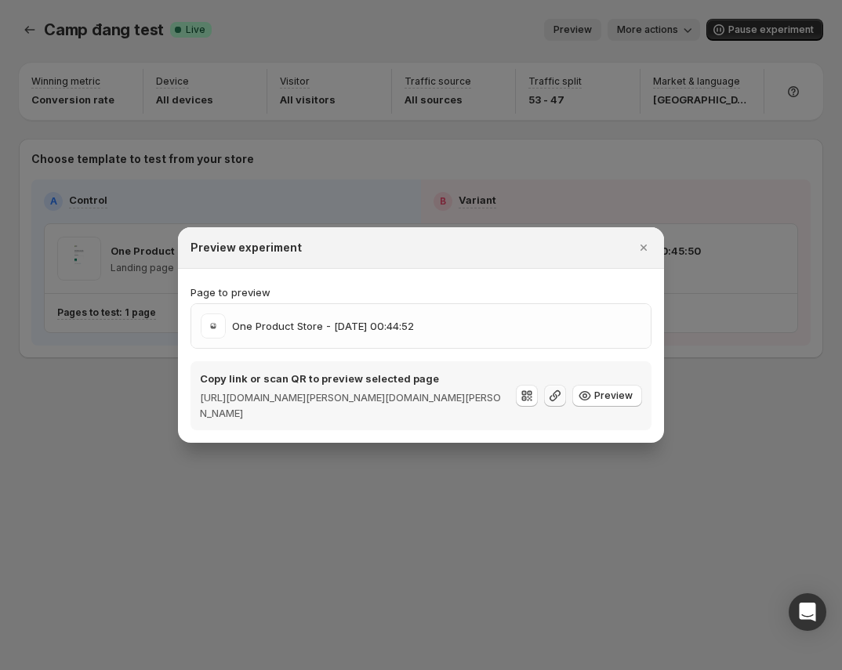
click at [563, 401] on icon ":r7u:" at bounding box center [555, 396] width 16 height 16
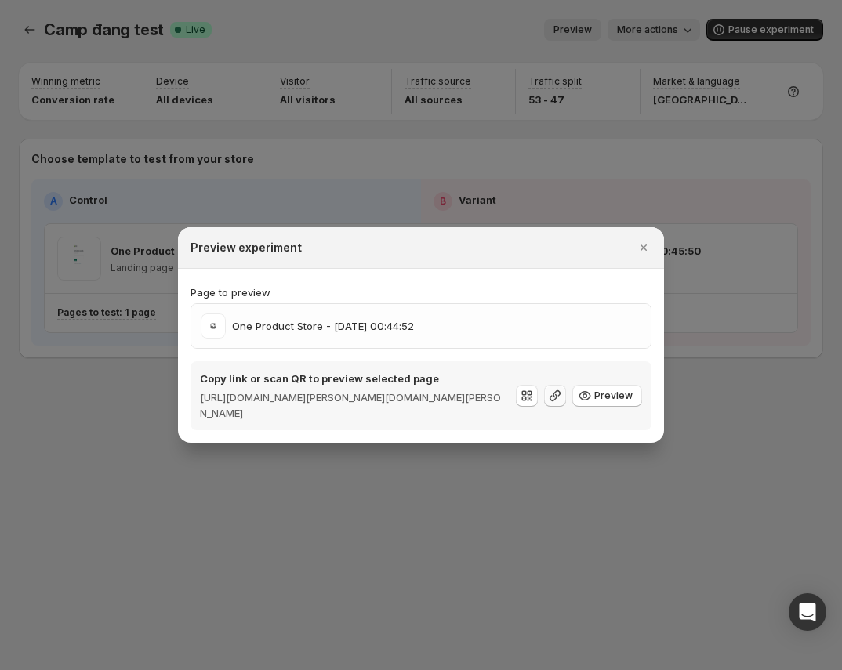
click at [563, 401] on icon ":r7u:" at bounding box center [555, 396] width 16 height 16
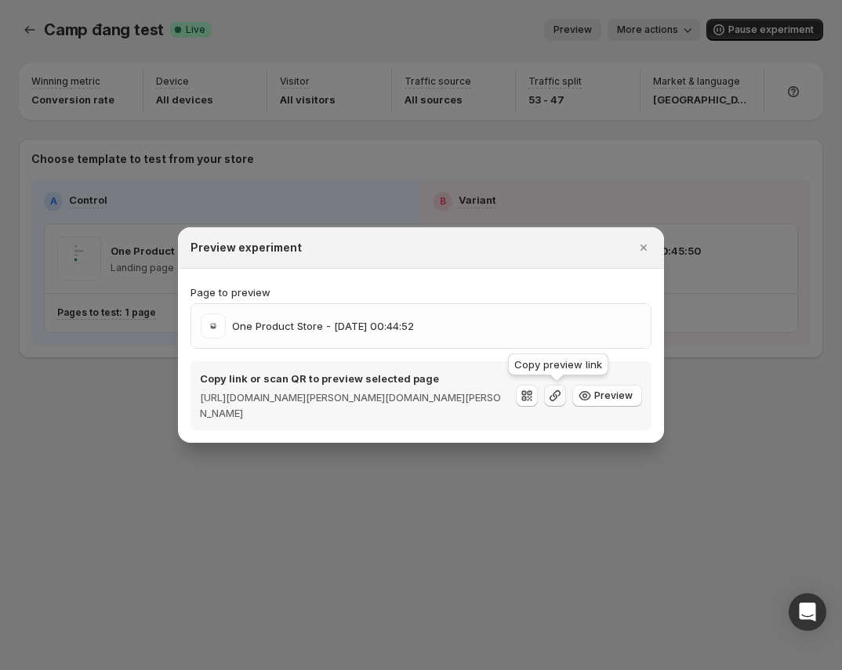
click at [563, 401] on icon ":r7u:" at bounding box center [555, 396] width 16 height 16
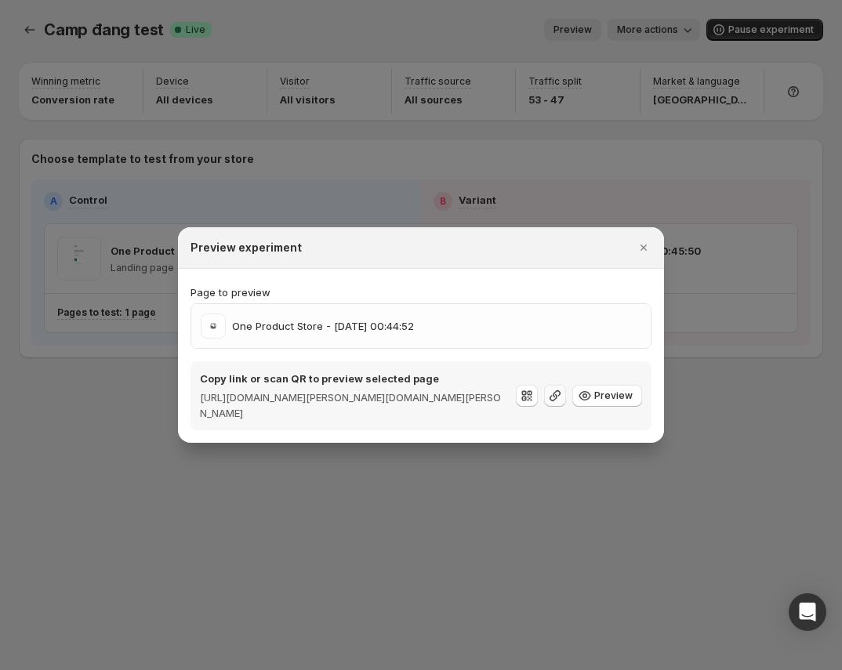
click at [563, 401] on icon ":r7u:" at bounding box center [555, 396] width 16 height 16
click at [628, 399] on span "Preview" at bounding box center [613, 396] width 38 height 13
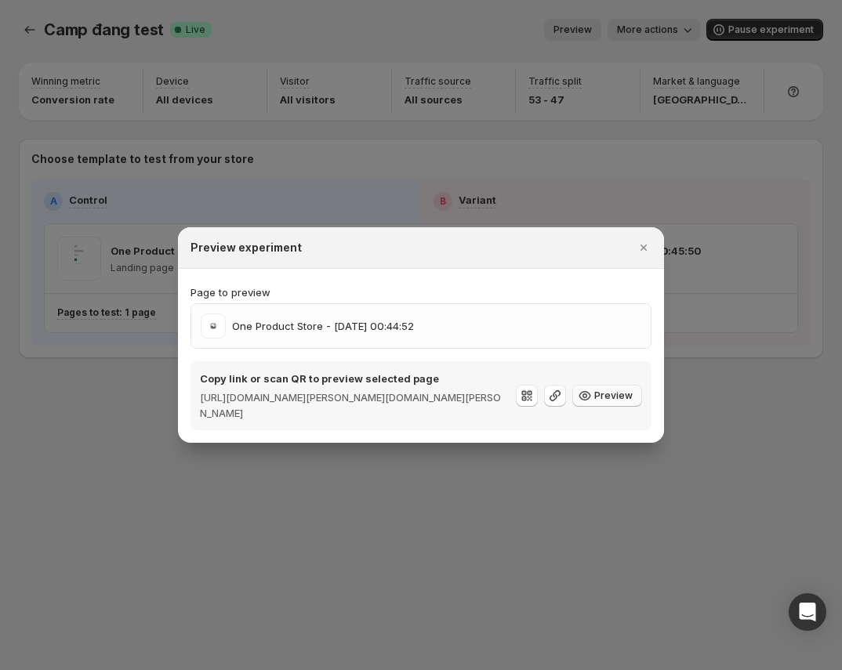
click at [615, 398] on span "Preview" at bounding box center [613, 396] width 38 height 13
click at [605, 416] on div "Copy link or scan QR to preview selected page https://gemcommerce-sandy-stg.mys…" at bounding box center [421, 396] width 442 height 50
click at [616, 408] on div "Copy link or scan QR to preview selected page https://gemcommerce-sandy-stg.mys…" at bounding box center [421, 396] width 442 height 50
click at [608, 395] on span "Preview" at bounding box center [613, 396] width 38 height 13
click at [597, 391] on span "Preview" at bounding box center [613, 396] width 38 height 13
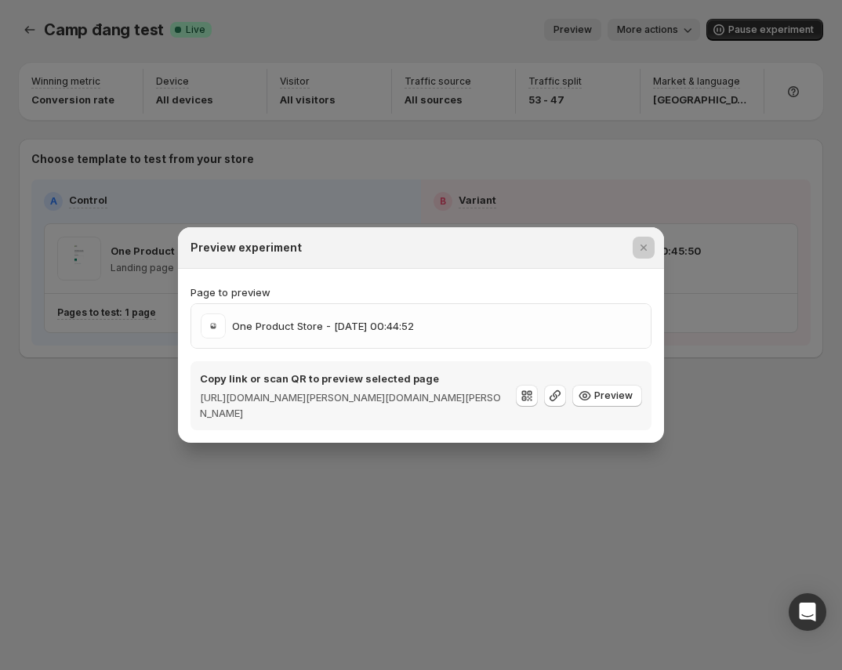
click at [707, 250] on div at bounding box center [421, 335] width 842 height 670
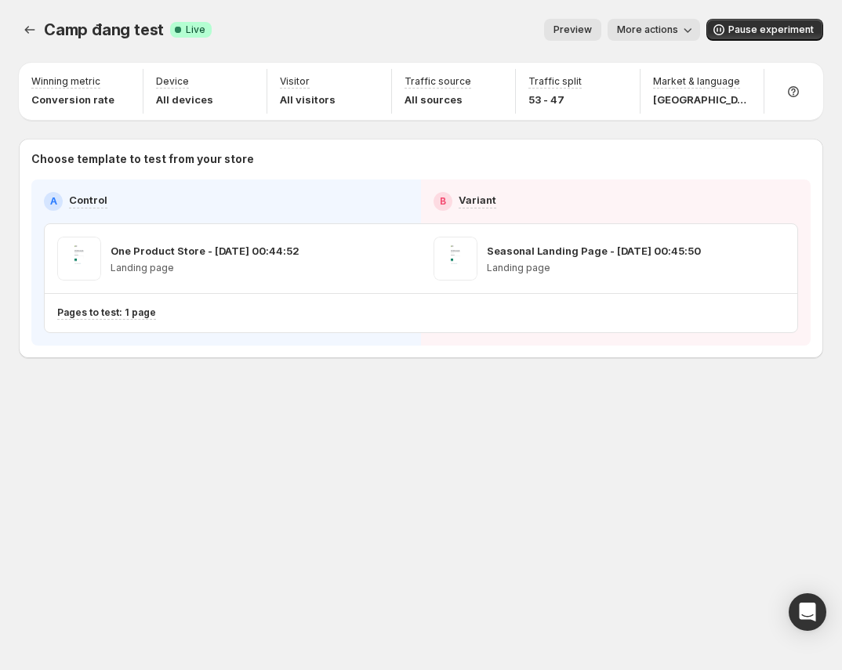
click at [678, 27] on span "More actions" at bounding box center [647, 30] width 61 height 13
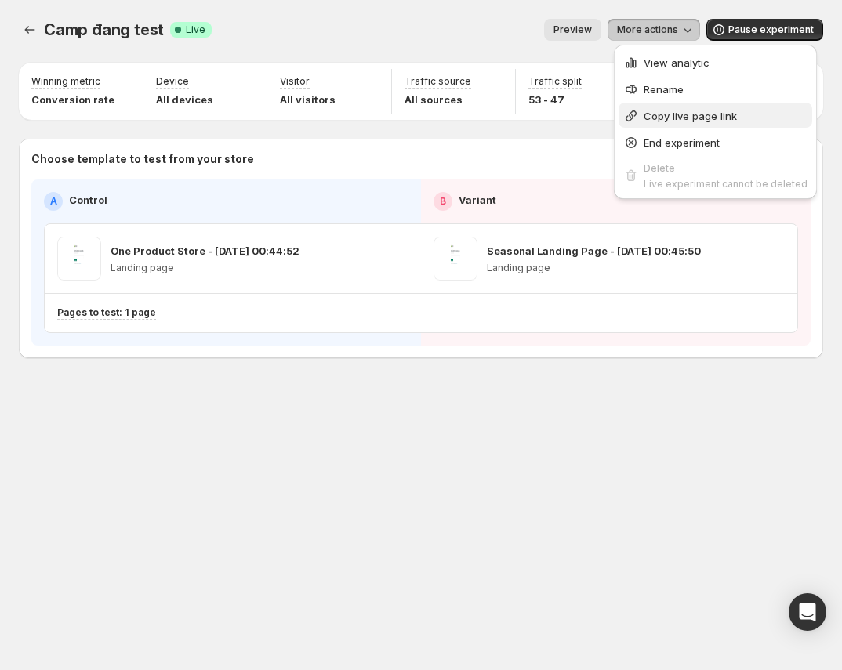
click at [739, 108] on span "Copy live page link" at bounding box center [726, 116] width 164 height 16
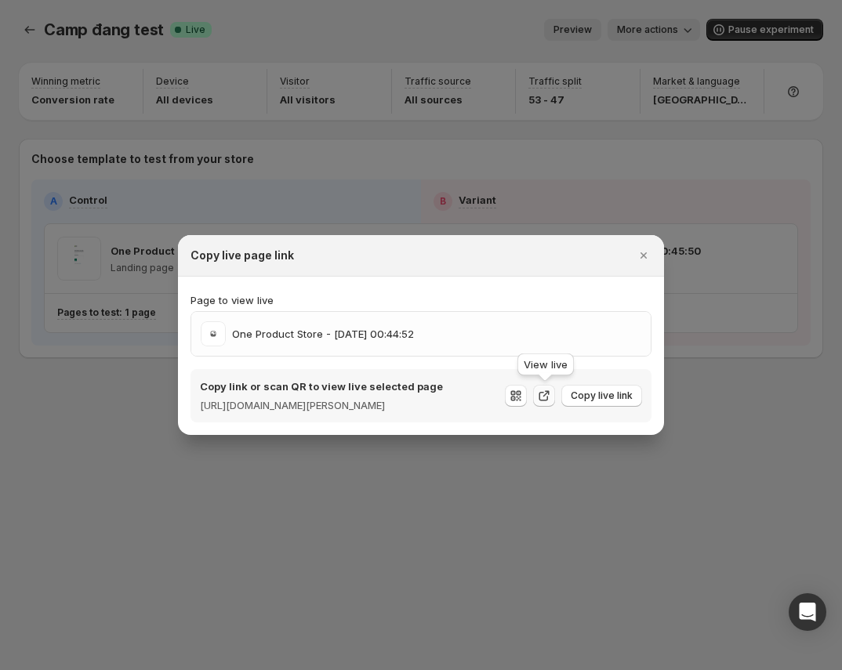
click at [537, 396] on icon ":r8d:" at bounding box center [544, 396] width 16 height 16
click at [609, 395] on span "Copy live link" at bounding box center [602, 396] width 62 height 13
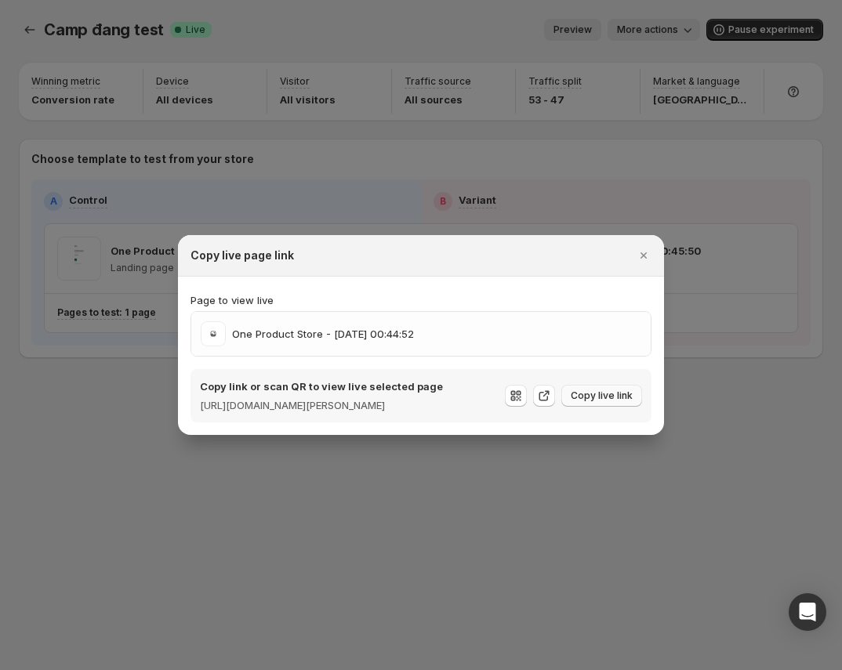
click at [609, 396] on span "Copy live link" at bounding box center [602, 396] width 62 height 13
click at [608, 396] on span "Copy live link" at bounding box center [602, 396] width 62 height 13
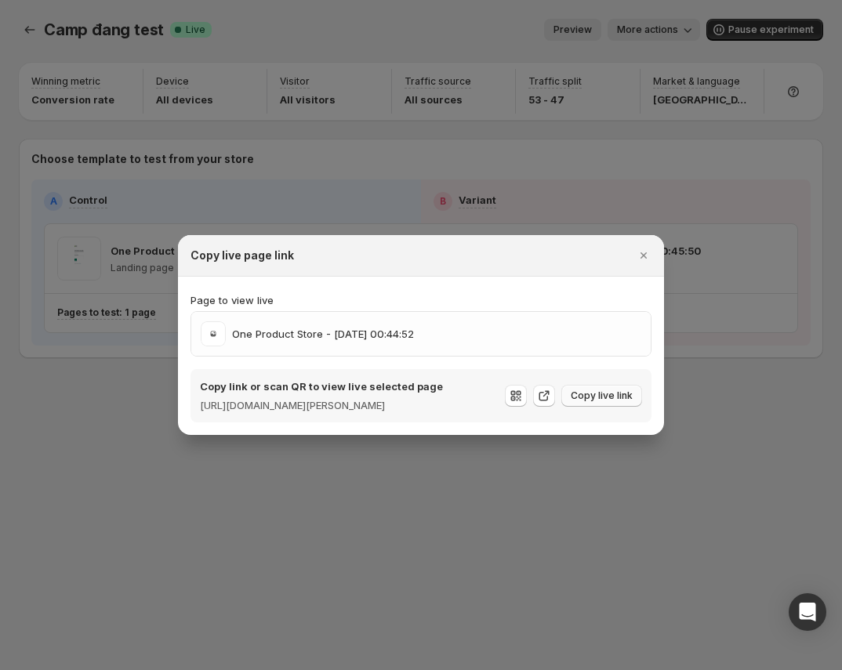
click at [608, 396] on span "Copy live link" at bounding box center [602, 396] width 62 height 13
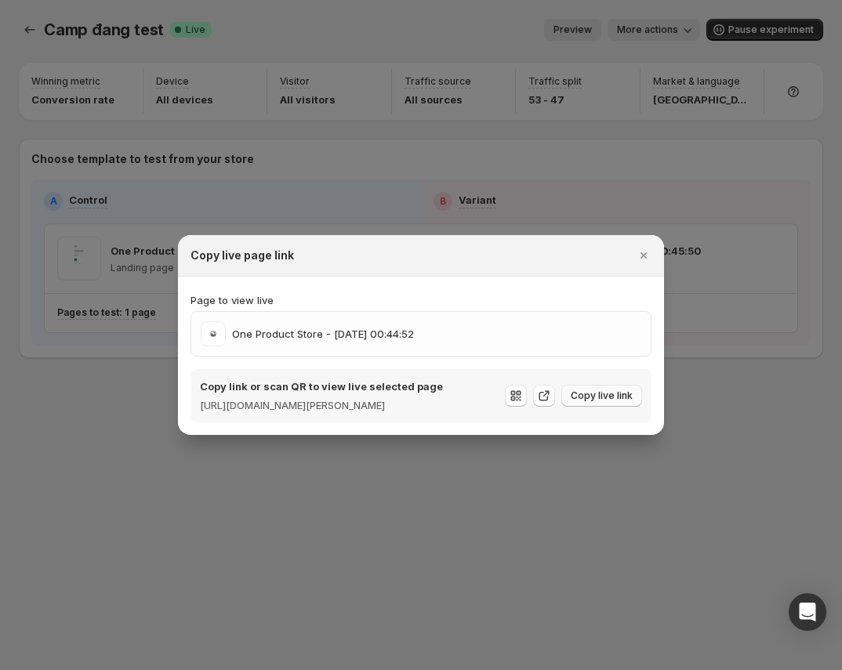
click at [608, 396] on span "Copy live link" at bounding box center [602, 396] width 62 height 13
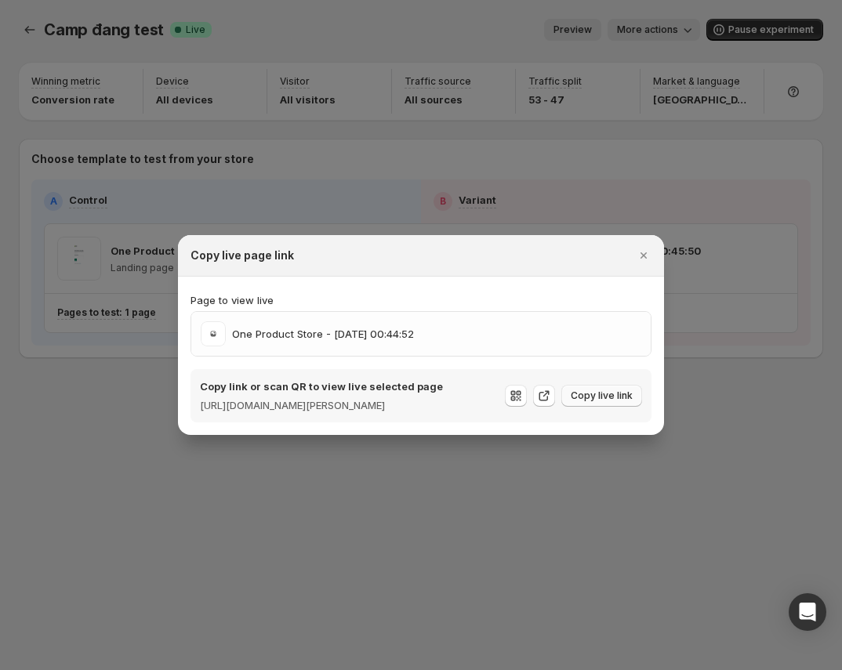
click at [608, 396] on span "Copy live link" at bounding box center [602, 396] width 62 height 13
drag, startPoint x: 608, startPoint y: 396, endPoint x: 599, endPoint y: 397, distance: 9.4
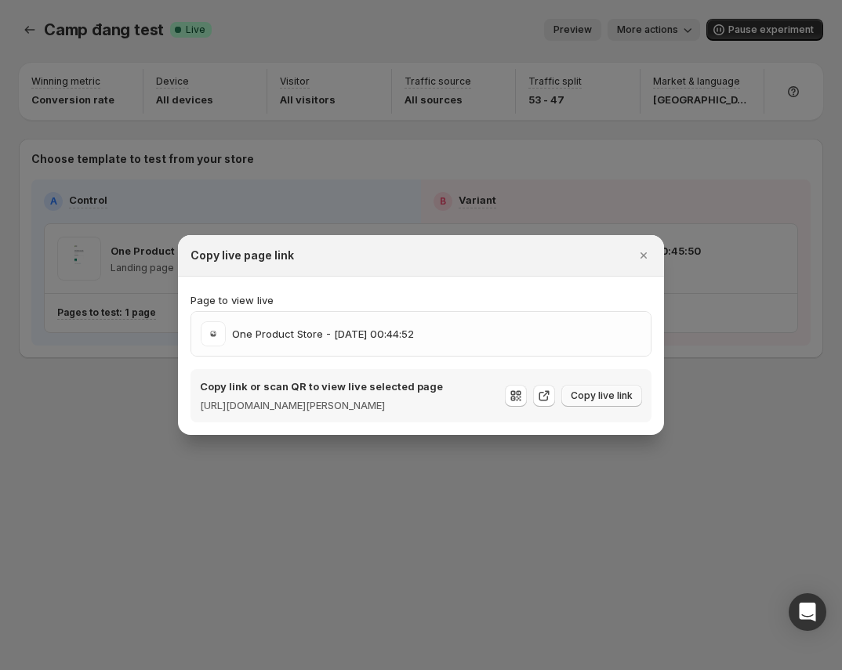
click at [608, 397] on span "Copy live link" at bounding box center [602, 396] width 62 height 13
click at [550, 397] on icon ":r8d:" at bounding box center [544, 396] width 16 height 16
drag, startPoint x: 211, startPoint y: 334, endPoint x: 181, endPoint y: 352, distance: 34.8
click at [183, 352] on section "Page to view live One Product Store - Sep 7, 00:44:52 Copy link or scan QR to v…" at bounding box center [421, 356] width 486 height 158
click at [82, 351] on div at bounding box center [421, 335] width 842 height 670
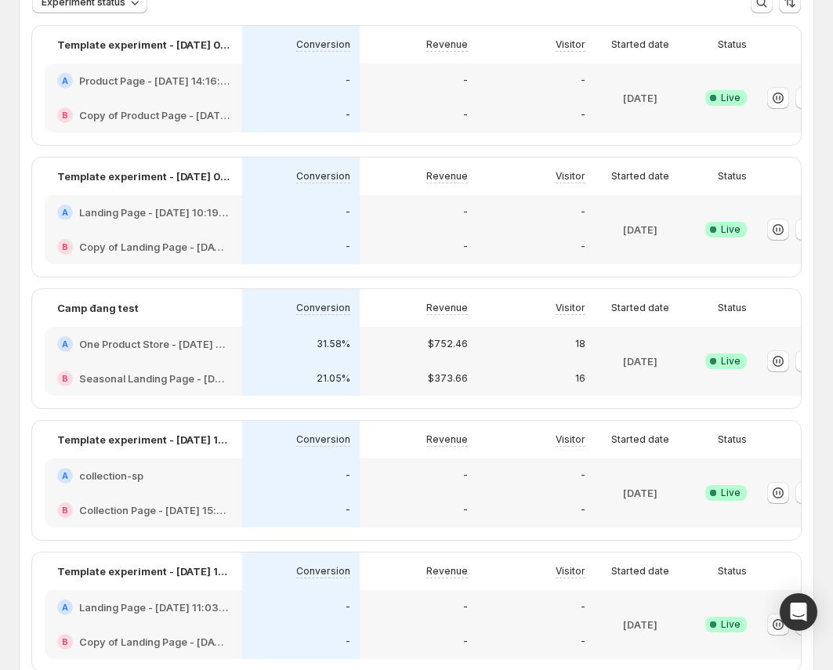
scroll to position [117, 0]
click at [426, 499] on div "Revenue Total income generated from sales after discounts Revenue = gross sales…" at bounding box center [554, 529] width 263 height 114
click at [368, 492] on div "-" at bounding box center [419, 475] width 118 height 34
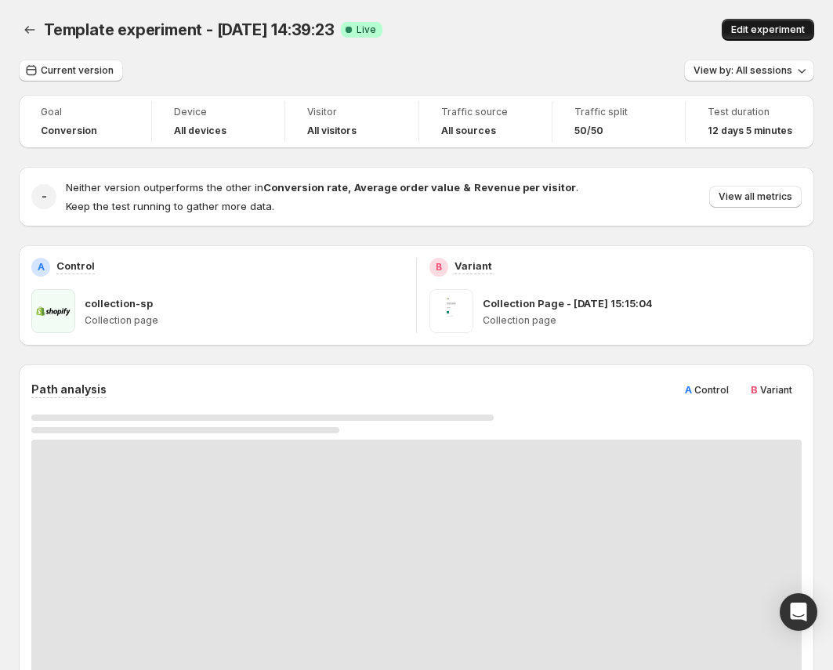
click at [804, 27] on span "Edit experiment" at bounding box center [768, 30] width 74 height 13
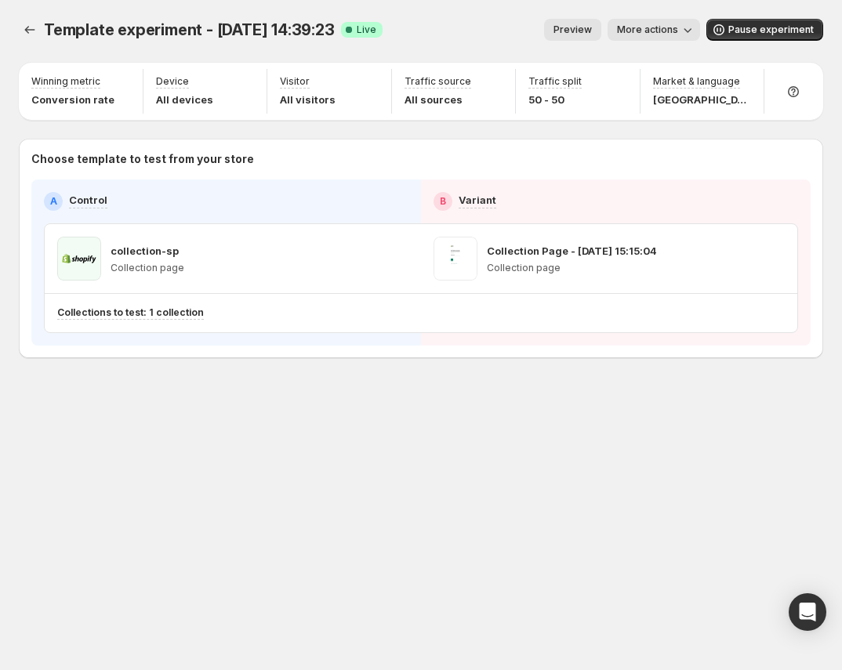
click at [586, 39] on button "Preview" at bounding box center [572, 30] width 57 height 22
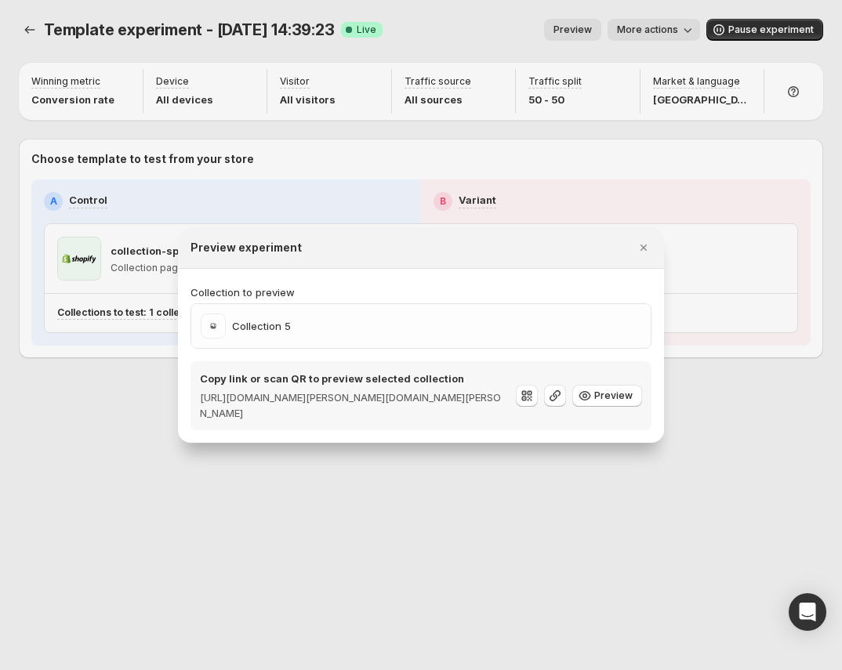
click at [659, 149] on div at bounding box center [421, 335] width 842 height 670
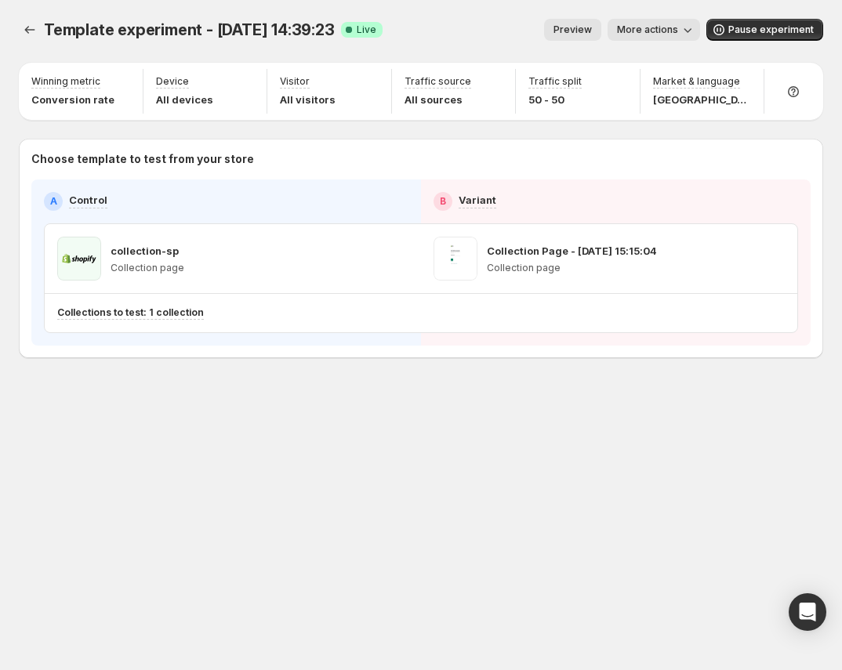
click at [592, 25] on span "Preview" at bounding box center [573, 30] width 38 height 13
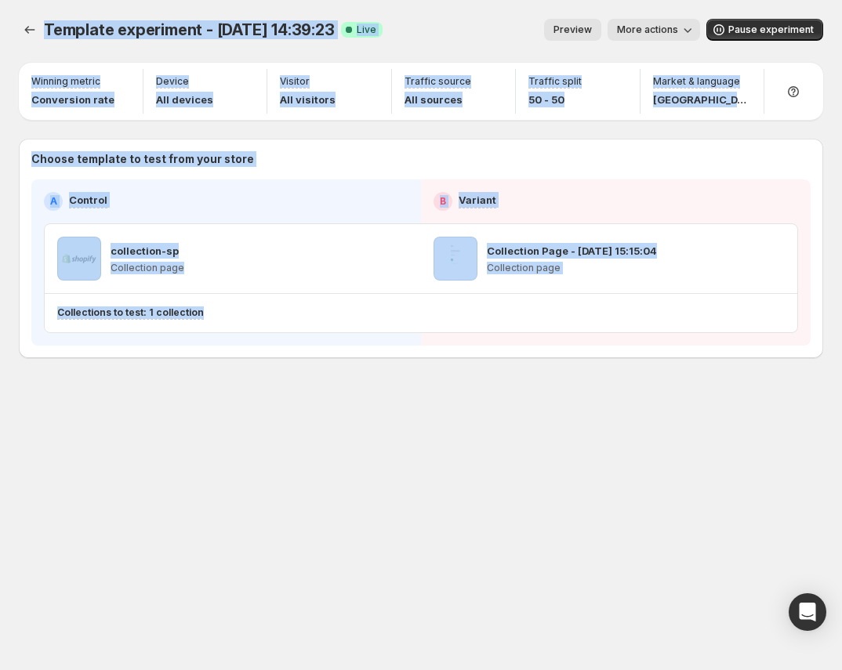
click at [592, 25] on span "Preview" at bounding box center [573, 30] width 38 height 13
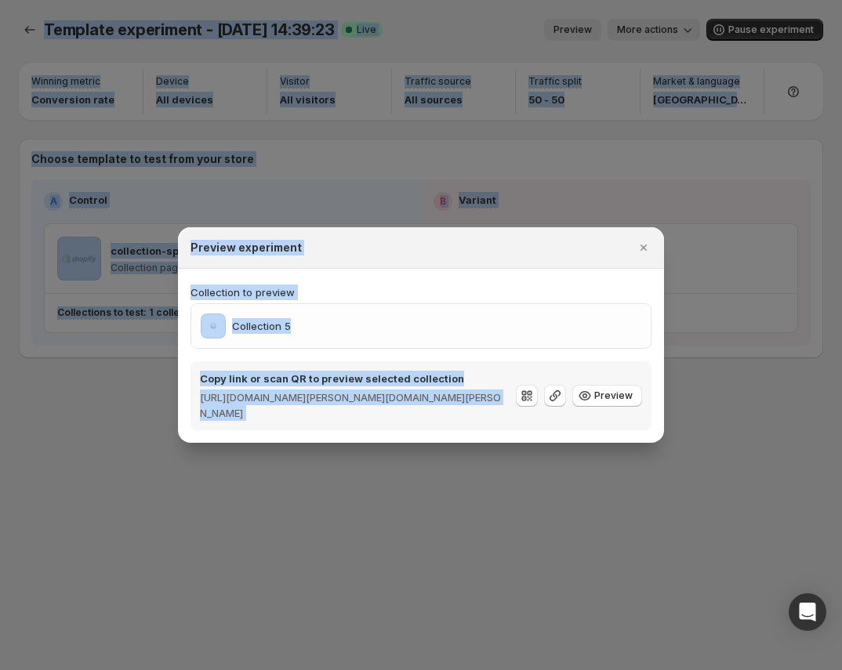
click at [595, 25] on div at bounding box center [421, 335] width 842 height 670
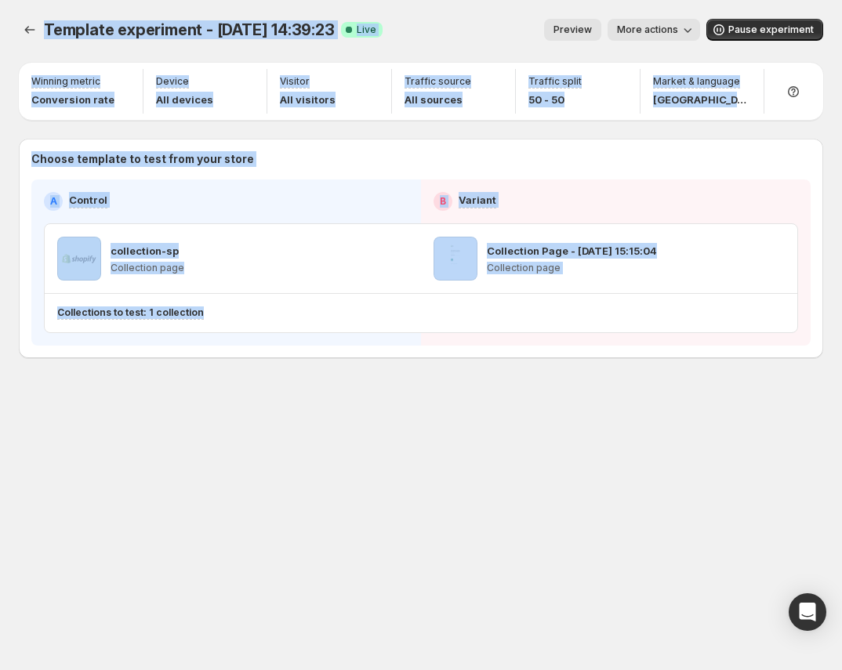
click at [592, 25] on span "Preview" at bounding box center [573, 30] width 38 height 13
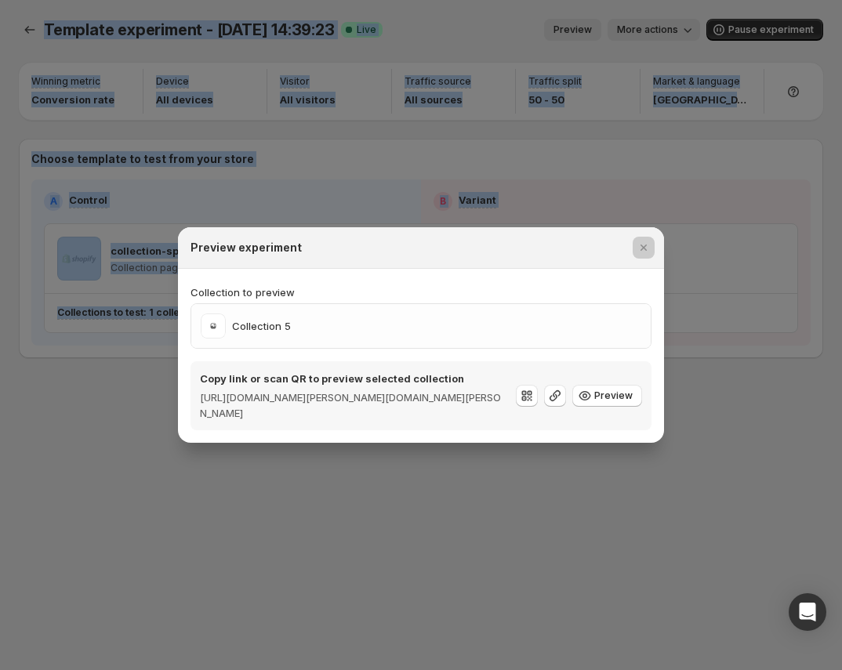
click at [595, 25] on div at bounding box center [421, 335] width 842 height 670
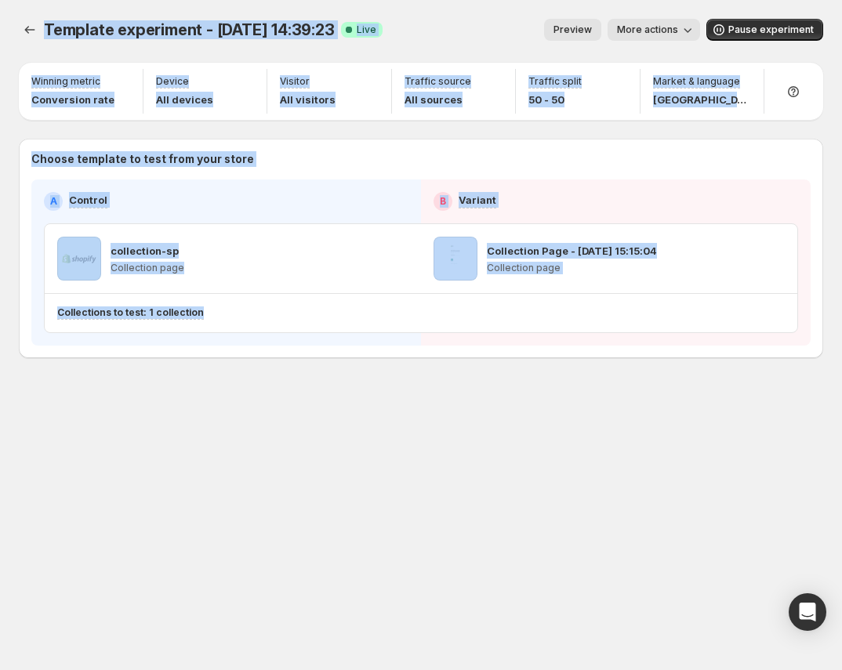
click at [592, 25] on span "Preview" at bounding box center [573, 30] width 38 height 13
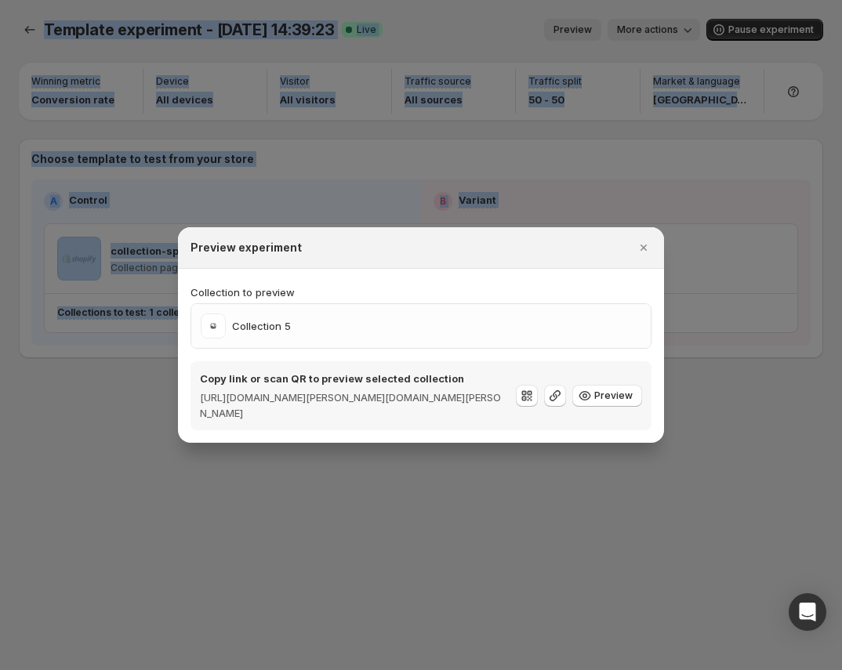
click at [595, 25] on div "Template experiment - Sep 7, 14:39:23. This page is ready Template experiment -…" at bounding box center [421, 335] width 842 height 670
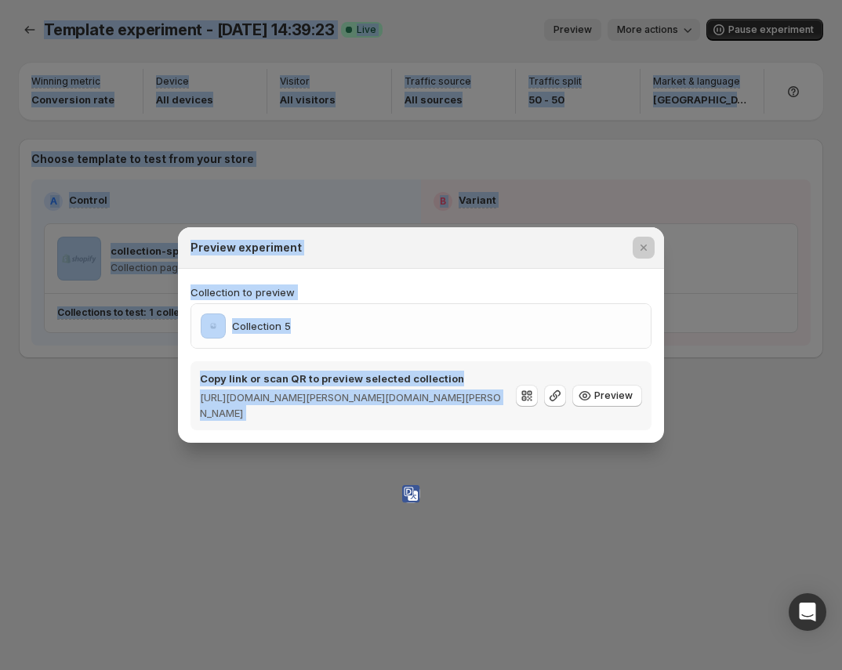
click at [595, 25] on div at bounding box center [421, 335] width 842 height 670
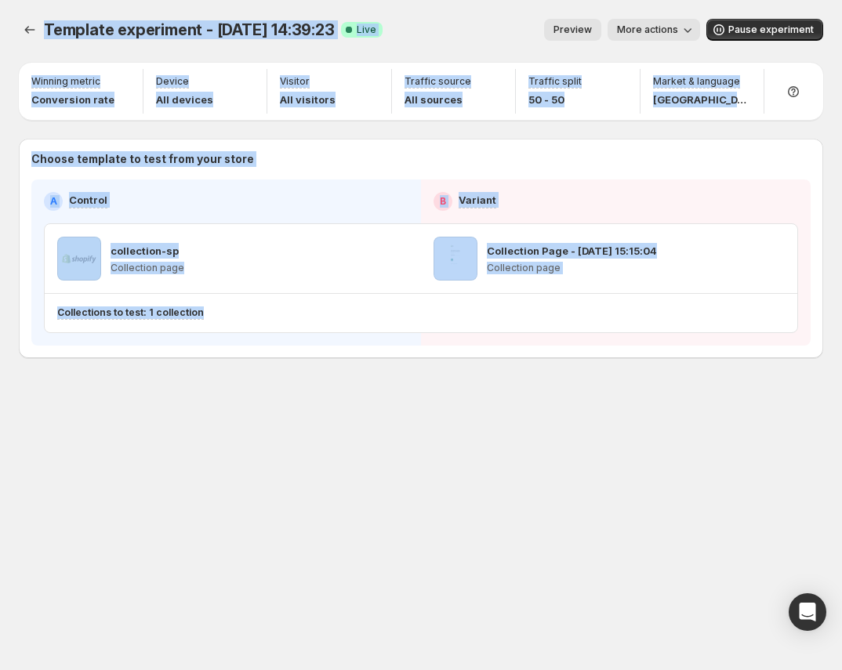
click at [588, 40] on button "Preview" at bounding box center [572, 30] width 57 height 22
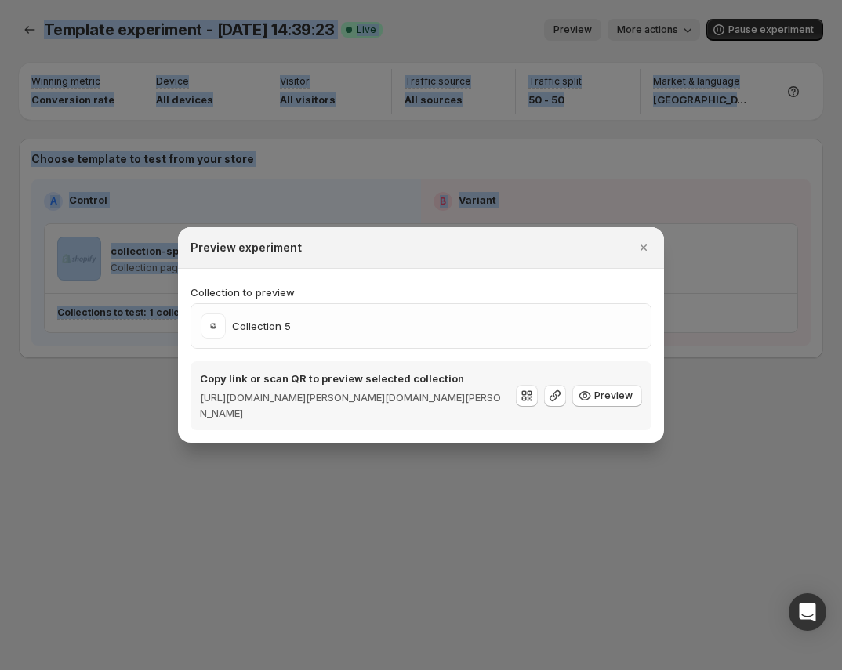
click at [593, 25] on div at bounding box center [421, 335] width 842 height 670
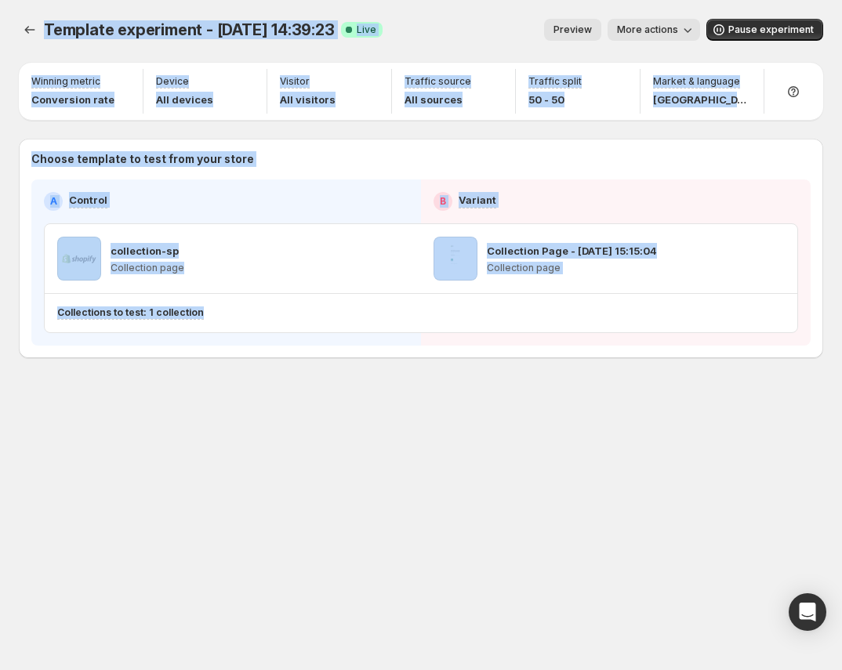
click at [592, 25] on span "Preview" at bounding box center [573, 30] width 38 height 13
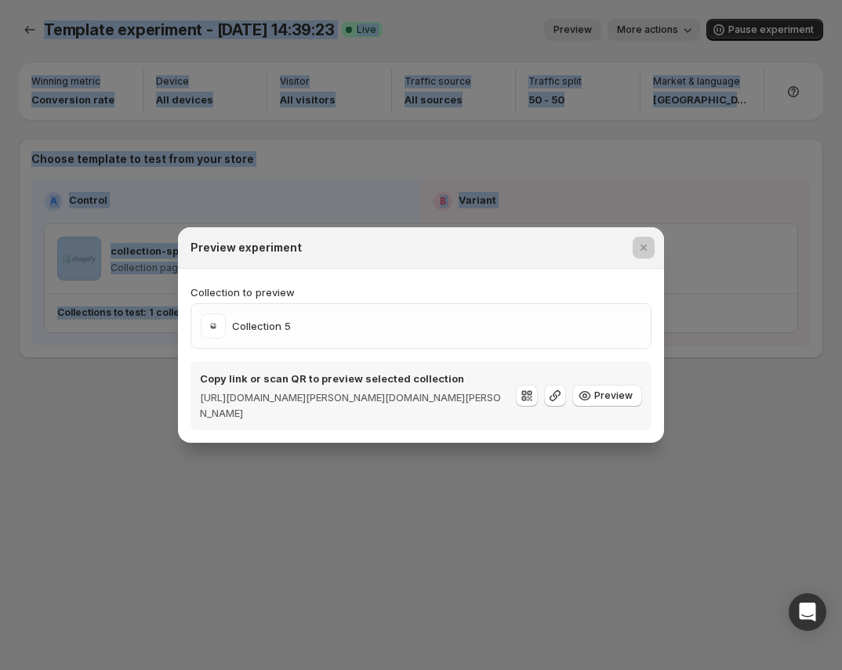
click at [593, 25] on div at bounding box center [421, 335] width 842 height 670
click at [592, 25] on span "Preview" at bounding box center [573, 30] width 38 height 13
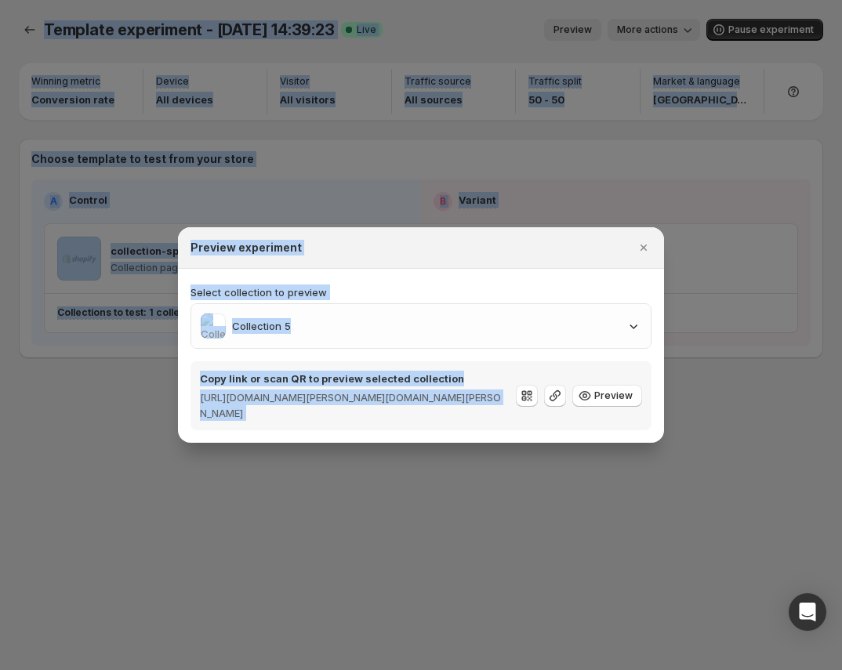
click at [593, 25] on div at bounding box center [421, 335] width 842 height 670
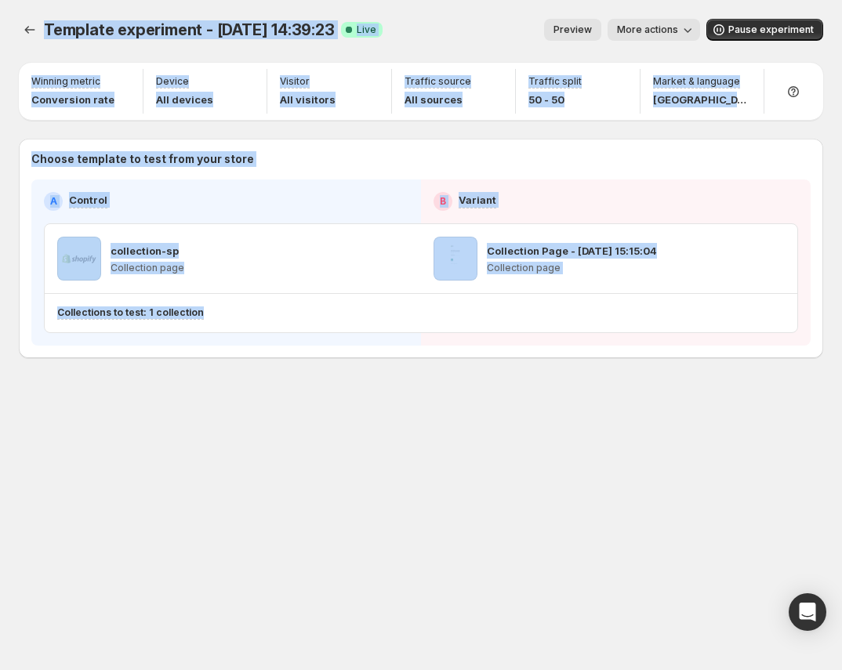
click at [592, 25] on span "Preview" at bounding box center [573, 30] width 38 height 13
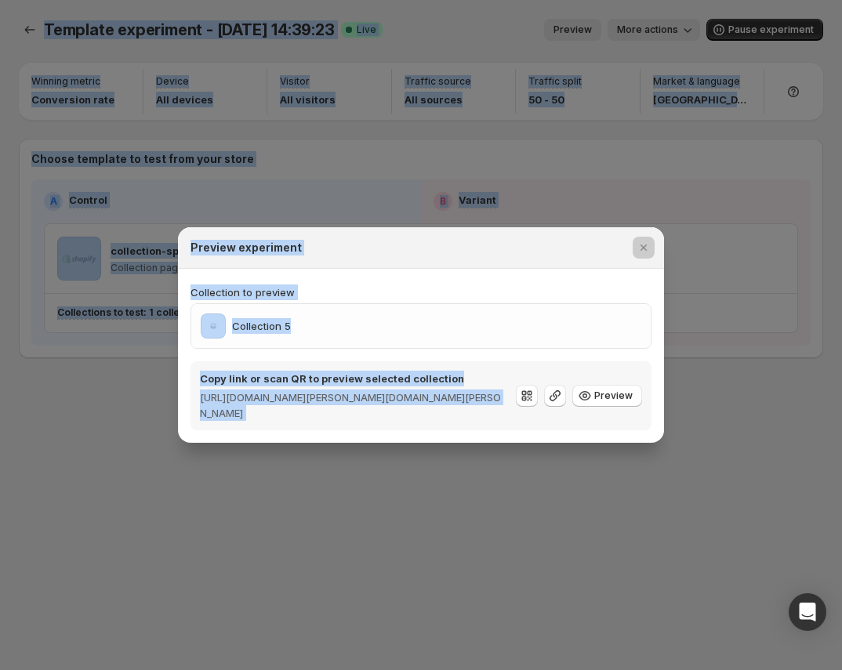
click at [593, 25] on div at bounding box center [421, 335] width 842 height 670
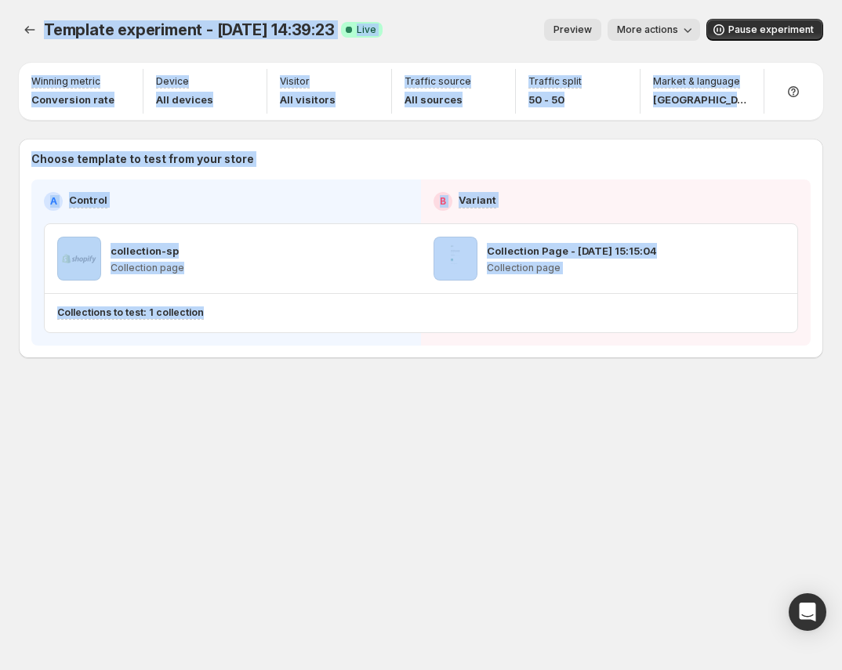
click at [592, 25] on span "Preview" at bounding box center [573, 30] width 38 height 13
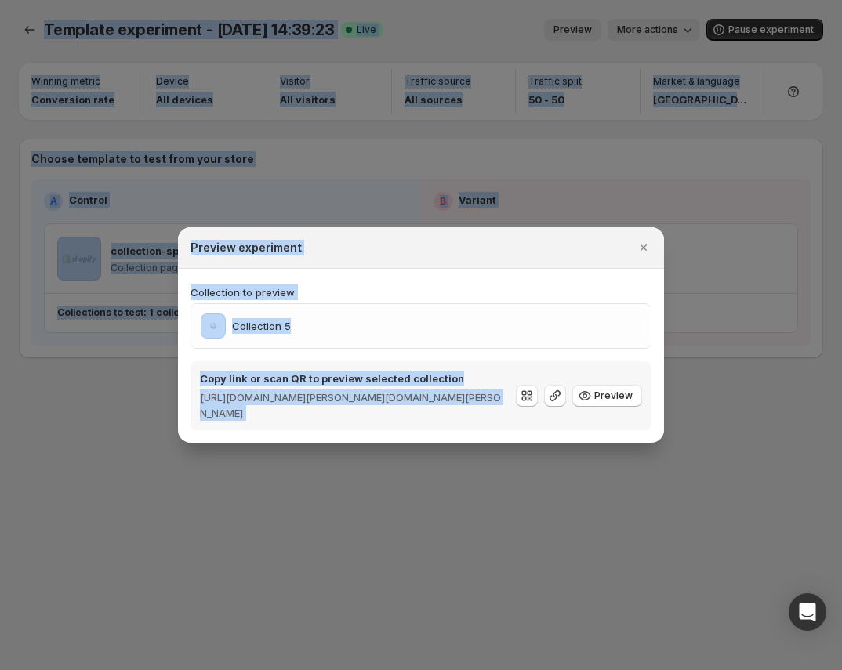
click at [593, 25] on div at bounding box center [421, 335] width 842 height 670
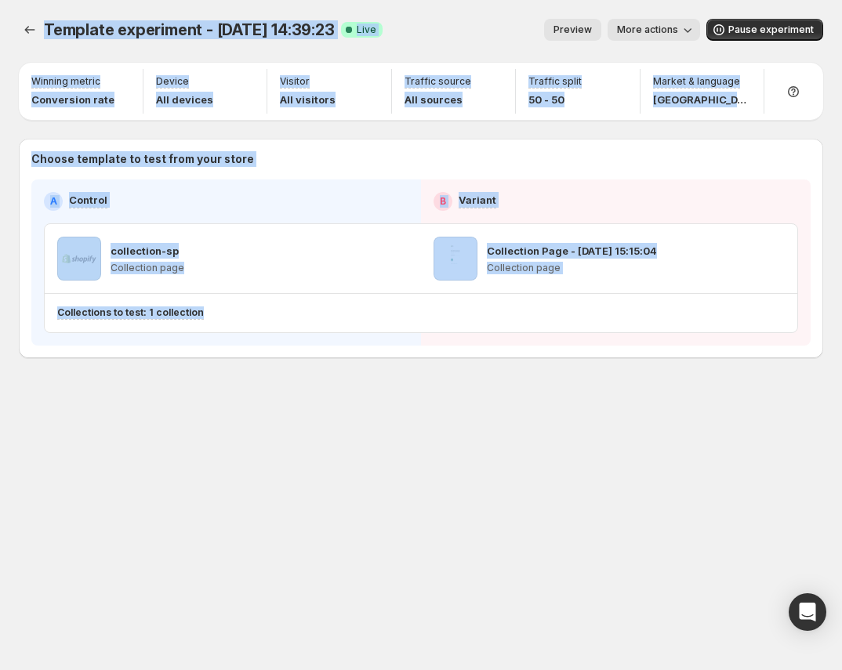
click at [592, 25] on span "Preview" at bounding box center [573, 30] width 38 height 13
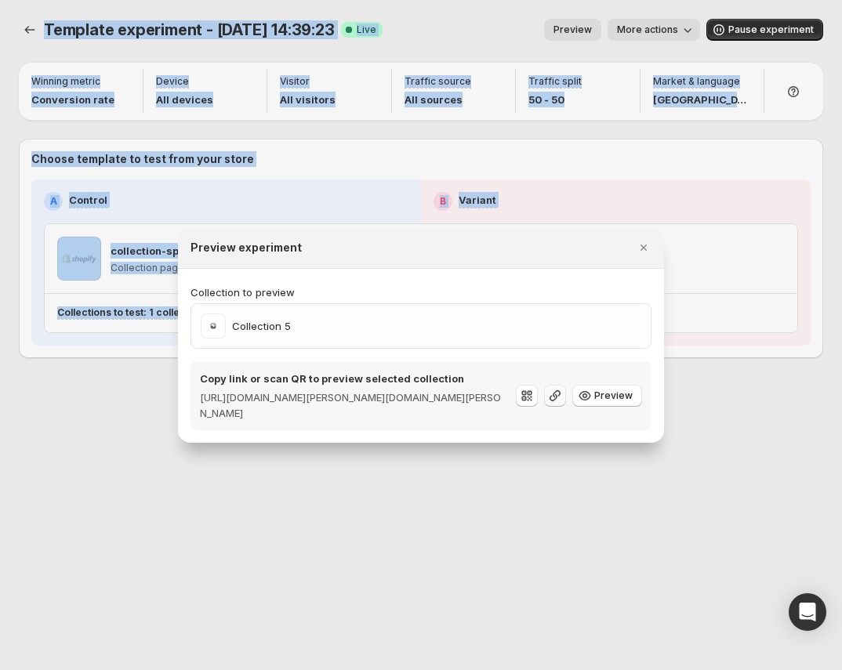
click at [558, 397] on icon ":rkn:" at bounding box center [555, 395] width 11 height 11
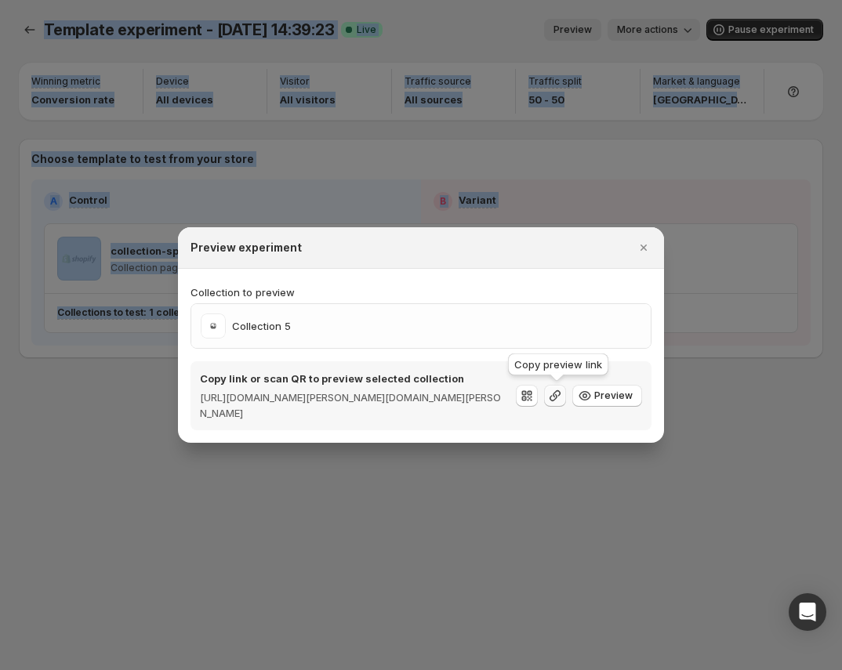
click at [558, 397] on icon ":rkn:" at bounding box center [555, 395] width 11 height 11
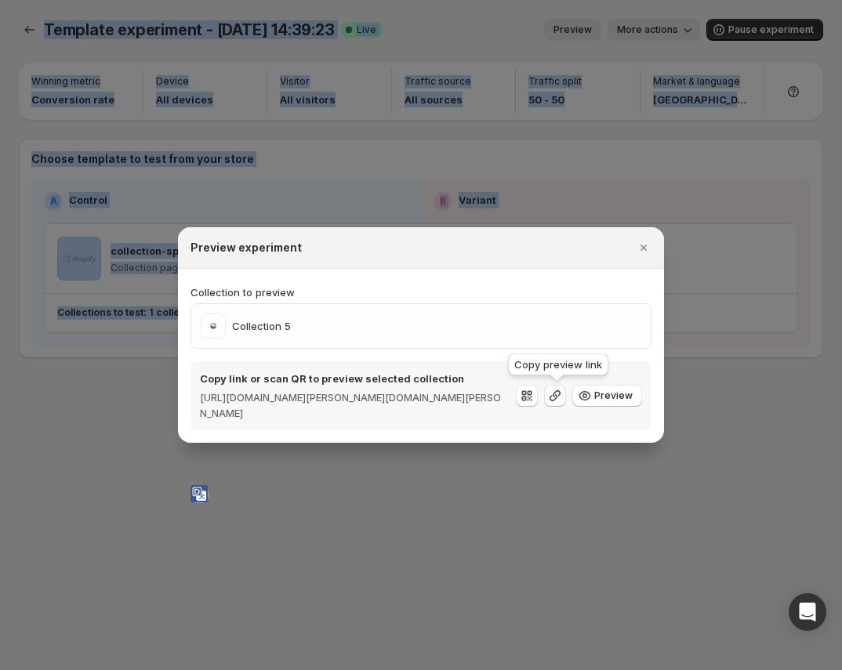
click at [558, 397] on icon ":rkn:" at bounding box center [555, 395] width 11 height 11
click at [557, 397] on icon ":rkn:" at bounding box center [555, 396] width 16 height 16
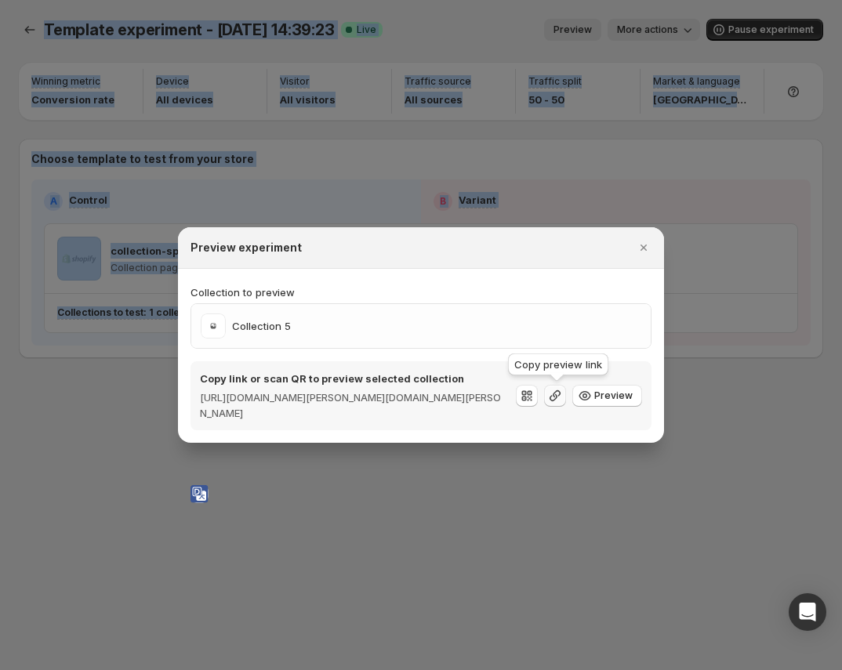
click at [557, 397] on icon ":rkn:" at bounding box center [555, 396] width 16 height 16
click at [651, 241] on icon "Close" at bounding box center [644, 248] width 16 height 16
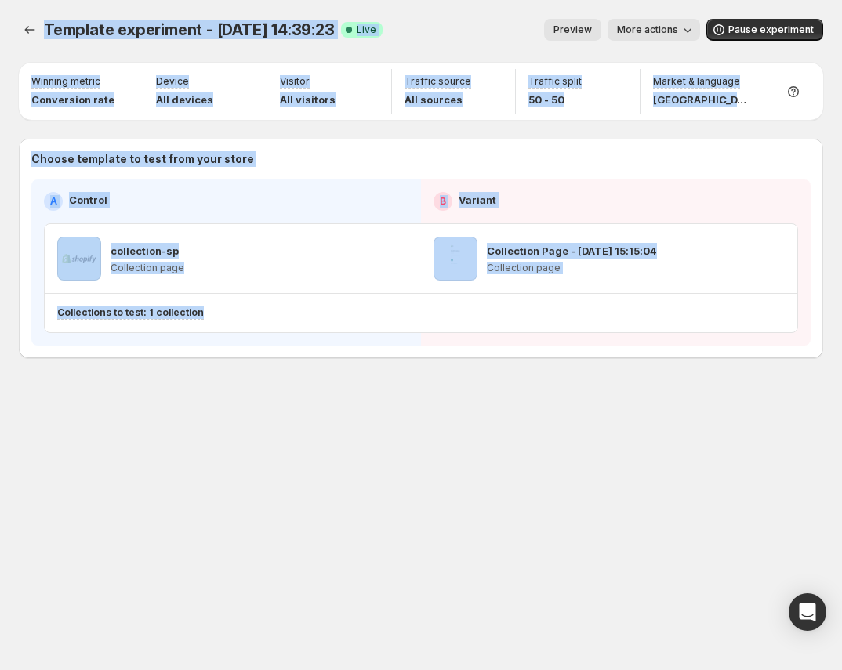
click at [667, 25] on span "More actions" at bounding box center [647, 30] width 61 height 13
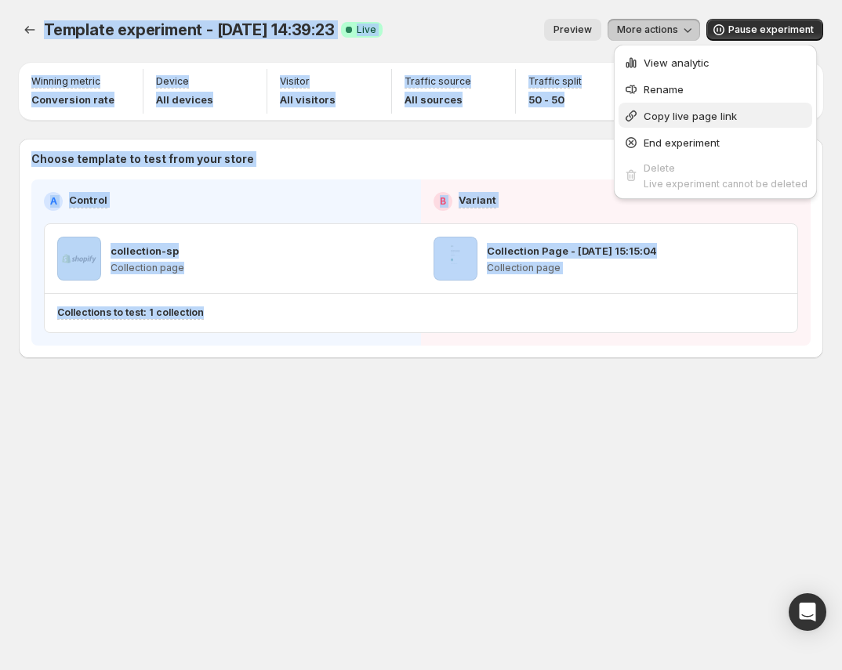
click at [700, 117] on span "Copy live page link" at bounding box center [690, 116] width 93 height 13
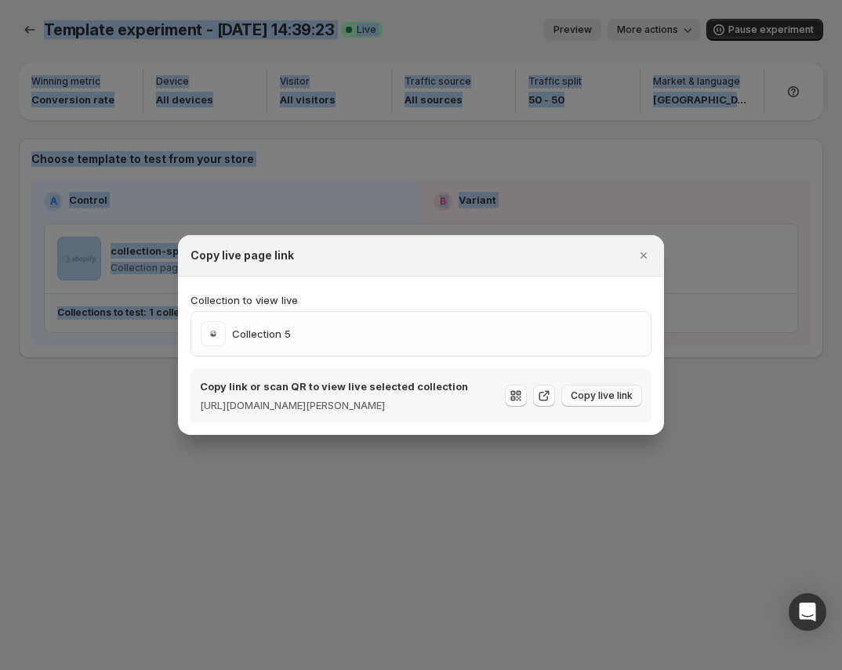
click at [593, 397] on span "Copy live link" at bounding box center [602, 396] width 62 height 13
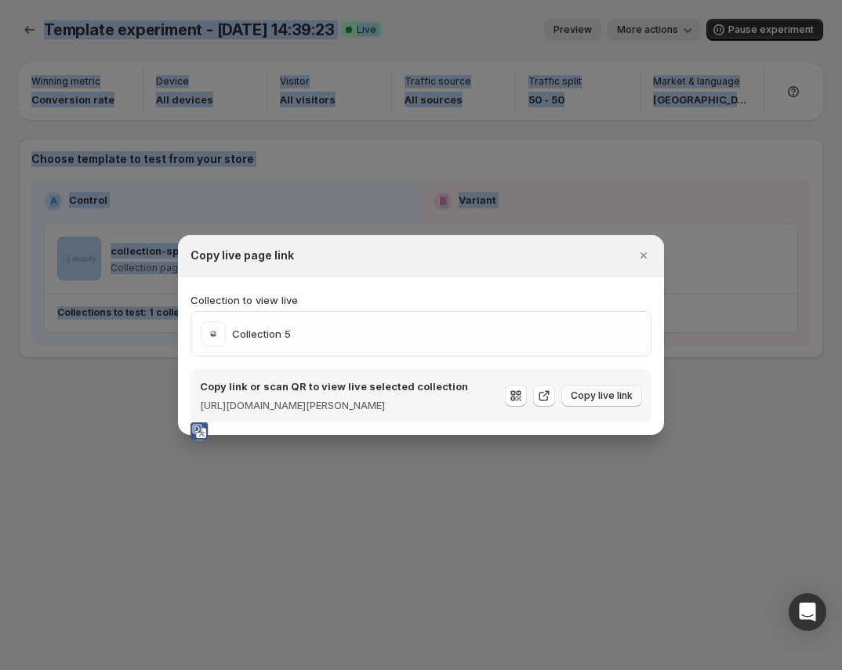
click at [593, 397] on span "Copy live link" at bounding box center [602, 396] width 62 height 13
click at [787, 215] on div at bounding box center [421, 335] width 842 height 670
